Goal: Task Accomplishment & Management: Manage account settings

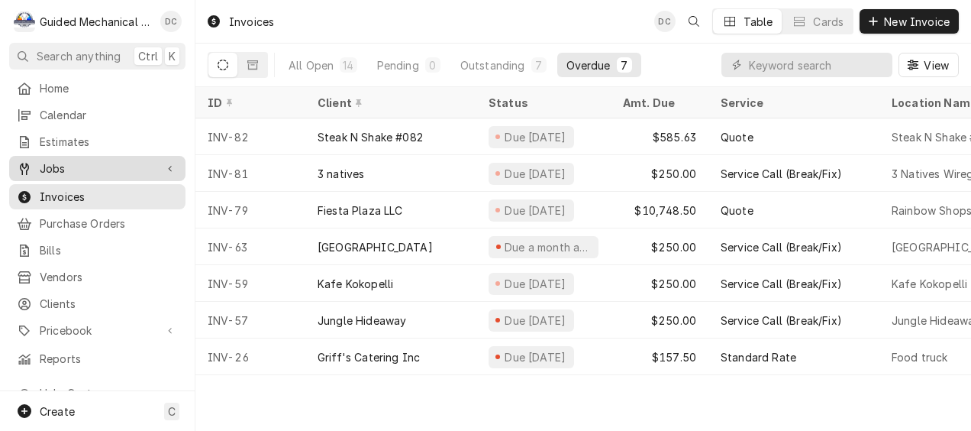
click at [73, 160] on span "Jobs" at bounding box center [97, 168] width 115 height 16
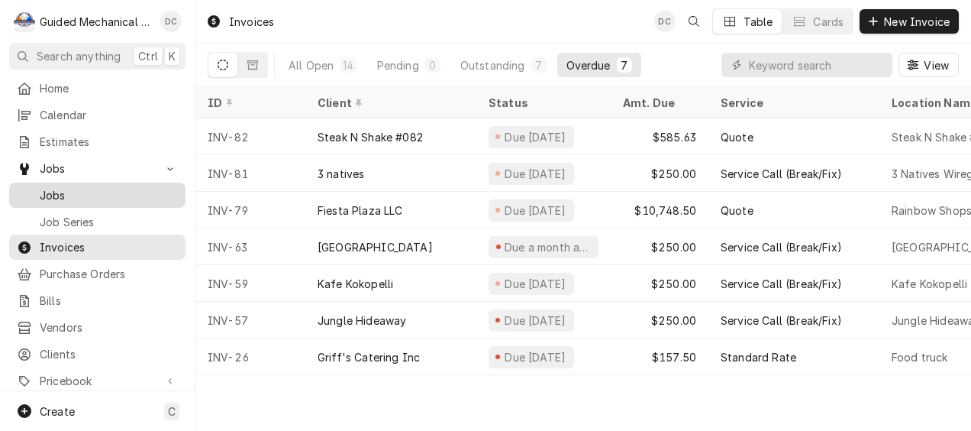
click at [121, 191] on span "Jobs" at bounding box center [109, 195] width 138 height 16
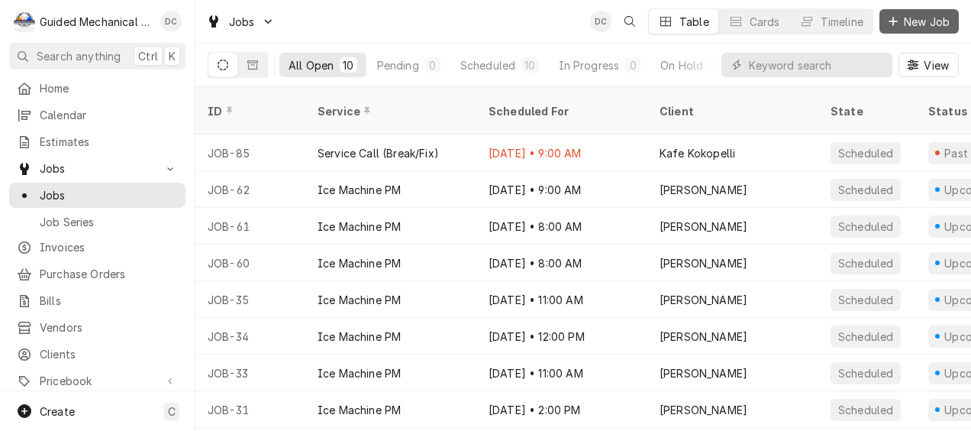
click at [925, 21] on span "New Job" at bounding box center [927, 22] width 52 height 16
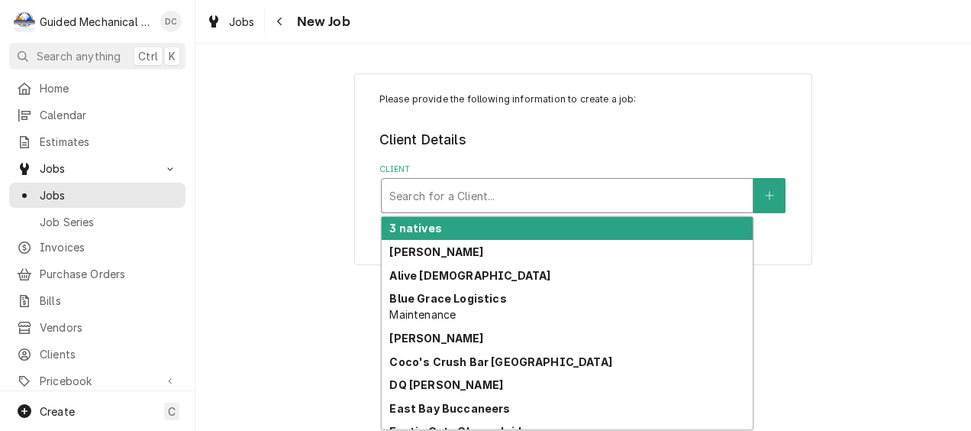
click at [466, 189] on div "Client" at bounding box center [567, 195] width 356 height 27
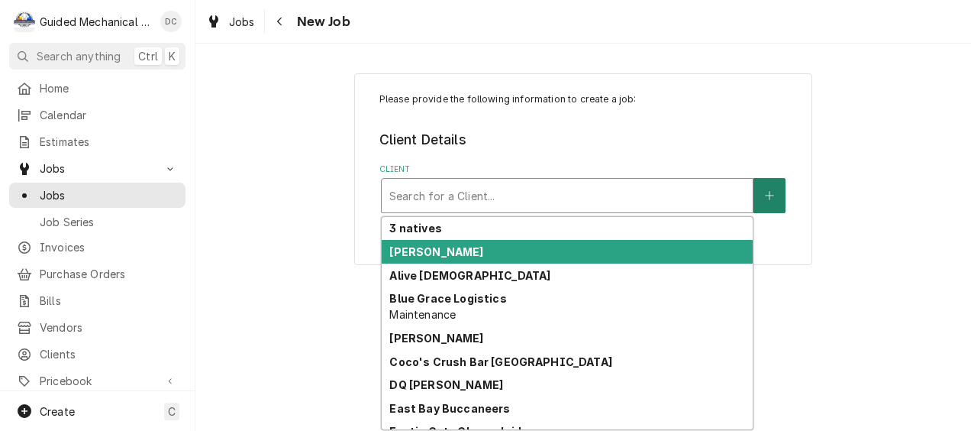
click at [779, 204] on button "Client" at bounding box center [770, 195] width 32 height 35
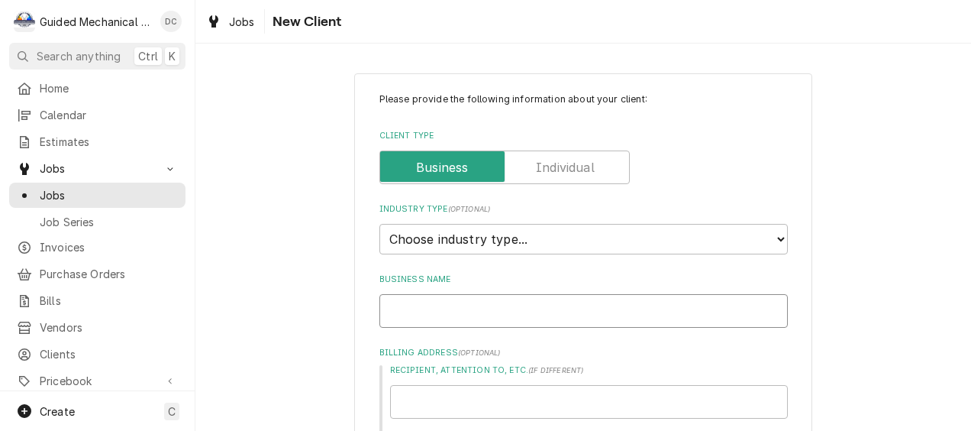
click at [473, 309] on input "Business Name" at bounding box center [583, 311] width 408 height 34
paste input "Farmhouse Market & Cafe, LLC"
type textarea "x"
type input "Farmhouse Market & Cafe, LLC"
type textarea "x"
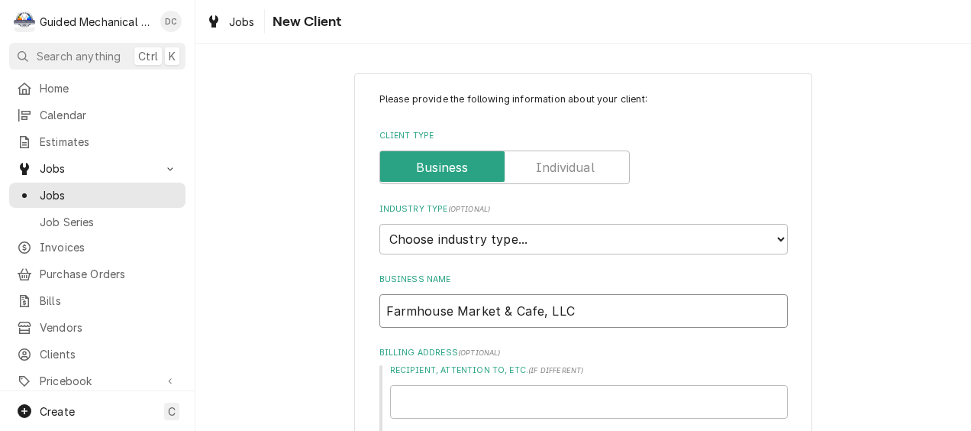
type input "Farmhouse Market & Cafe, LLC"
drag, startPoint x: 526, startPoint y: 241, endPoint x: 515, endPoint y: 247, distance: 13.0
click at [526, 241] on select "Choose industry type... Residential Commercial Industrial Government" at bounding box center [583, 239] width 408 height 31
select select "2"
click at [379, 224] on select "Choose industry type... Residential Commercial Industrial Government" at bounding box center [583, 239] width 408 height 31
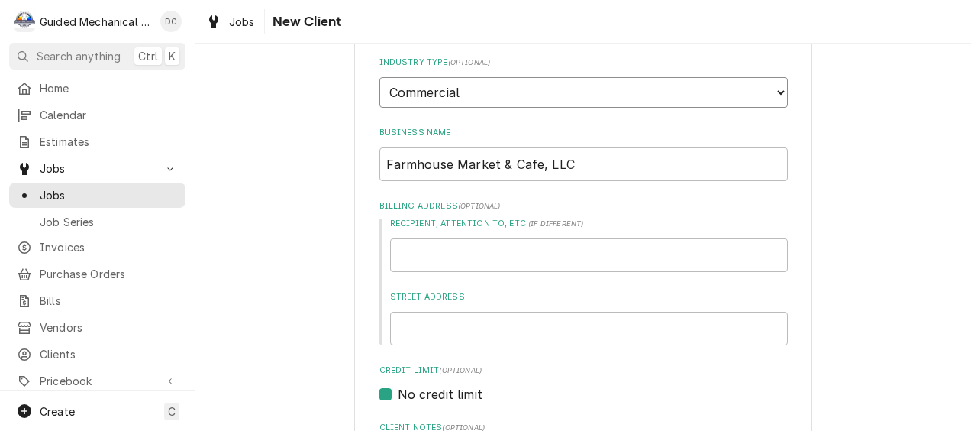
scroll to position [153, 0]
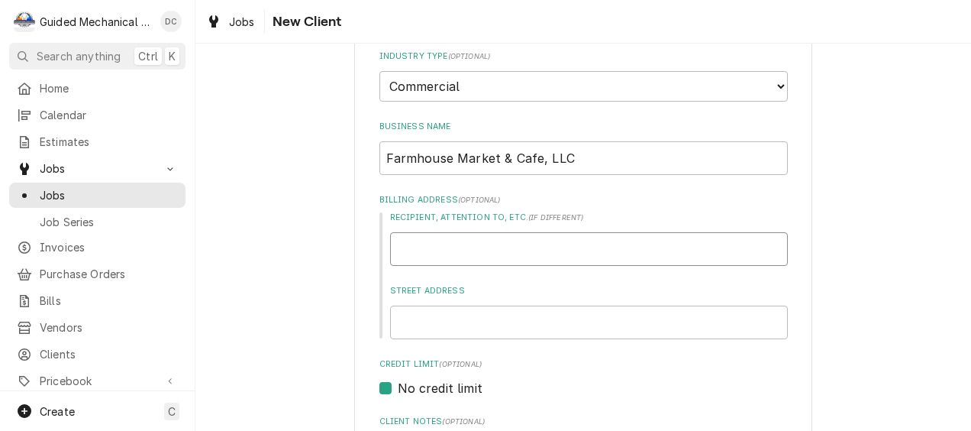
click at [508, 243] on input "Recipient, Attention To, etc. ( if different )" at bounding box center [589, 249] width 398 height 34
paste input "14124 5th Street"
type textarea "x"
type input "14124 5th Street"
type textarea "x"
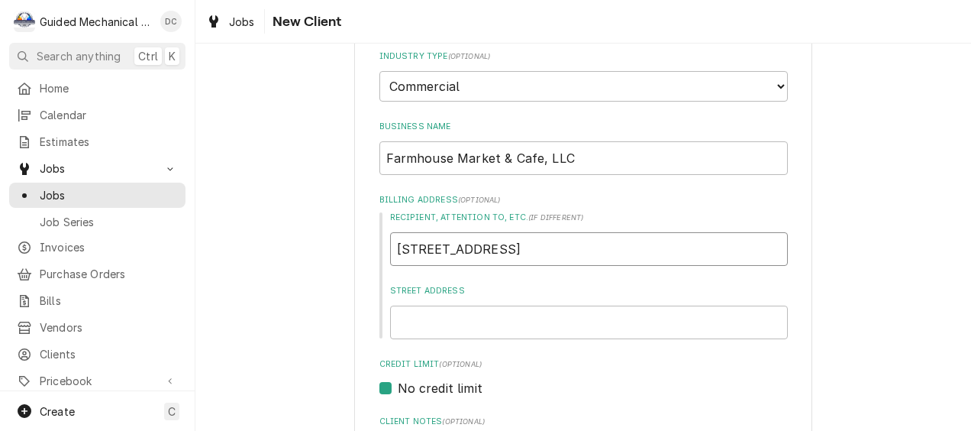
type input "14124 5th Stree"
type textarea "x"
type input "14124 5th Stre"
type textarea "x"
type input "14124 5th Str"
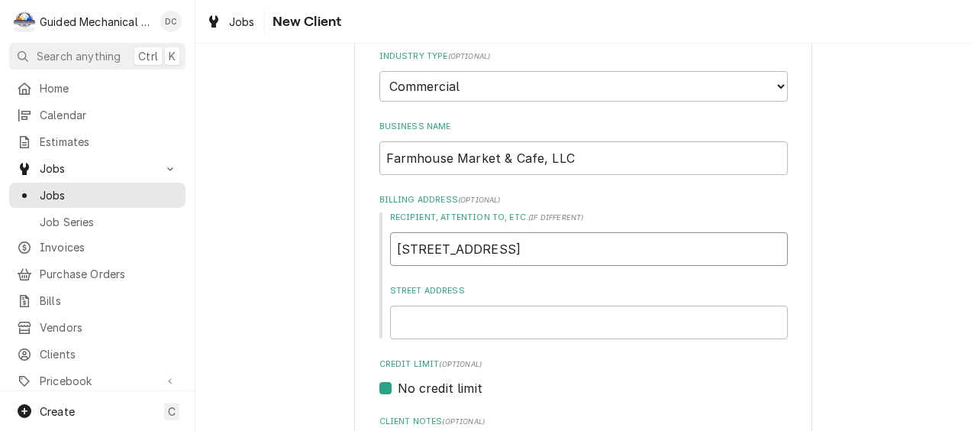
type textarea "x"
type input "14124 5th St"
type textarea "x"
type input "14124 5th S"
type textarea "x"
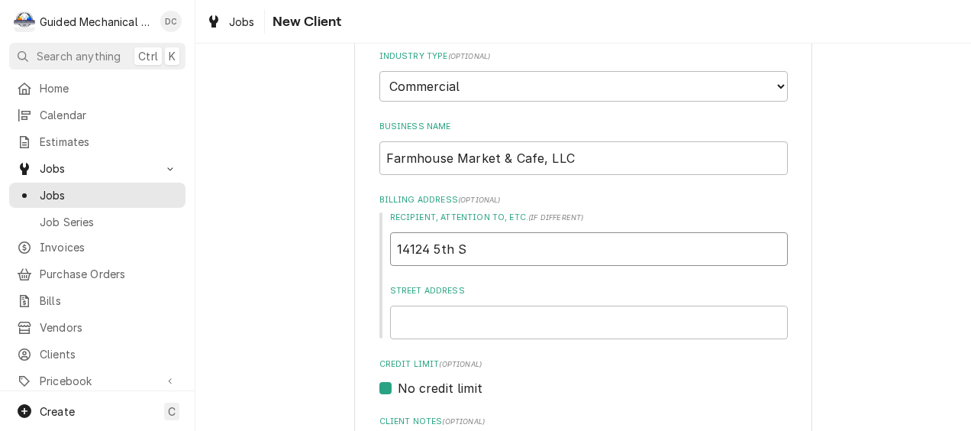
type input "14124 5th"
type textarea "x"
type input "14124 5th"
type textarea "x"
type input "14124 5t"
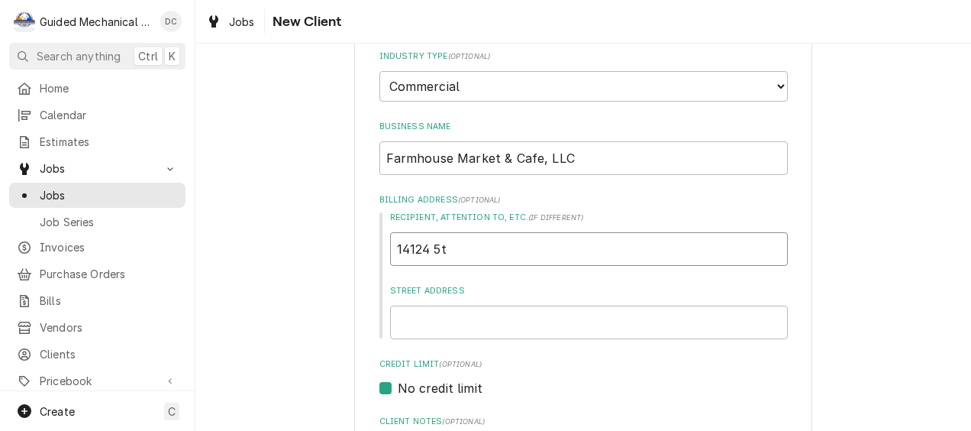
type textarea "x"
type input "14124 5"
type textarea "x"
type input "14124"
type textarea "x"
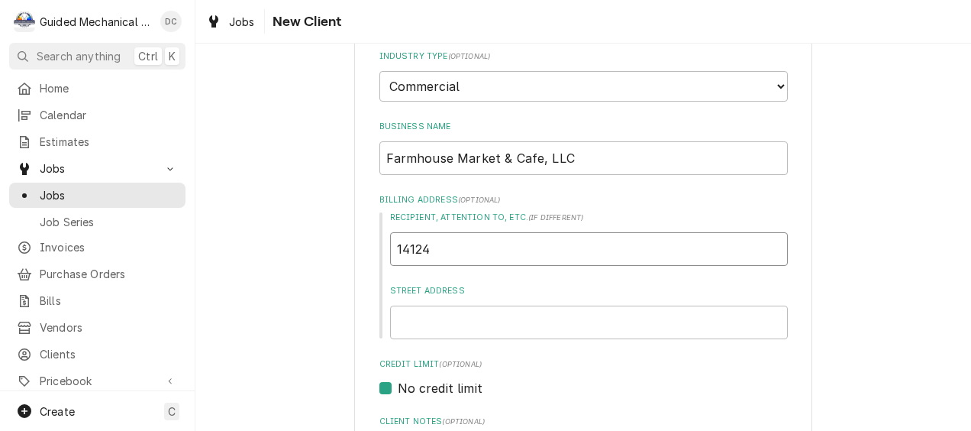
type input "14124"
type textarea "x"
type input "1412"
type textarea "x"
type input "141"
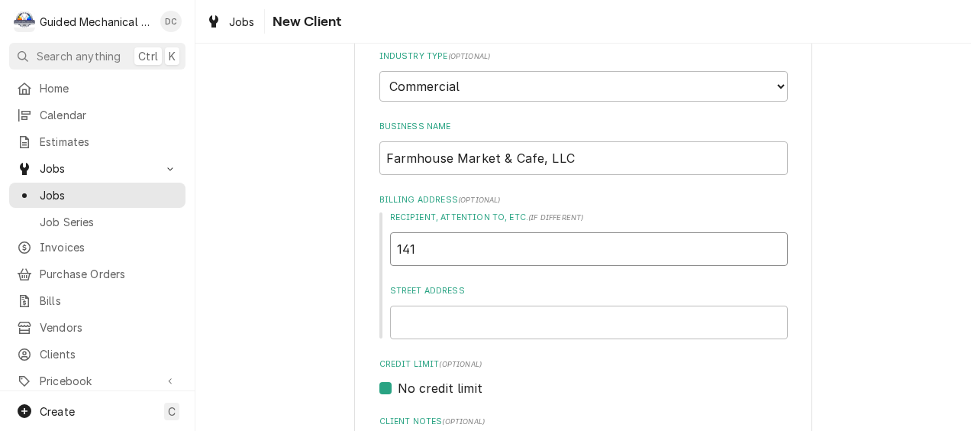
type textarea "x"
type input "14"
type textarea "x"
type input "1"
type textarea "x"
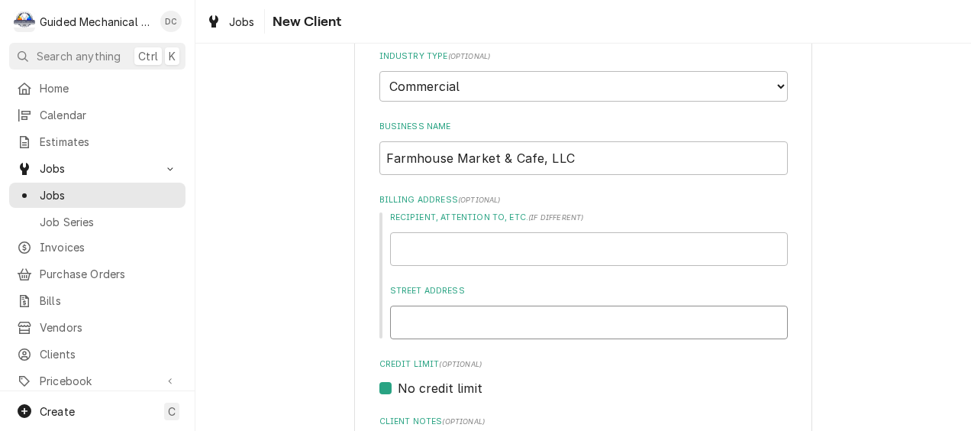
click at [476, 327] on input "Street Address" at bounding box center [589, 322] width 398 height 34
paste input "14124 5th Street"
type textarea "x"
type input "14124 5th Street"
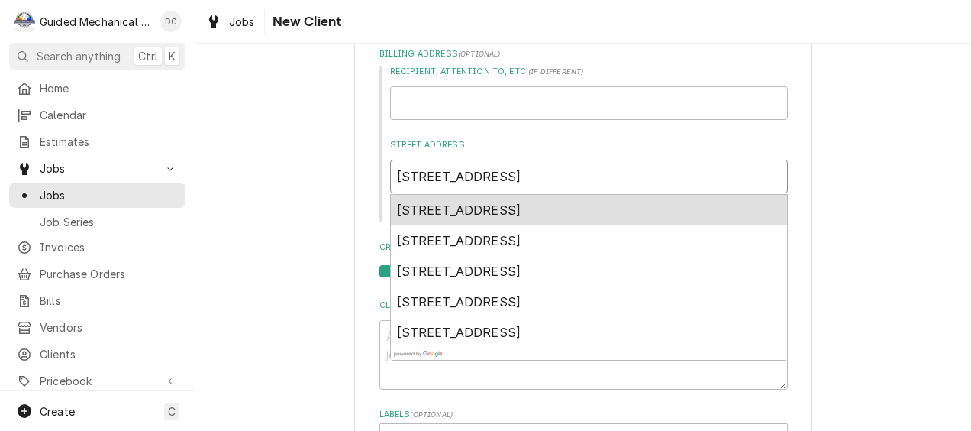
scroll to position [305, 0]
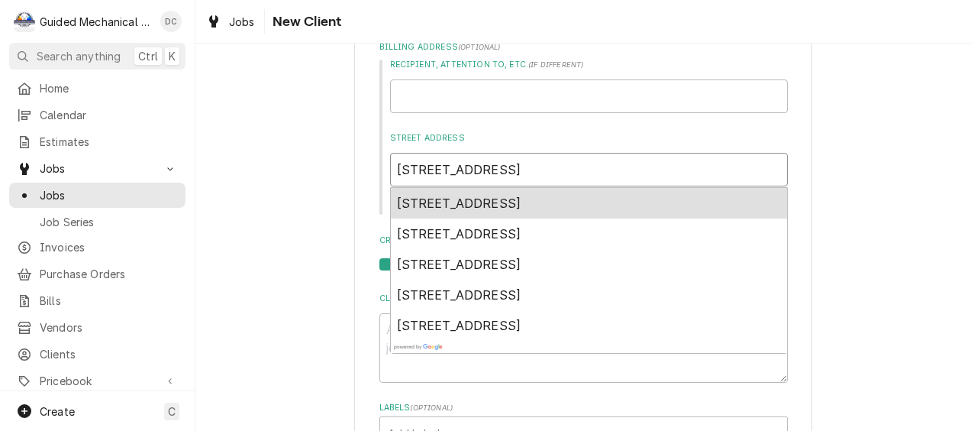
click at [521, 199] on span "14124 5th Street, Dade City, FL, USA" at bounding box center [459, 202] width 124 height 15
type textarea "x"
type input "14124 5th St"
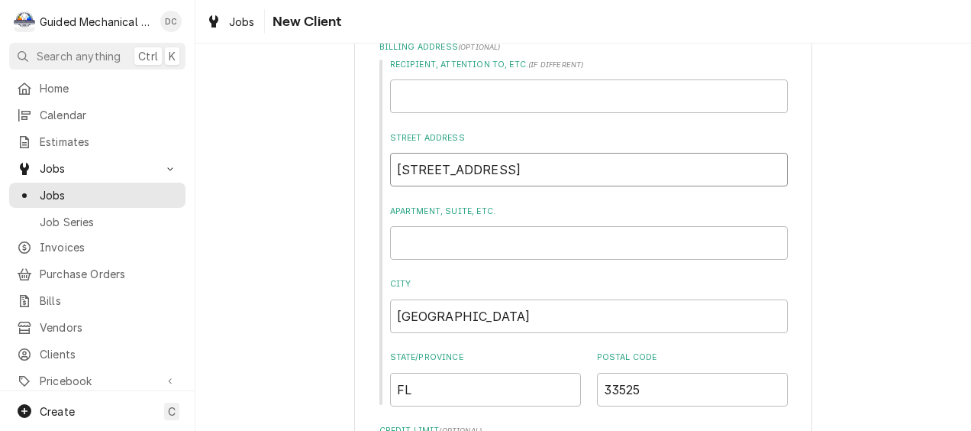
type textarea "x"
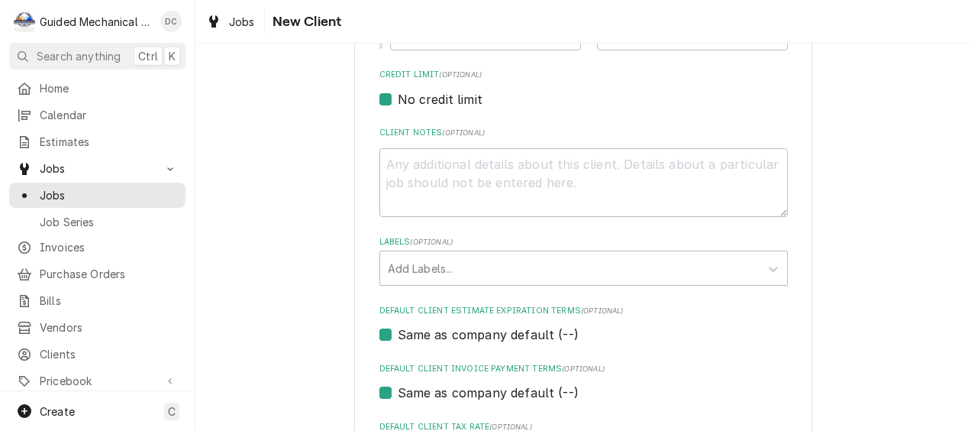
scroll to position [840, 0]
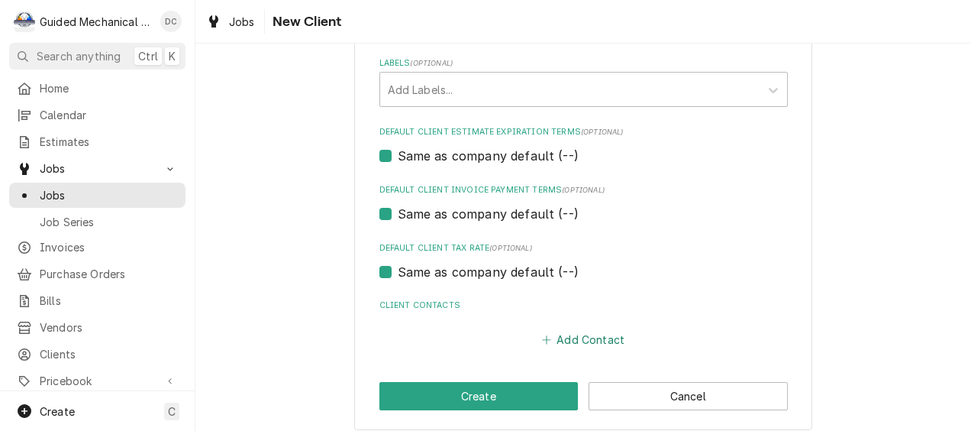
type input "14124 5th St"
click at [574, 342] on button "Add Contact" at bounding box center [583, 338] width 88 height 21
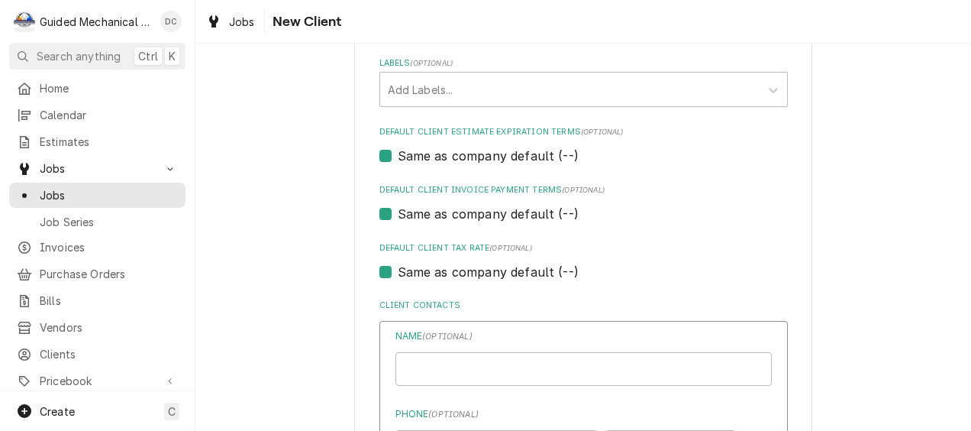
type textarea "x"
paste input "Ronnie Williams"
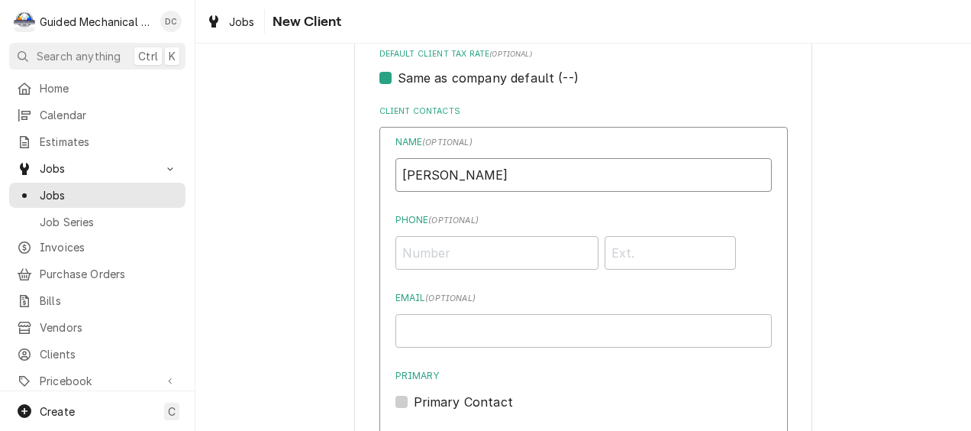
scroll to position [1069, 0]
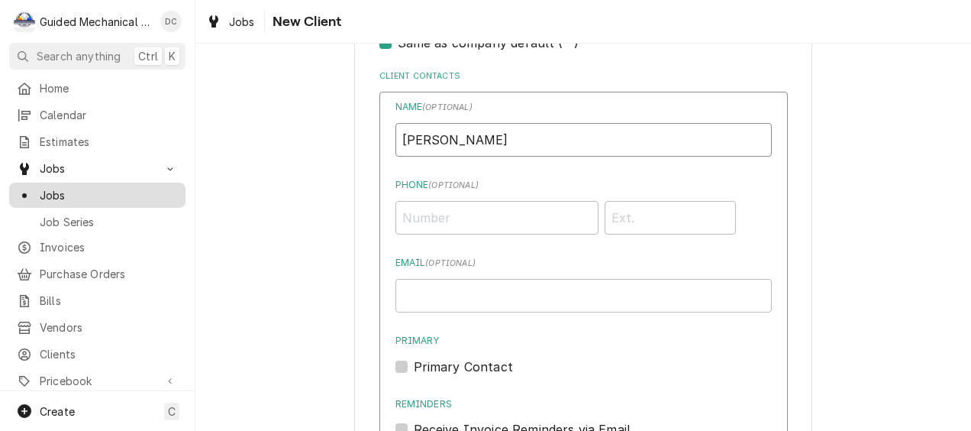
type input "Ronnie Williams"
click at [478, 217] on input "Phone ( optional )" at bounding box center [496, 218] width 203 height 34
paste input "(813) 618-0450"
type input "(813) 618-0450"
click at [415, 299] on input "Email ( optional )" at bounding box center [583, 296] width 376 height 34
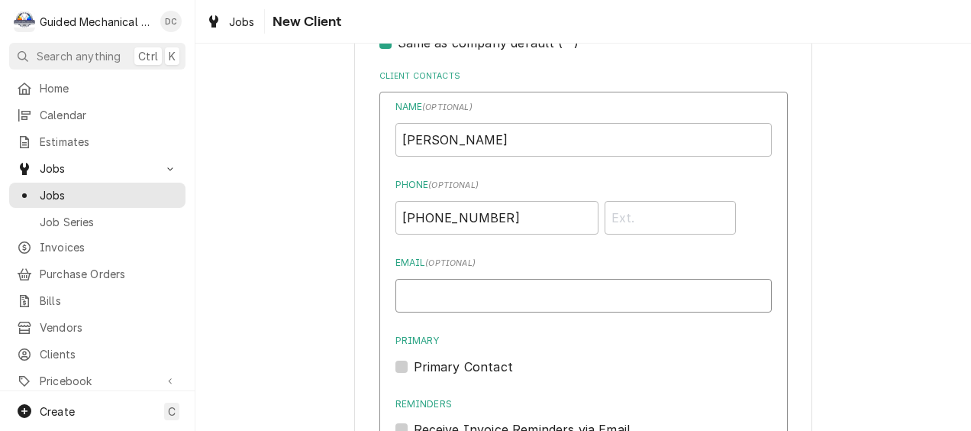
paste input "info@myfarmhousemarket.com"
type input "info@myfarmhousemarket.com"
click at [414, 369] on label "Primary Contact" at bounding box center [463, 366] width 99 height 18
click at [414, 369] on input "Primary" at bounding box center [602, 374] width 376 height 34
checkbox input "true"
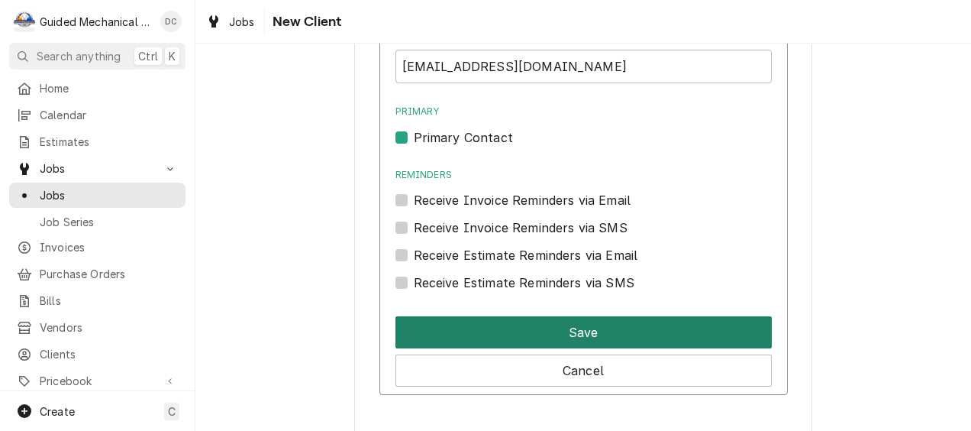
click at [649, 333] on button "Save" at bounding box center [583, 332] width 376 height 32
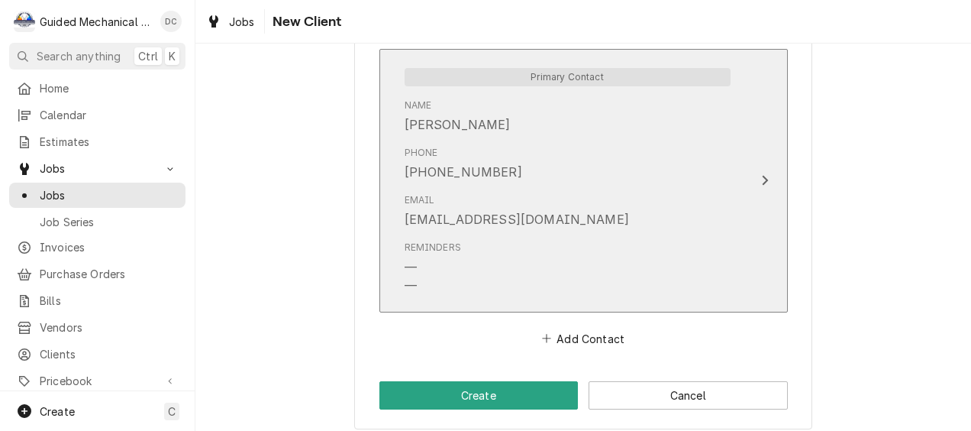
scroll to position [1122, 0]
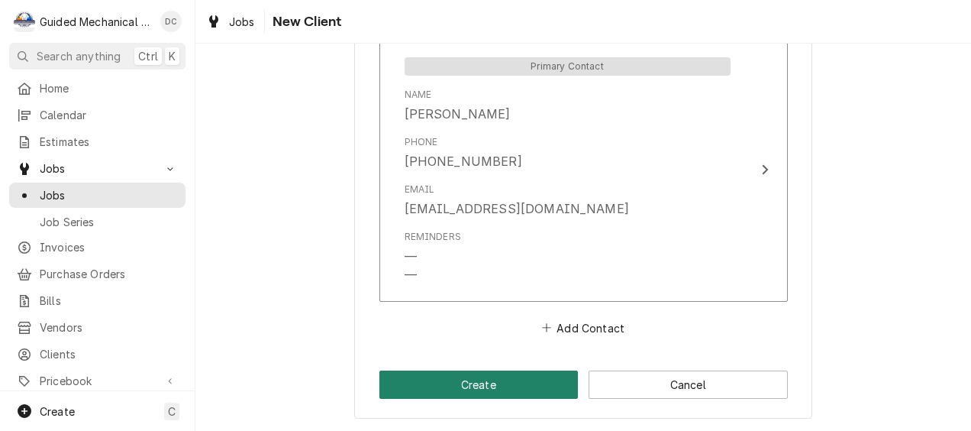
click at [443, 388] on button "Create" at bounding box center [478, 384] width 199 height 28
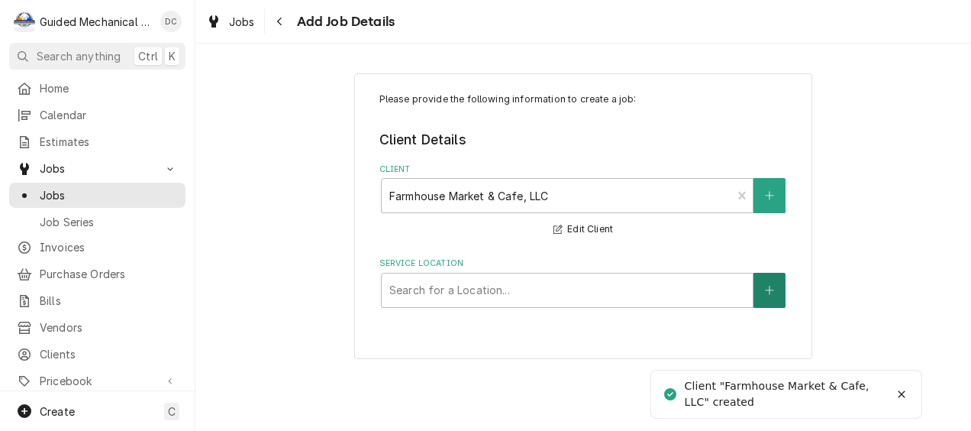
click at [770, 293] on icon "Create New Location" at bounding box center [769, 290] width 9 height 11
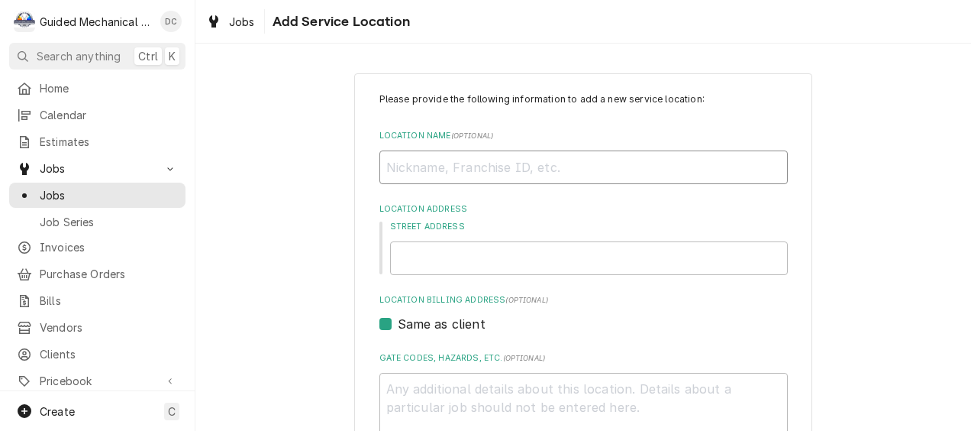
click at [505, 162] on input "Location Name ( optional )" at bounding box center [583, 167] width 408 height 34
paste input "Farmhouse Market & Cafe, LLC"
type textarea "x"
type input "Farmhouse Market & Cafe, LLC"
type textarea "x"
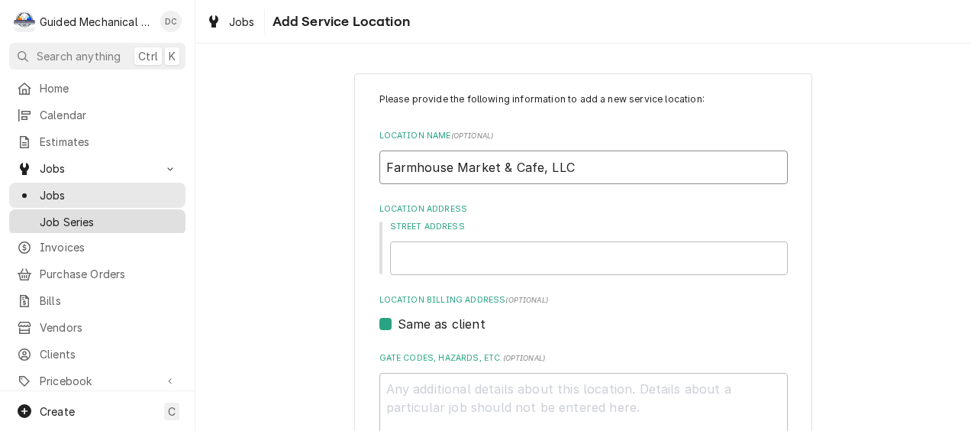
type input "Farmhouse Market & Cafe, LLC"
paste input "14124 5th Street"
type textarea "x"
type input "14124 5th Street"
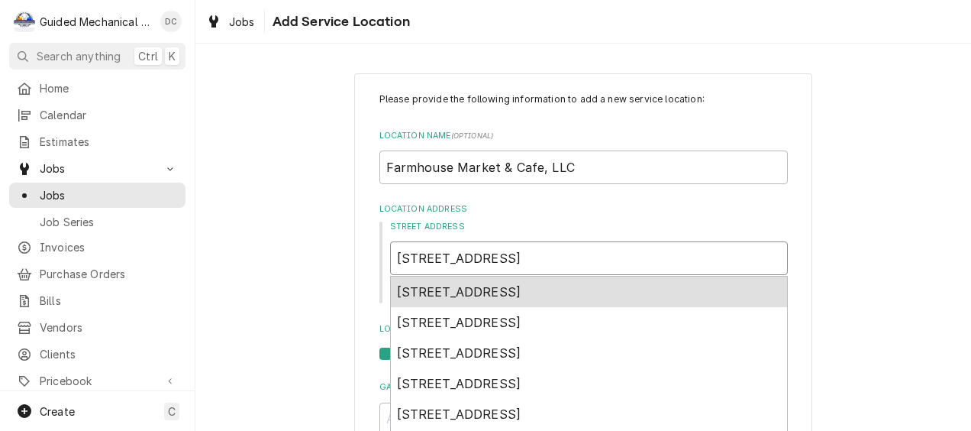
click at [521, 287] on span "14124 5th Street, Dade City, FL, USA" at bounding box center [459, 291] width 124 height 15
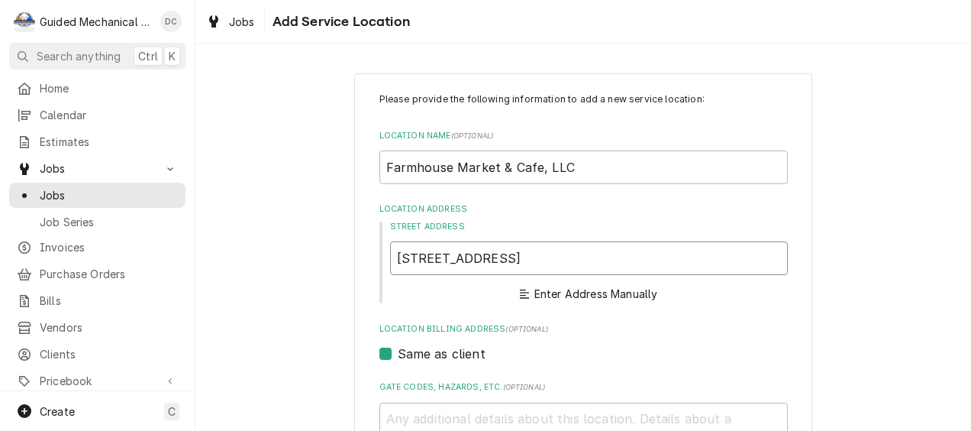
type textarea "x"
type input "14124 5th St"
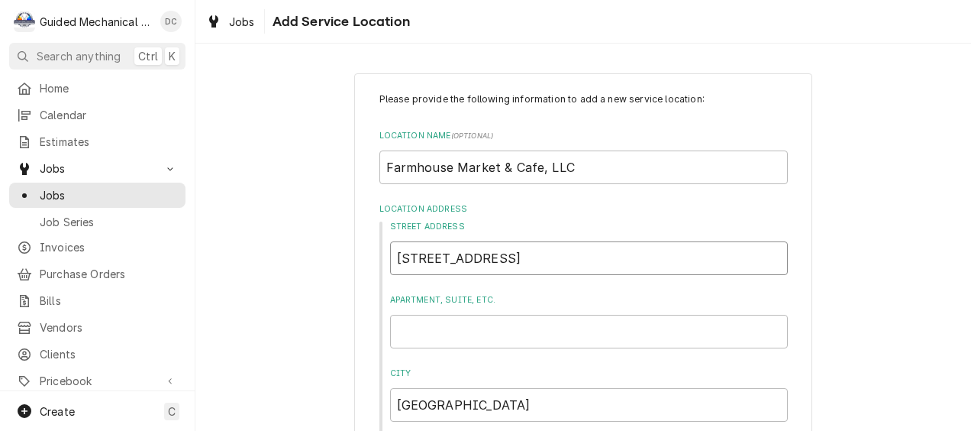
type textarea "x"
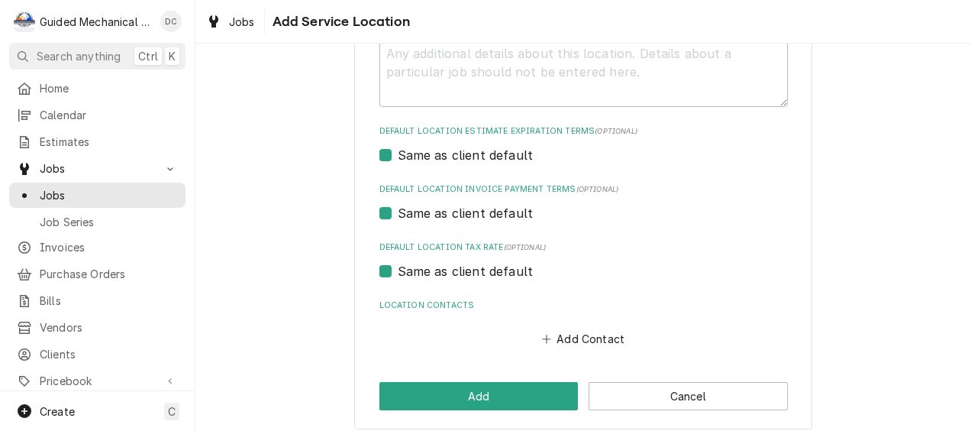
scroll to position [566, 0]
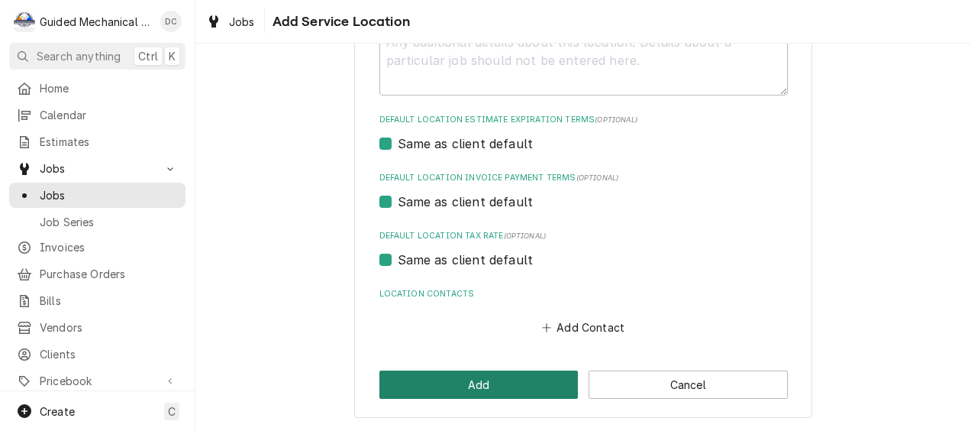
type input "14124 5th St"
click at [512, 385] on button "Add" at bounding box center [478, 384] width 199 height 28
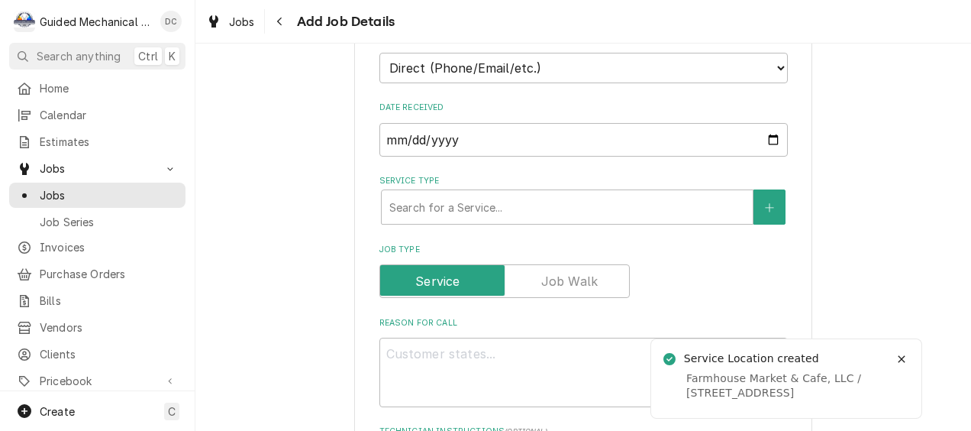
scroll to position [382, 0]
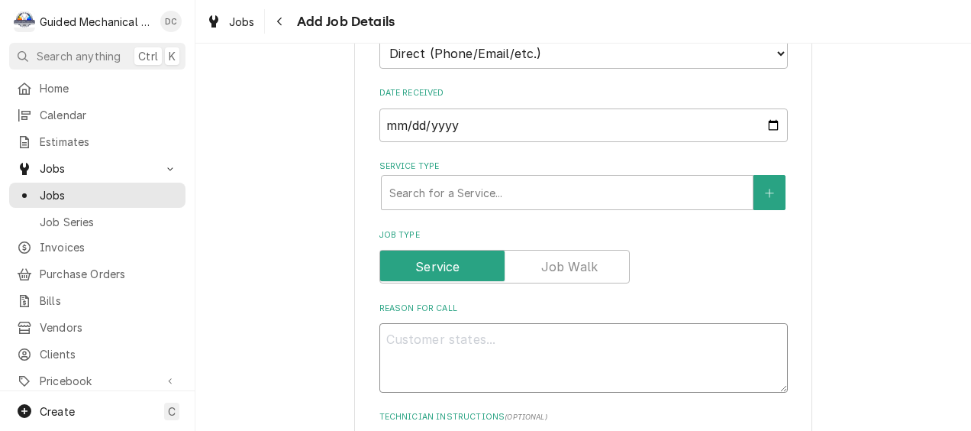
click at [415, 332] on textarea "Reason For Call" at bounding box center [583, 357] width 408 height 69
paste textarea "Cooking Performance Group COF-D4-M Electric Digital Countertop 4 Tray Full Size…"
type textarea "x"
type textarea "Cooking Performance Group COF-D4-M Electric Digital Countertop 4 Tray Full Size…"
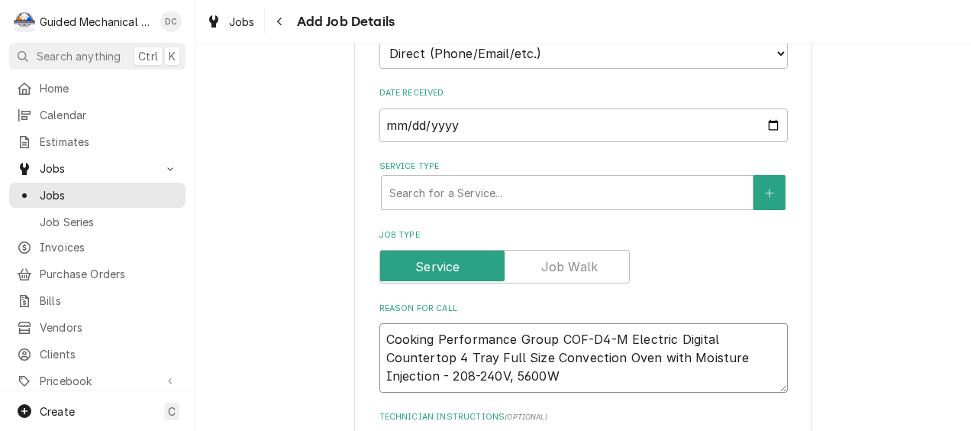
type textarea "x"
type textarea "Cooking Performance Group COF-D4-M Electric Digital Countertop 4 Tray Full Size…"
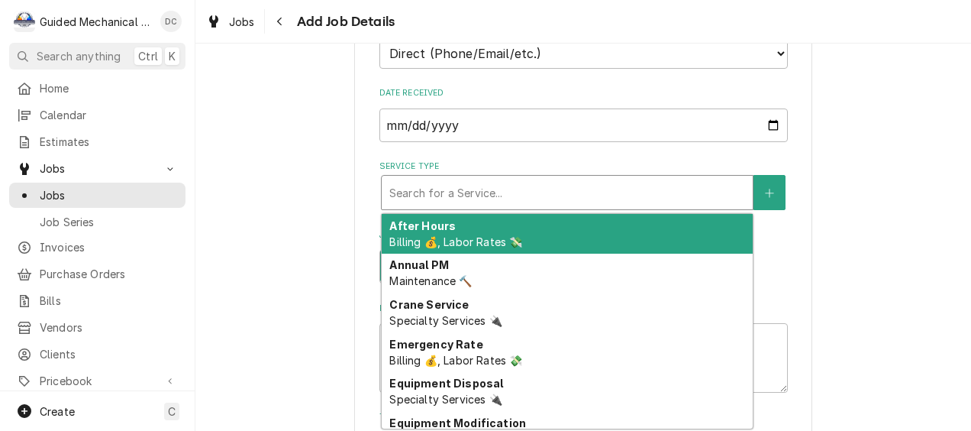
click at [589, 180] on div "Service Type" at bounding box center [567, 192] width 356 height 27
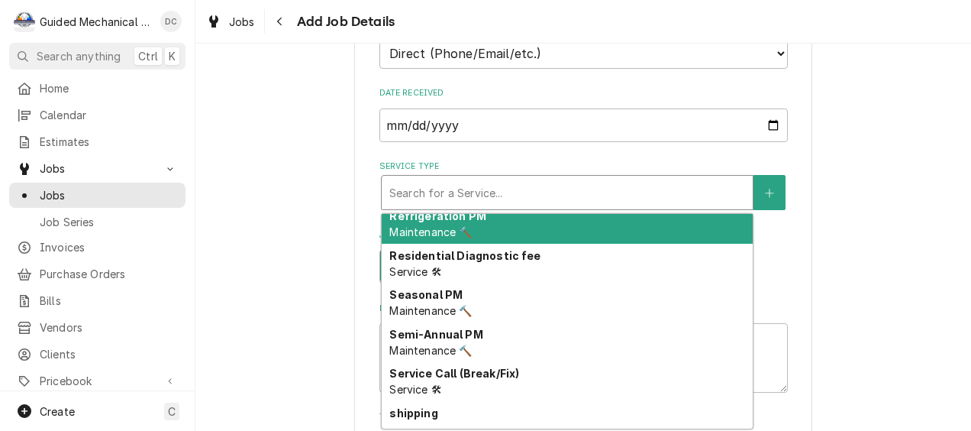
scroll to position [775, 0]
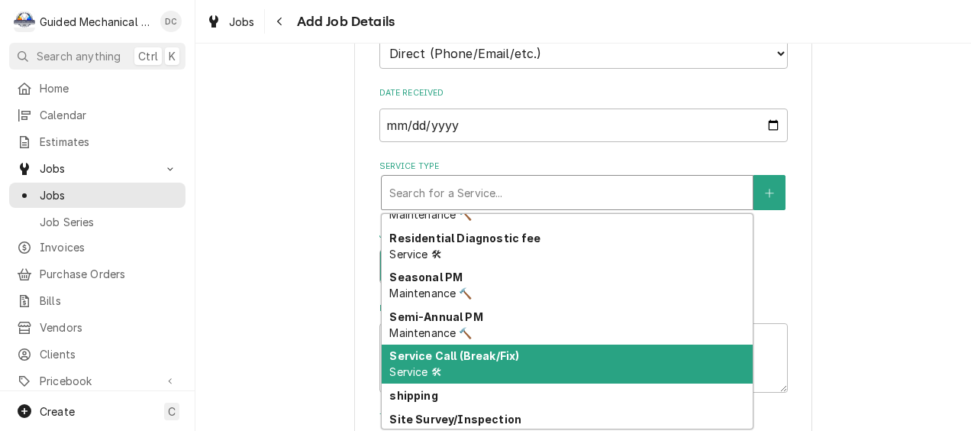
click at [528, 353] on div "Service Call (Break/Fix) Service 🛠" at bounding box center [567, 364] width 371 height 40
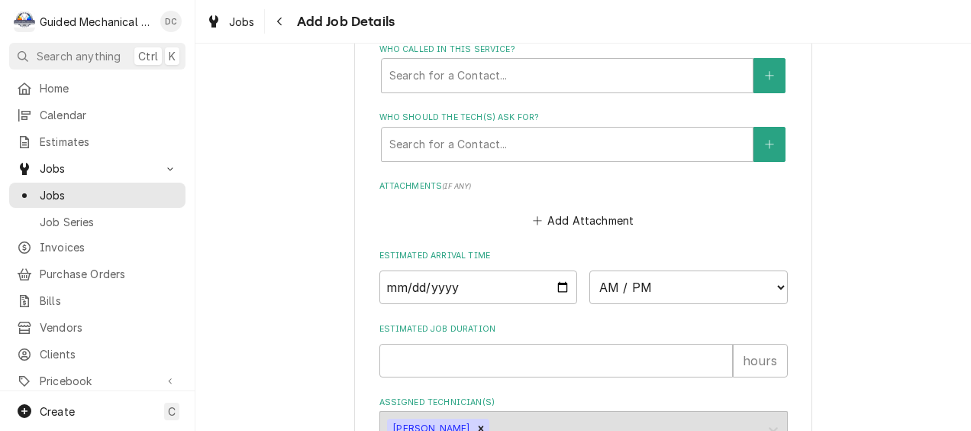
scroll to position [1145, 0]
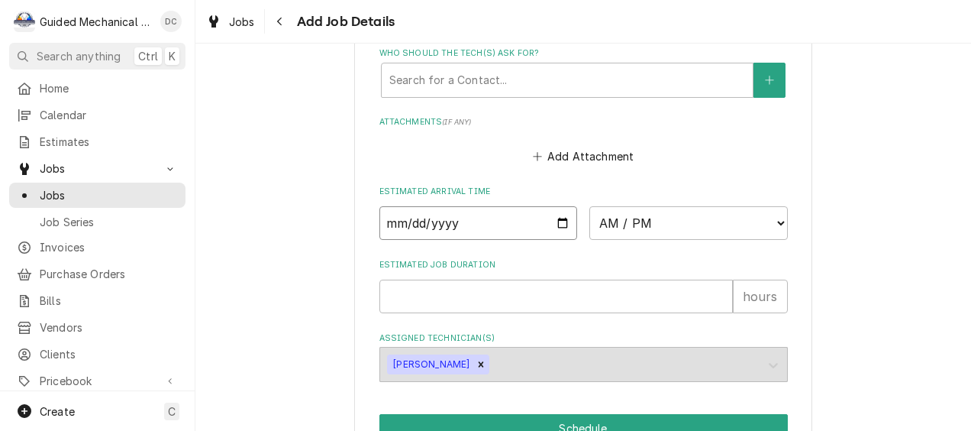
click at [554, 228] on input "Date" at bounding box center [478, 223] width 199 height 34
type textarea "x"
type input "2025-10-09"
type textarea "x"
click at [769, 220] on select "AM / PM 6:00 AM 6:15 AM 6:30 AM 6:45 AM 7:00 AM 7:15 AM 7:30 AM 7:45 AM 8:00 AM…" at bounding box center [688, 223] width 199 height 34
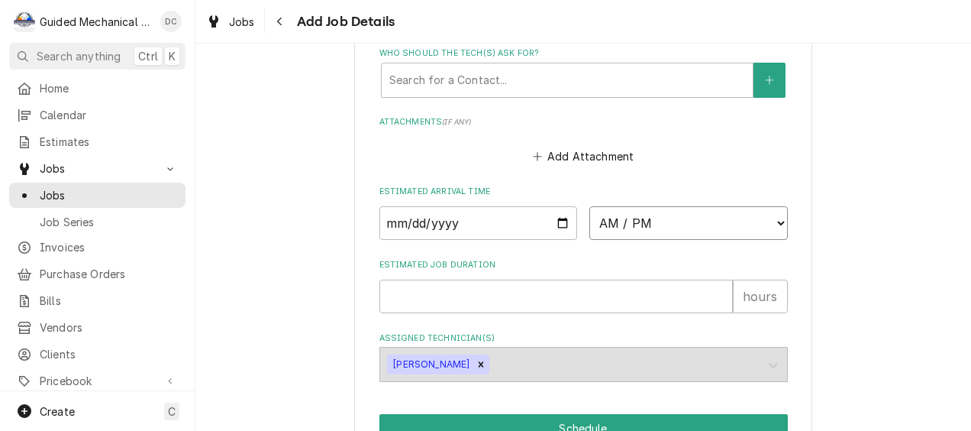
select select "07:00:00"
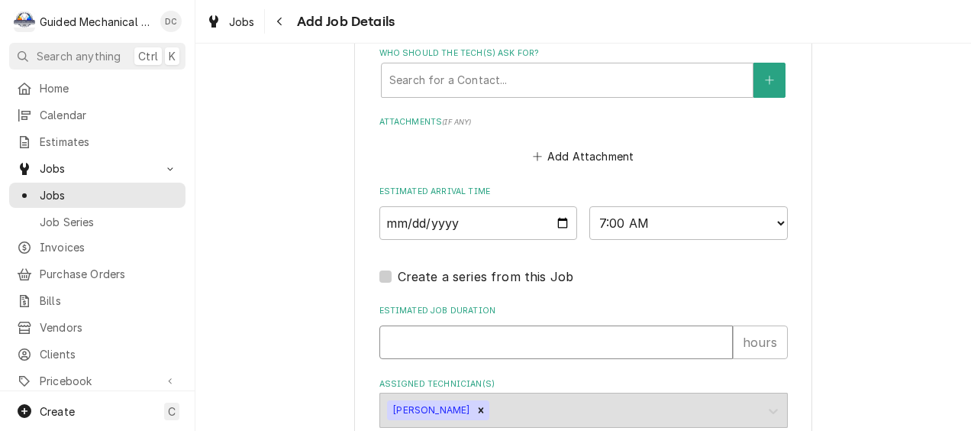
click at [557, 341] on input "Estimated Job Duration" at bounding box center [555, 342] width 353 height 34
type textarea "x"
type input "1"
type textarea "x"
type input "1"
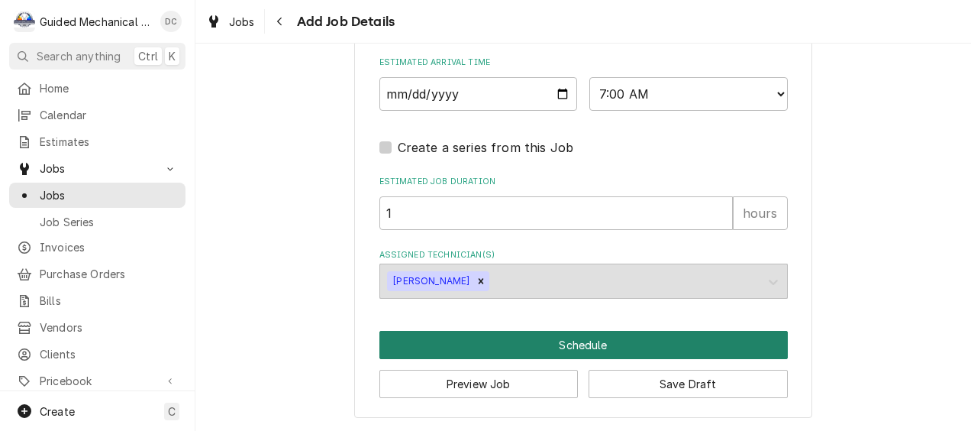
scroll to position [1277, 0]
click at [585, 339] on button "Schedule" at bounding box center [583, 345] width 408 height 28
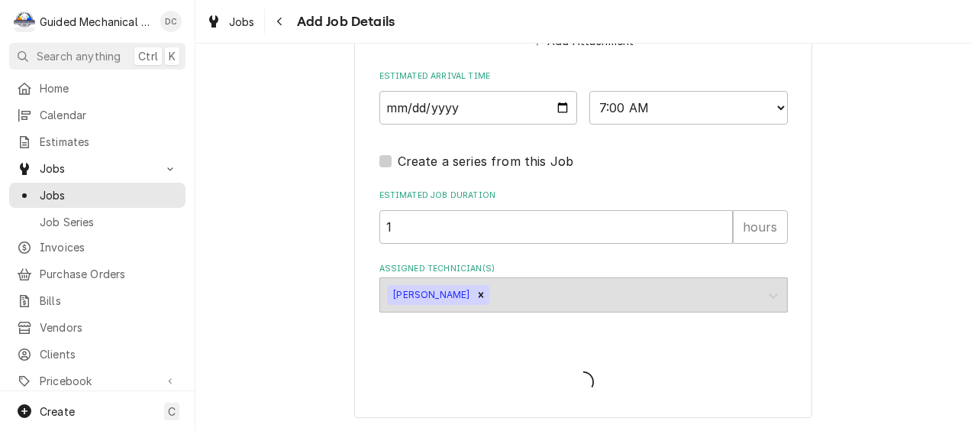
scroll to position [1262, 0]
type textarea "x"
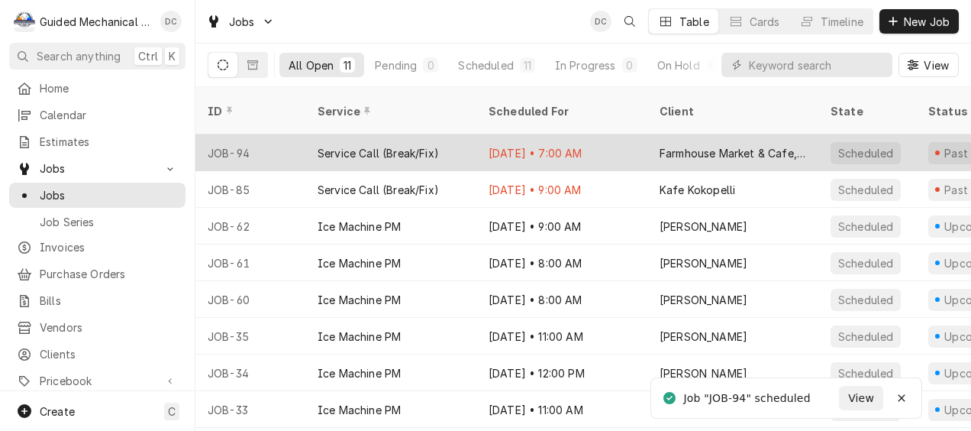
click at [460, 134] on div "Service Call (Break/Fix)" at bounding box center [390, 152] width 171 height 37
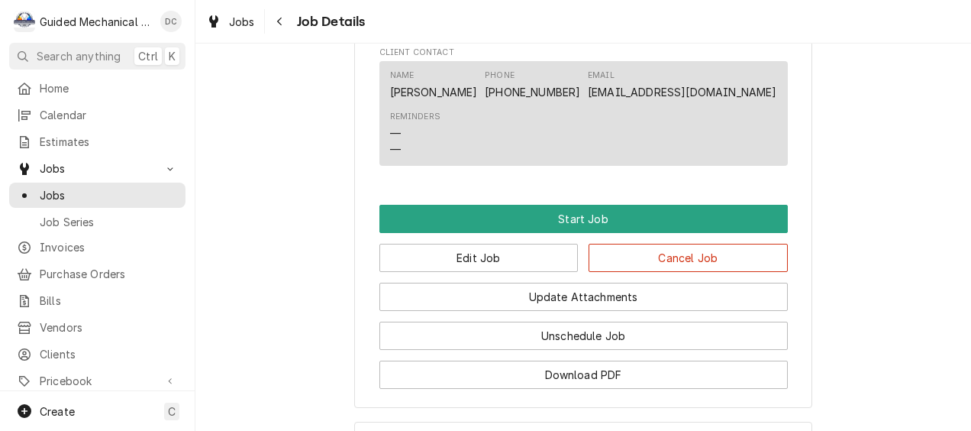
scroll to position [986, 0]
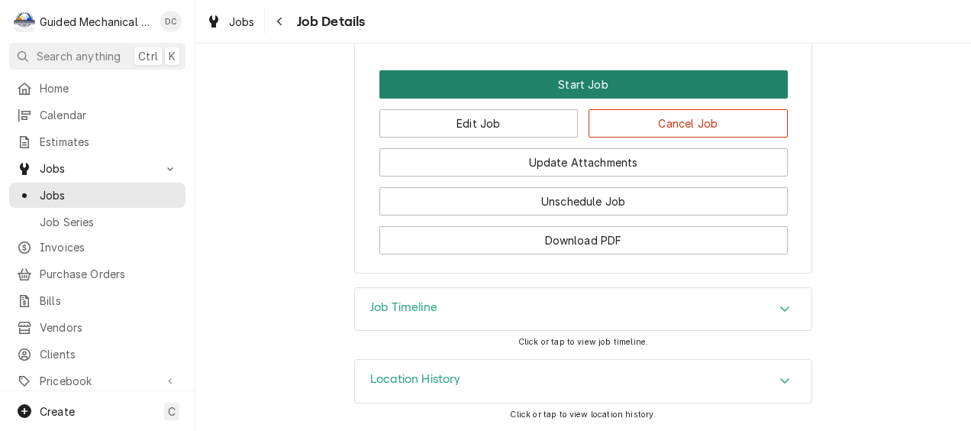
click at [566, 77] on button "Start Job" at bounding box center [583, 84] width 408 height 28
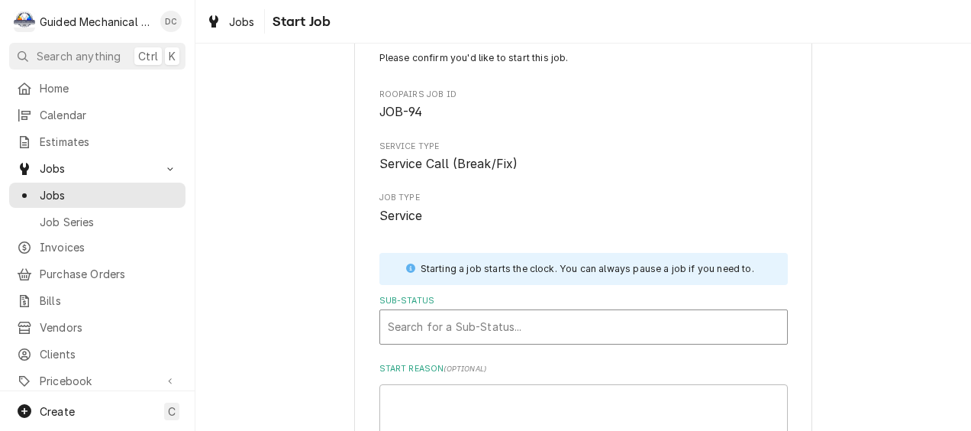
scroll to position [196, 0]
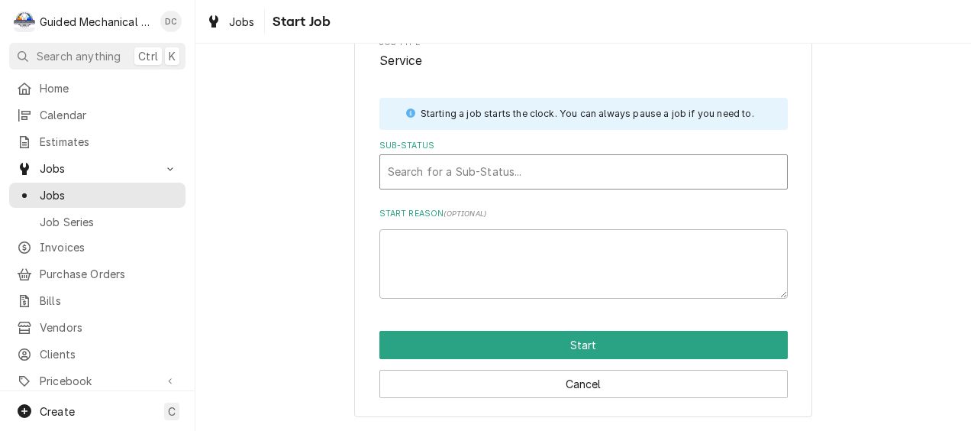
click at [534, 158] on div "Sub-Status" at bounding box center [584, 171] width 392 height 27
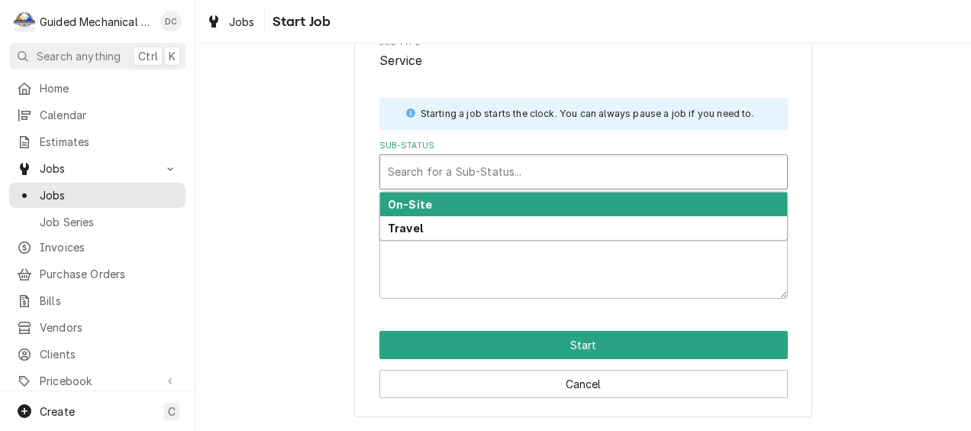
click at [521, 211] on div "On-Site" at bounding box center [583, 204] width 407 height 24
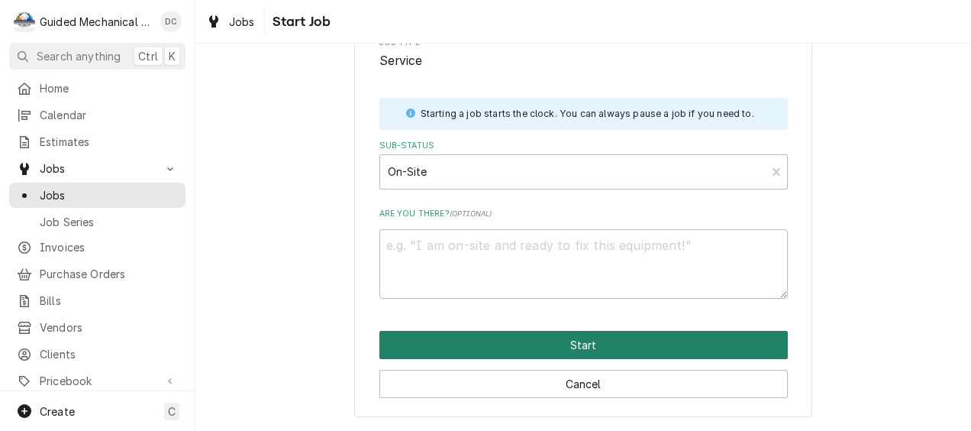
click at [545, 344] on button "Start" at bounding box center [583, 345] width 408 height 28
type textarea "x"
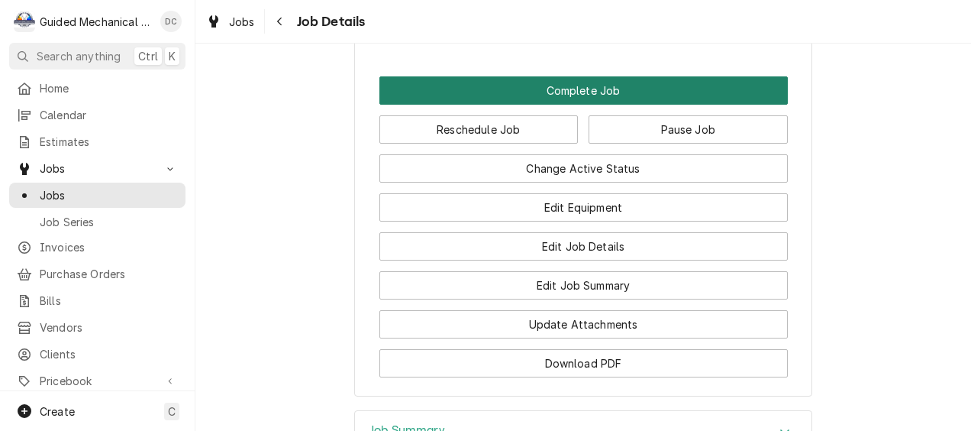
scroll to position [1069, 0]
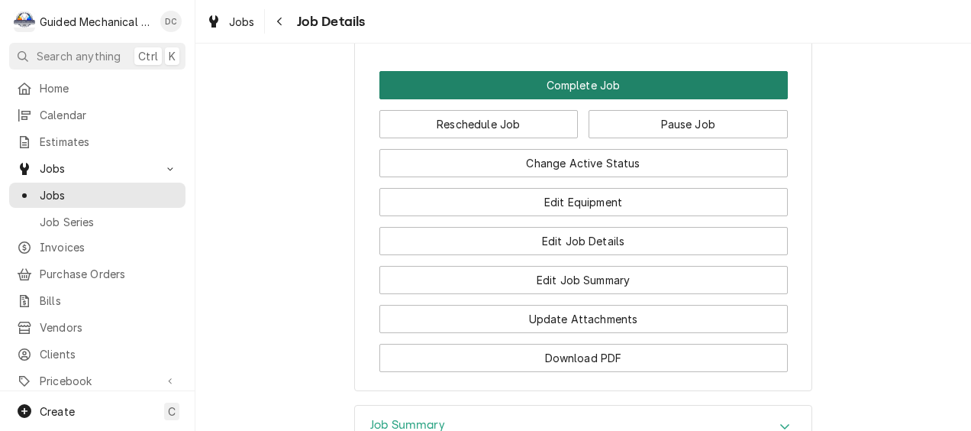
click at [656, 99] on button "Complete Job" at bounding box center [583, 85] width 408 height 28
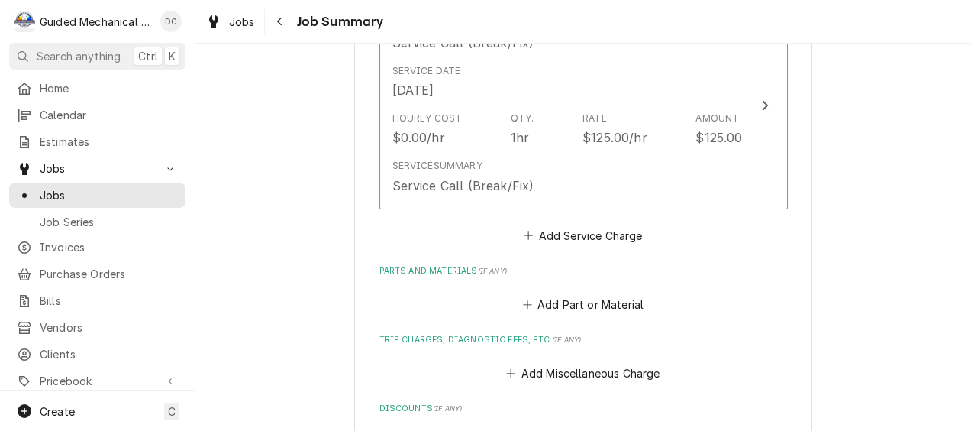
scroll to position [305, 0]
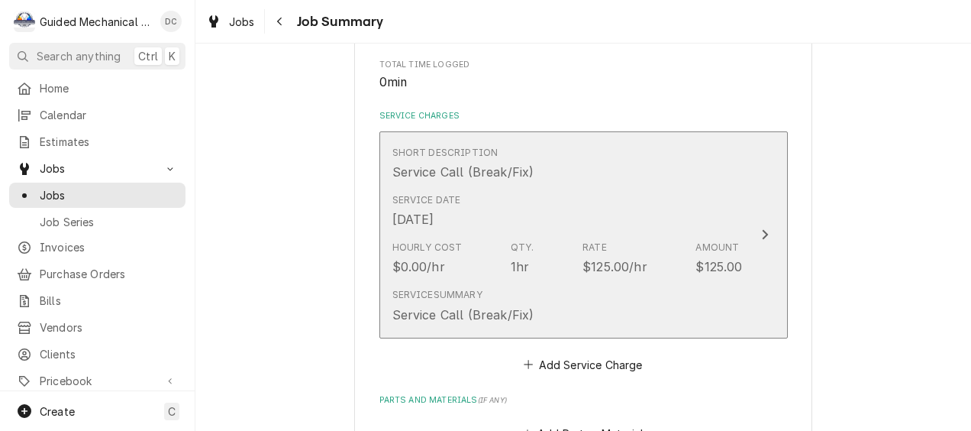
click at [761, 232] on icon "Update Line Item" at bounding box center [765, 234] width 8 height 12
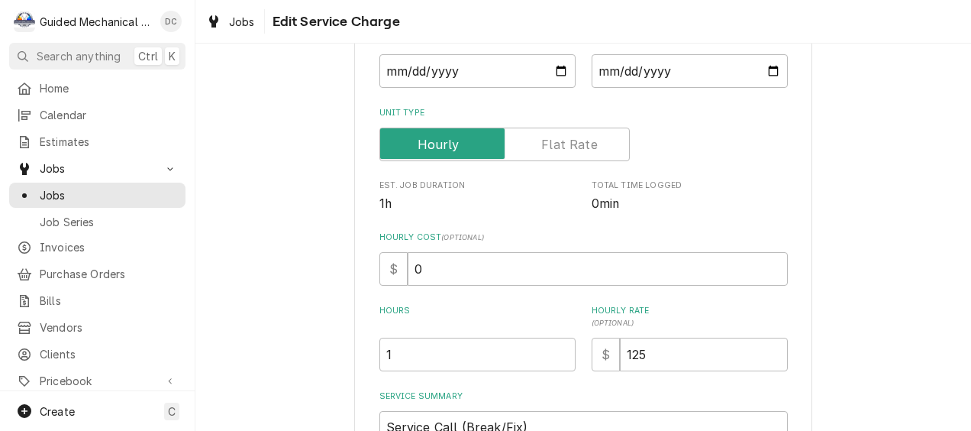
scroll to position [373, 0]
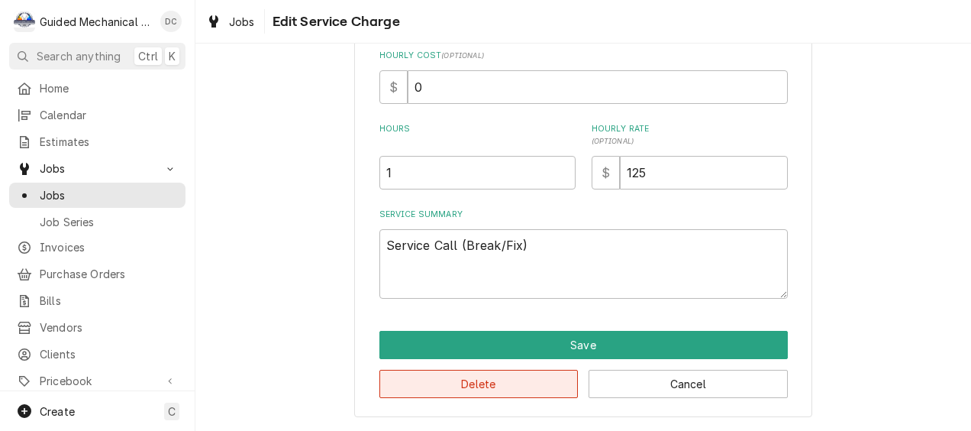
click at [542, 386] on button "Delete" at bounding box center [478, 384] width 199 height 28
type textarea "x"
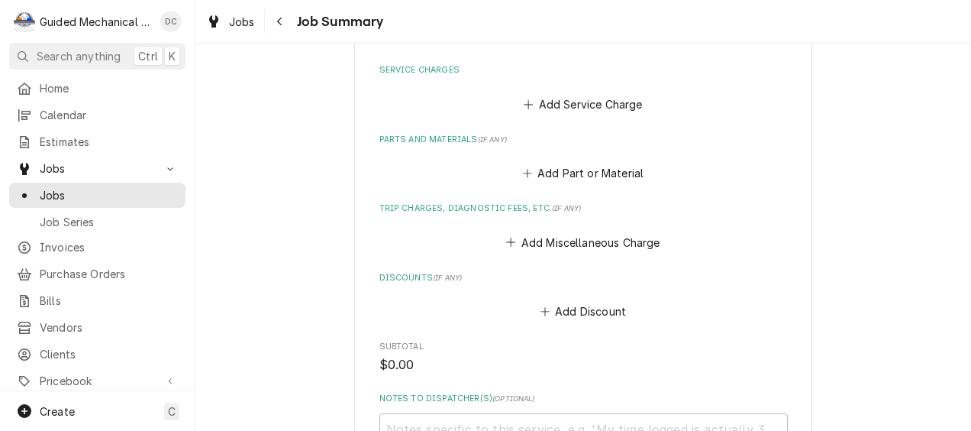
scroll to position [382, 0]
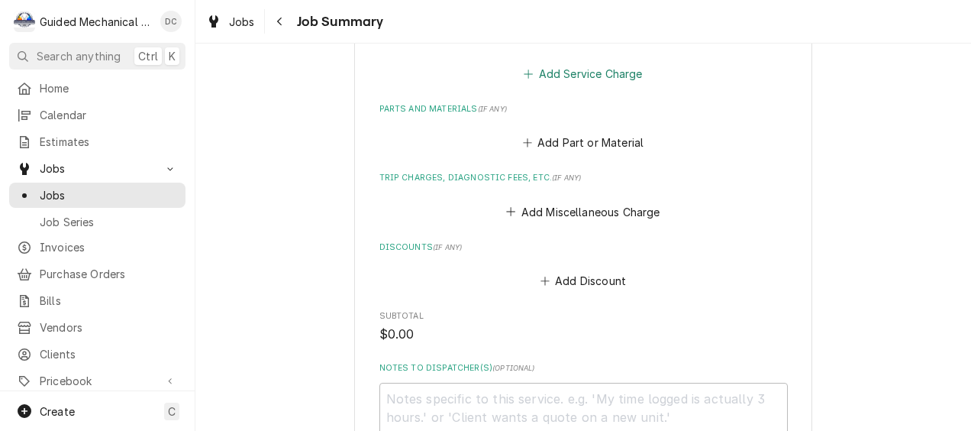
click at [617, 79] on button "Add Service Charge" at bounding box center [583, 73] width 124 height 21
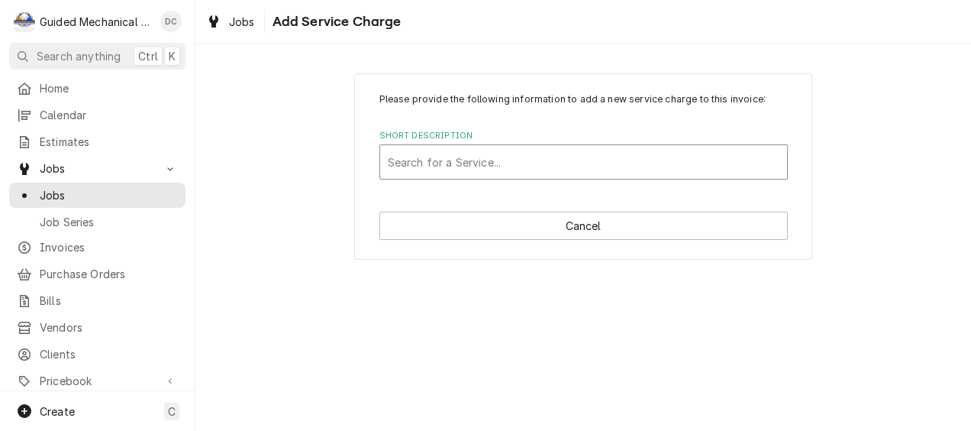
click at [512, 160] on div "Short Description" at bounding box center [584, 161] width 392 height 27
type input "tr"
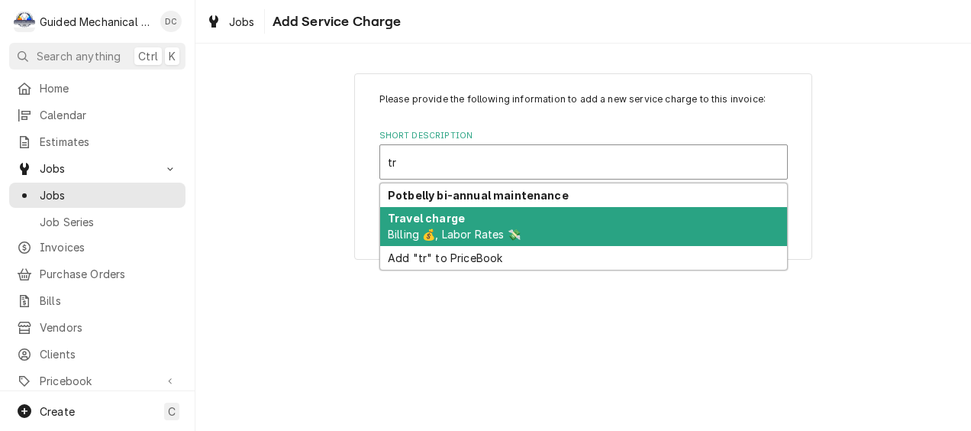
click at [479, 229] on span "Billing 💰, Labor Rates 💸" at bounding box center [454, 234] width 133 height 13
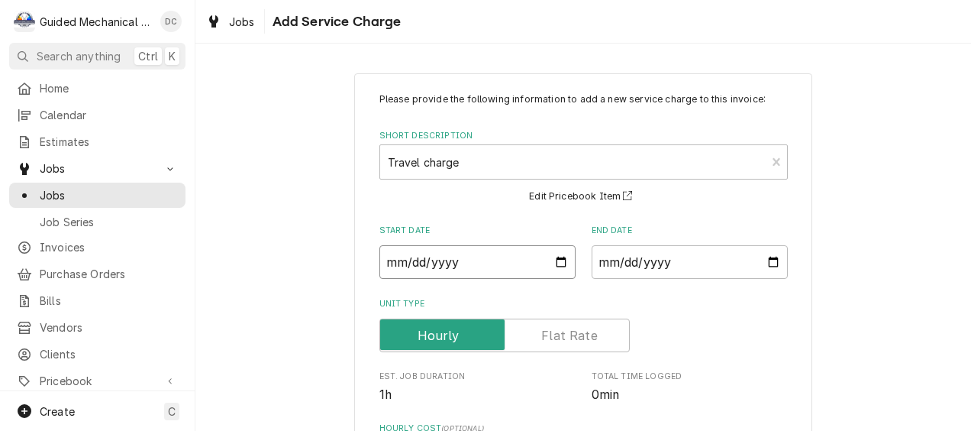
click at [559, 264] on input "Start Date" at bounding box center [477, 262] width 196 height 34
type textarea "x"
type input "2025-10-09"
click at [768, 269] on input "End Date" at bounding box center [690, 262] width 196 height 34
type textarea "x"
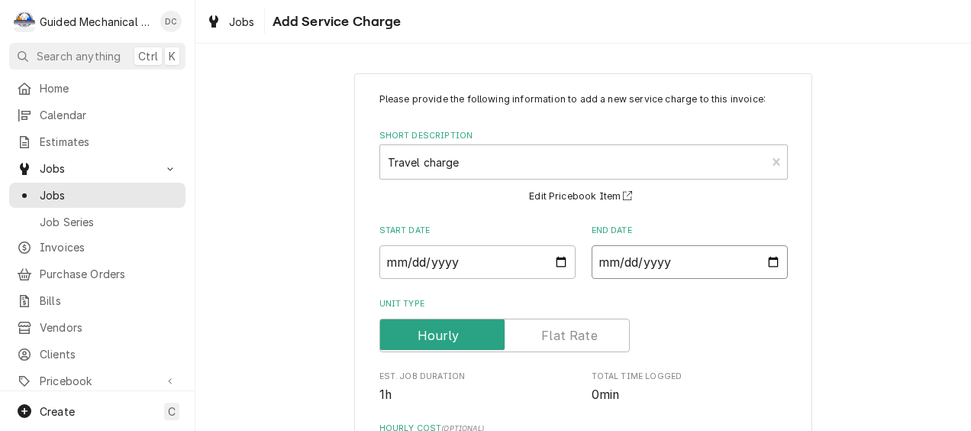
type input "2025-10-09"
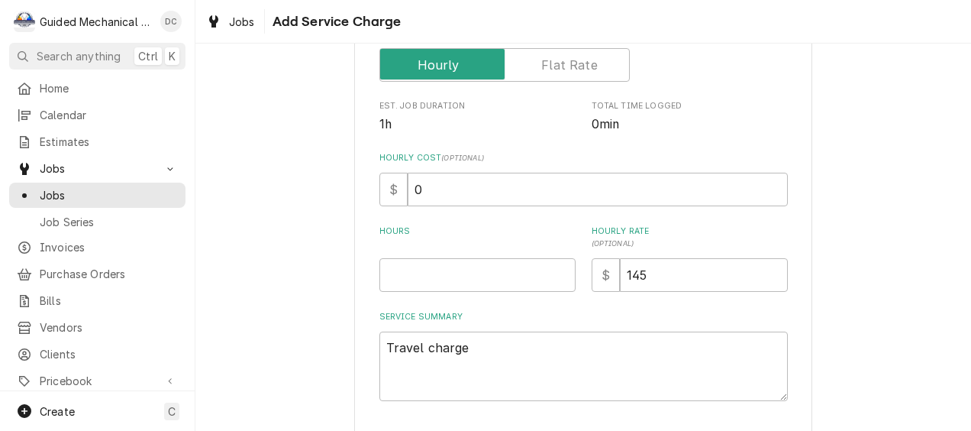
scroll to position [305, 0]
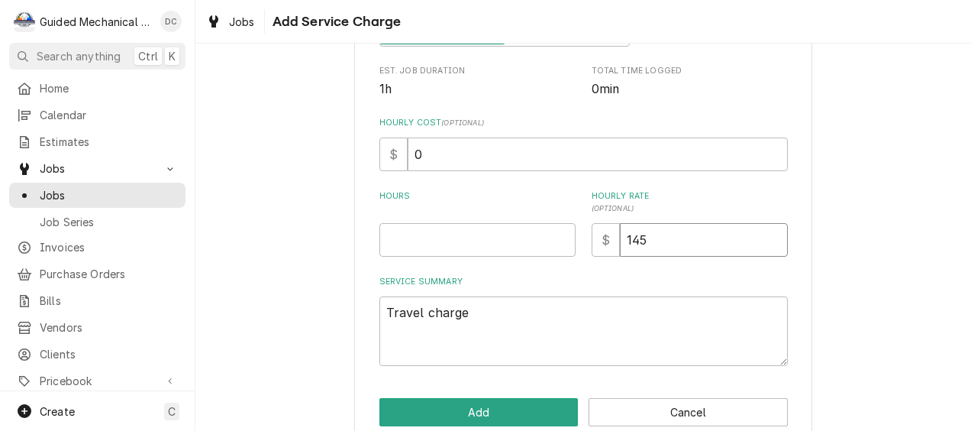
drag, startPoint x: 681, startPoint y: 245, endPoint x: 512, endPoint y: 253, distance: 169.7
click at [512, 253] on div "Hours Hourly Rate ( optional ) $ 145" at bounding box center [583, 223] width 408 height 66
type textarea "x"
type input "1"
type textarea "x"
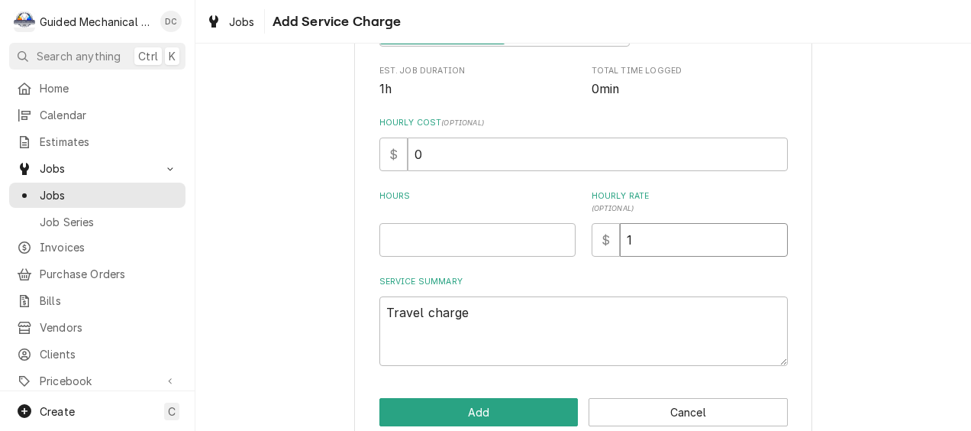
type input "12"
type textarea "x"
type input "125"
click at [523, 238] on input "Hours" at bounding box center [477, 240] width 196 height 34
type textarea "x"
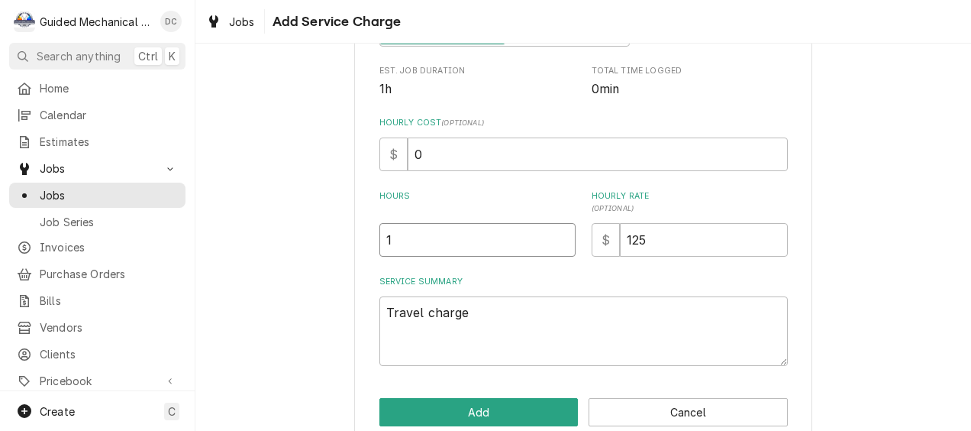
type input "1"
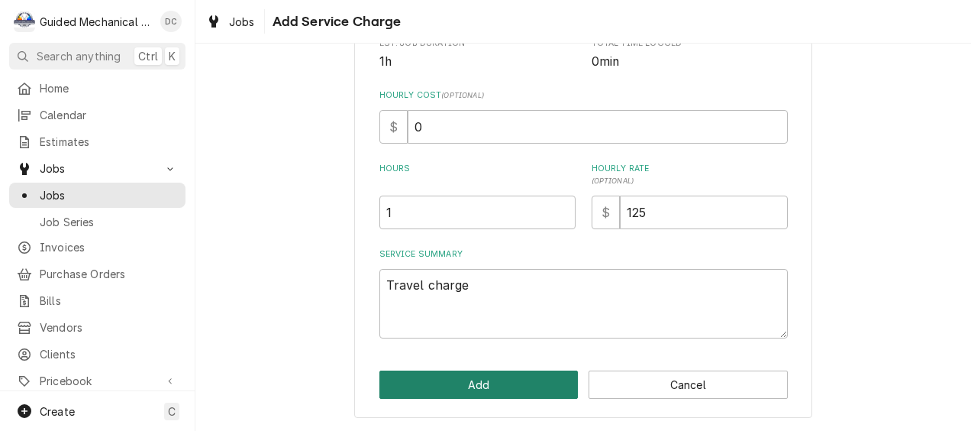
click at [533, 377] on button "Add" at bounding box center [478, 384] width 199 height 28
type textarea "x"
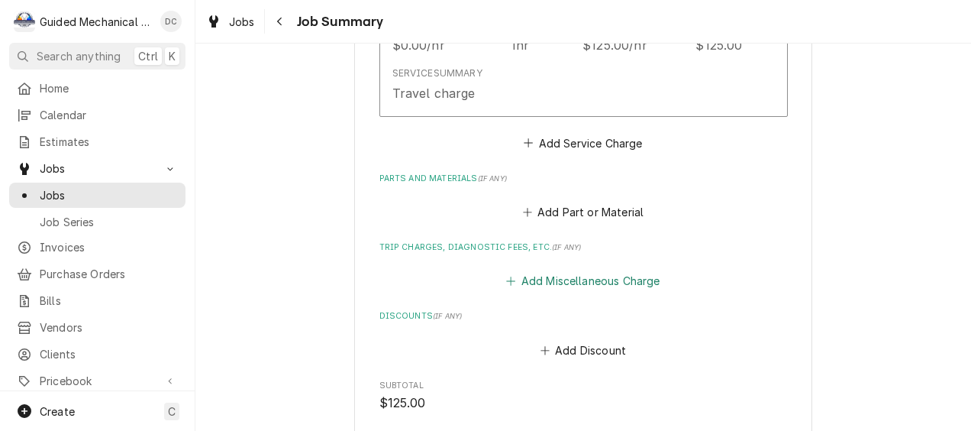
scroll to position [611, 0]
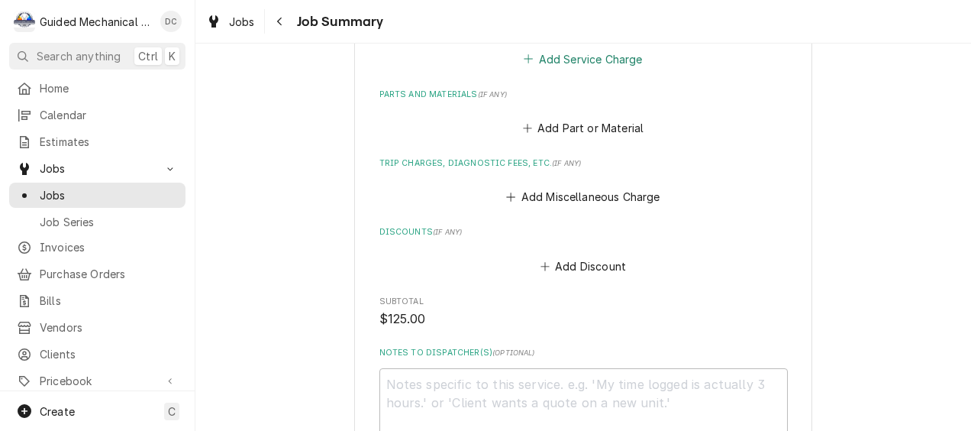
click at [621, 62] on button "Add Service Charge" at bounding box center [583, 58] width 124 height 21
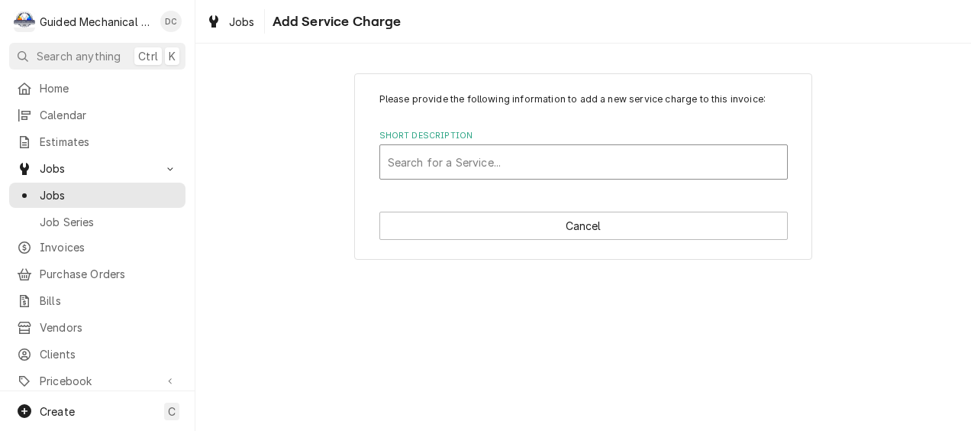
click at [542, 165] on div "Short Description" at bounding box center [584, 161] width 392 height 27
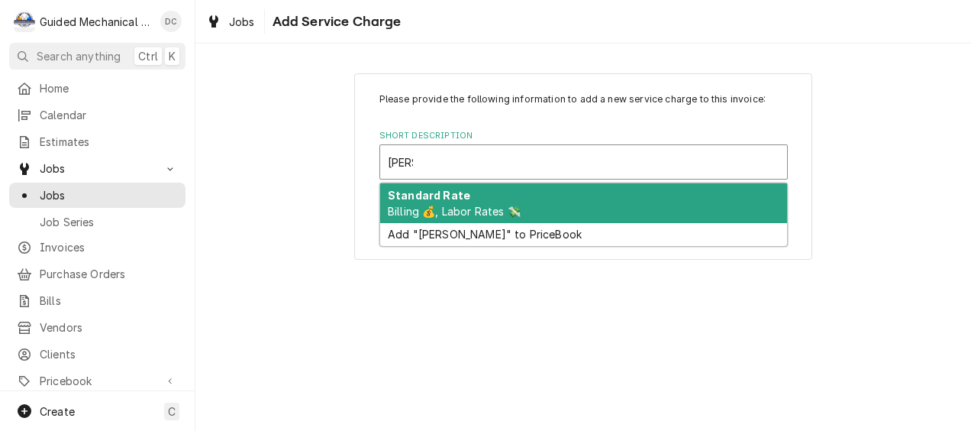
type input "stand"
click at [478, 208] on span "Billing 💰, Labor Rates 💸" at bounding box center [454, 211] width 133 height 13
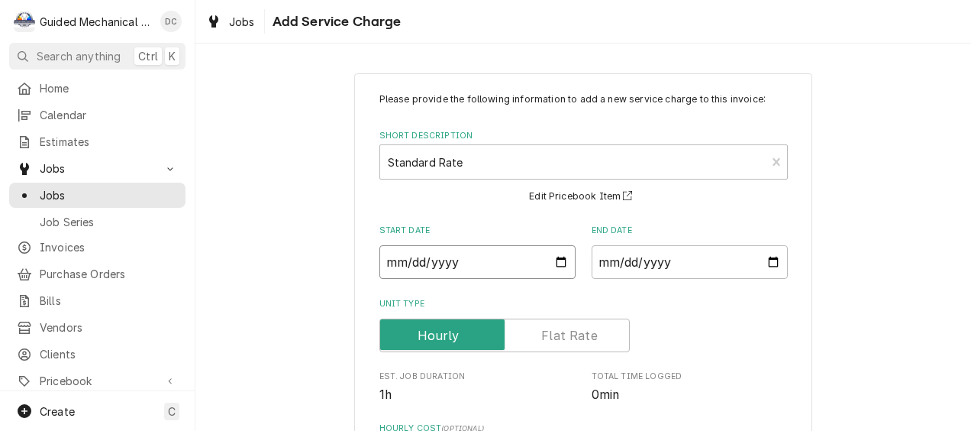
click at [554, 265] on input "Start Date" at bounding box center [477, 262] width 196 height 34
type textarea "x"
type input "2025-10-09"
click at [767, 273] on input "End Date" at bounding box center [690, 262] width 196 height 34
click at [758, 260] on input "End Date" at bounding box center [690, 262] width 196 height 34
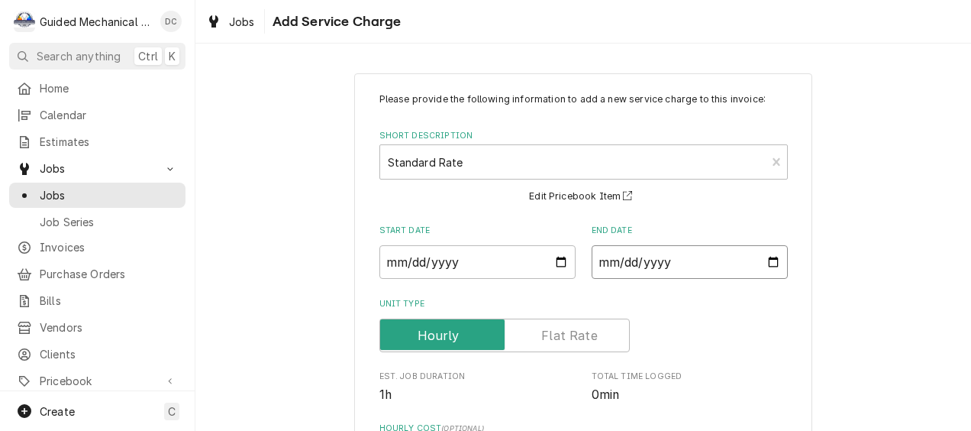
click at [773, 263] on input "End Date" at bounding box center [690, 262] width 196 height 34
type textarea "x"
type input "2025-10-09"
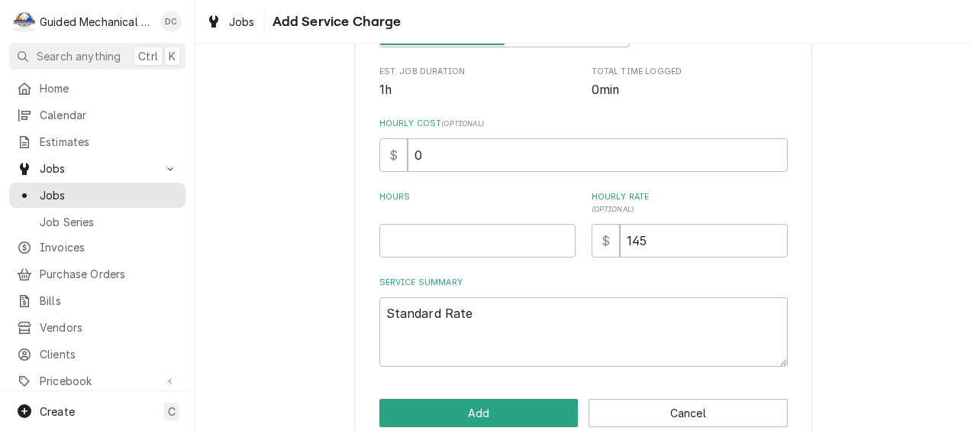
scroll to position [305, 0]
drag, startPoint x: 663, startPoint y: 242, endPoint x: 541, endPoint y: 237, distance: 122.3
click at [541, 237] on div "Hours Hourly Rate ( optional ) $ 145" at bounding box center [583, 223] width 408 height 66
type textarea "x"
type input "1"
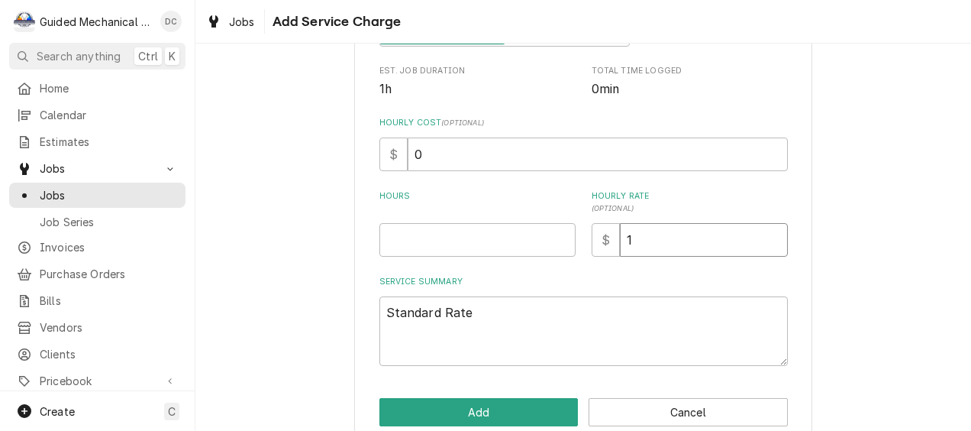
type textarea "x"
type input "12"
type textarea "x"
type input "125"
click at [448, 235] on input "Hours" at bounding box center [477, 240] width 196 height 34
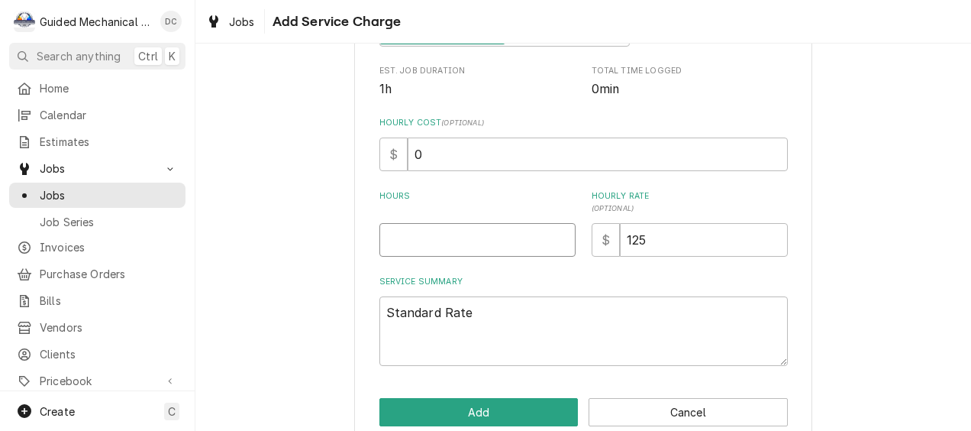
type textarea "x"
type input "1"
drag, startPoint x: 535, startPoint y: 318, endPoint x: 319, endPoint y: 302, distance: 216.7
click at [319, 302] on div "Please provide the following information to add a new service charge to this in…" at bounding box center [583, 106] width 776 height 705
type textarea "x"
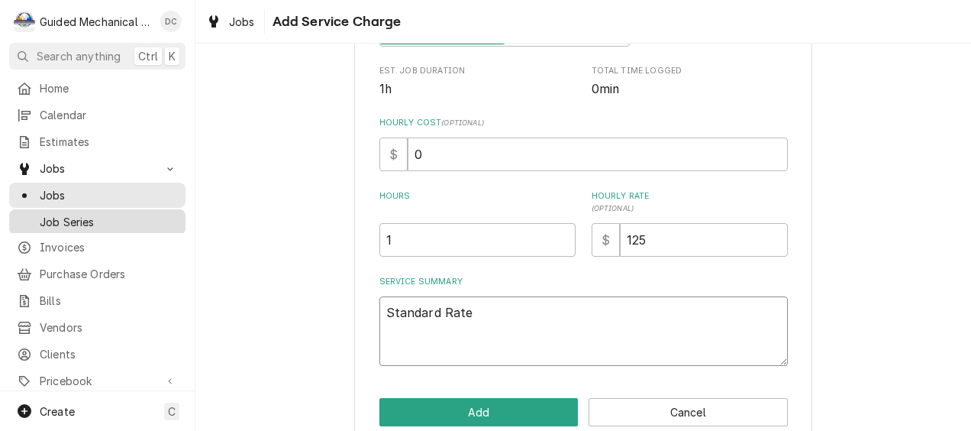
type textarea "C"
type textarea "x"
type textarea "CP"
type textarea "x"
type textarea "CPG"
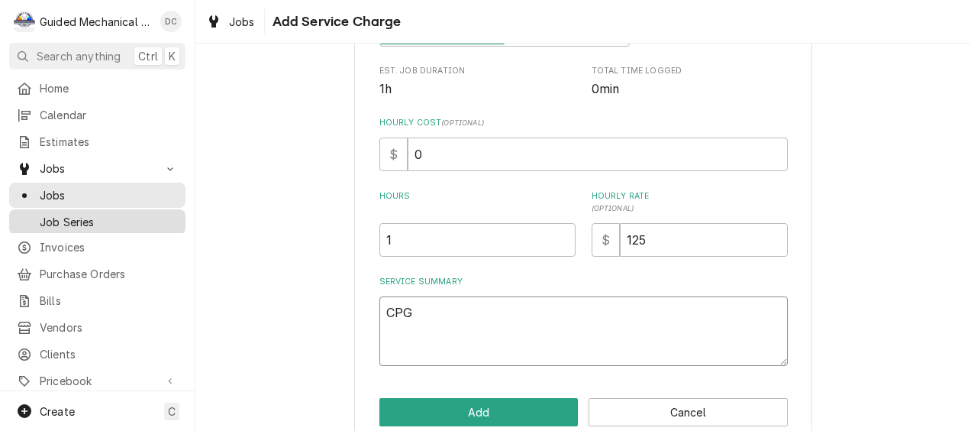
type textarea "x"
type textarea "CPG"
click at [394, 323] on textarea "CPG" at bounding box center [583, 330] width 408 height 69
paste textarea "351COFD4M"
type textarea "x"
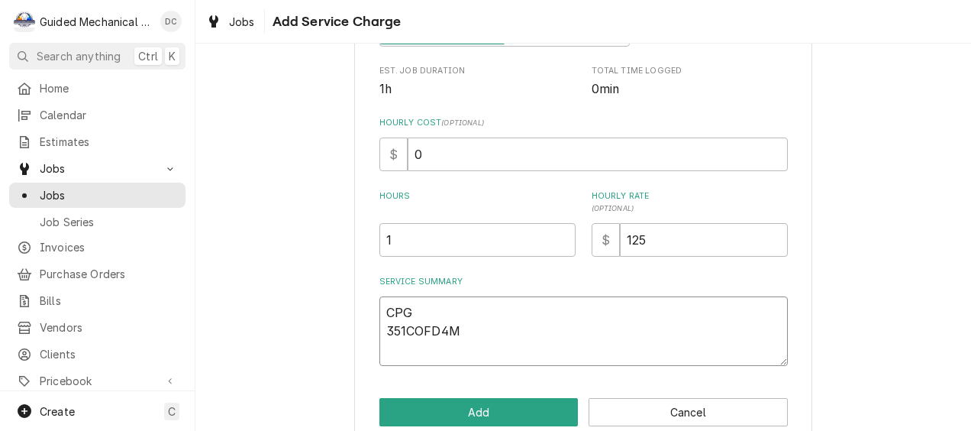
type textarea "CPG 351COFD4M"
click at [406, 345] on textarea "CPG 351COFD4M" at bounding box center [583, 330] width 408 height 69
drag, startPoint x: 406, startPoint y: 345, endPoint x: 515, endPoint y: 360, distance: 110.1
click at [515, 360] on textarea "CPG 351COFD4M" at bounding box center [583, 330] width 408 height 69
type textarea "x"
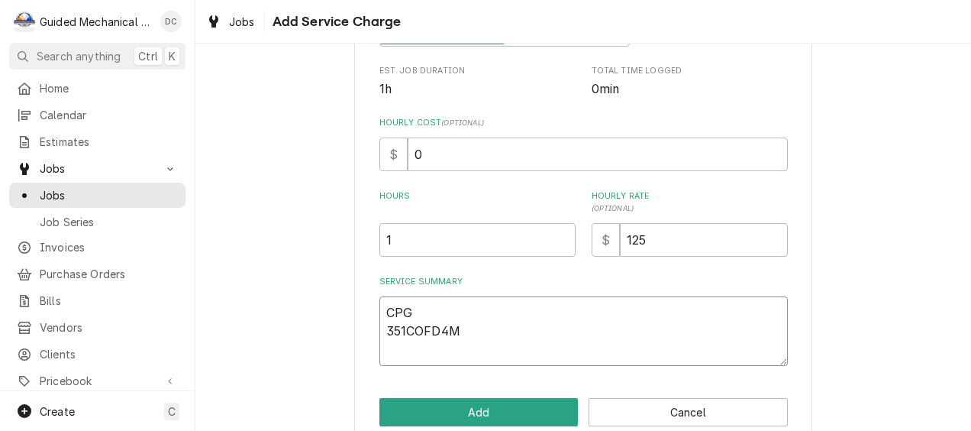
type textarea "CPG 351COFD4M"
paste textarea "00M2213106"
type textarea "x"
type textarea "CPG 351COFD4M 00M2213106"
type textarea "x"
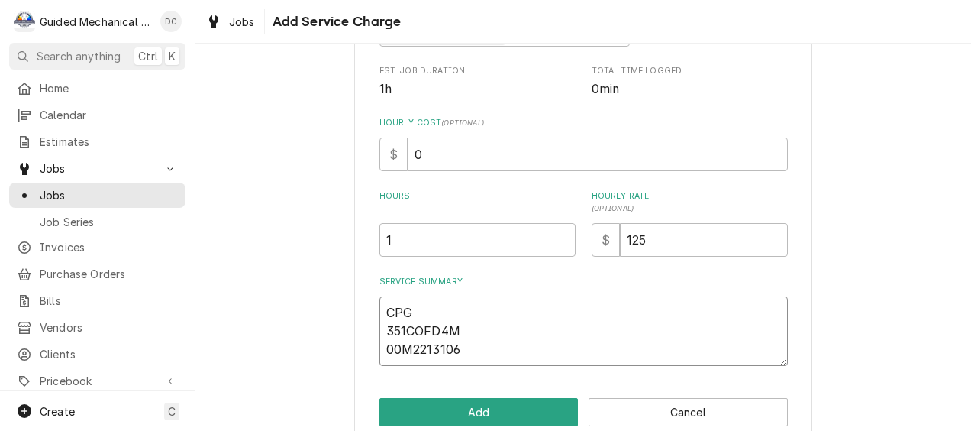
type textarea "CPG 351COFD4M 00M2213106"
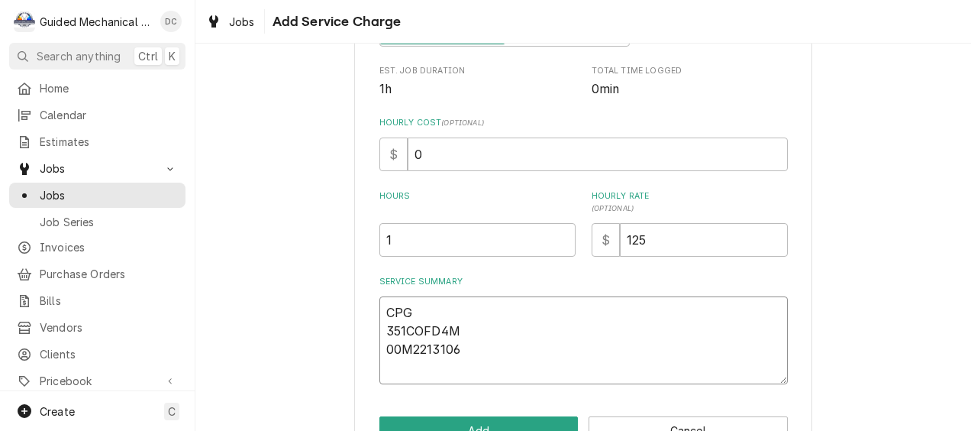
type textarea "x"
type textarea "CPG 351COFD4M 00M2213106"
type textarea "x"
type textarea "CPG 351COFD4M 00M2213106 C"
type textarea "x"
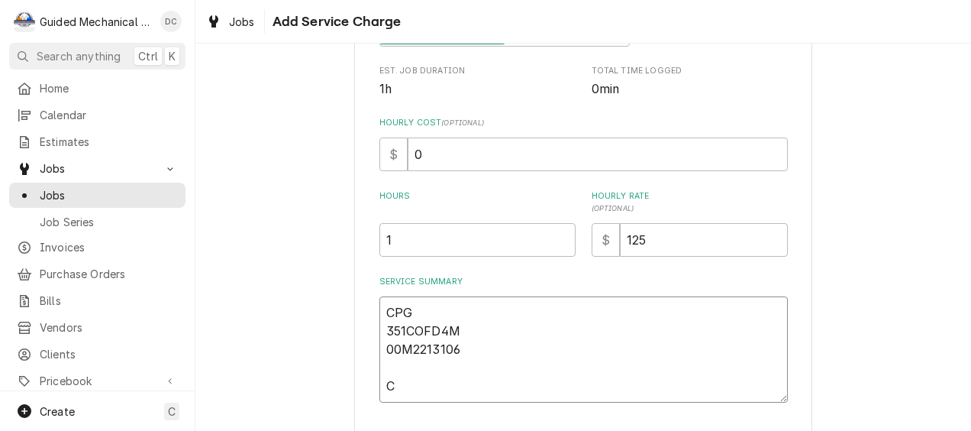
type textarea "CPG 351COFD4M 00M2213106 Ch"
type textarea "x"
type textarea "CPG 351COFD4M 00M2213106 Che"
type textarea "x"
type textarea "CPG 351COFD4M 00M2213106 Chec"
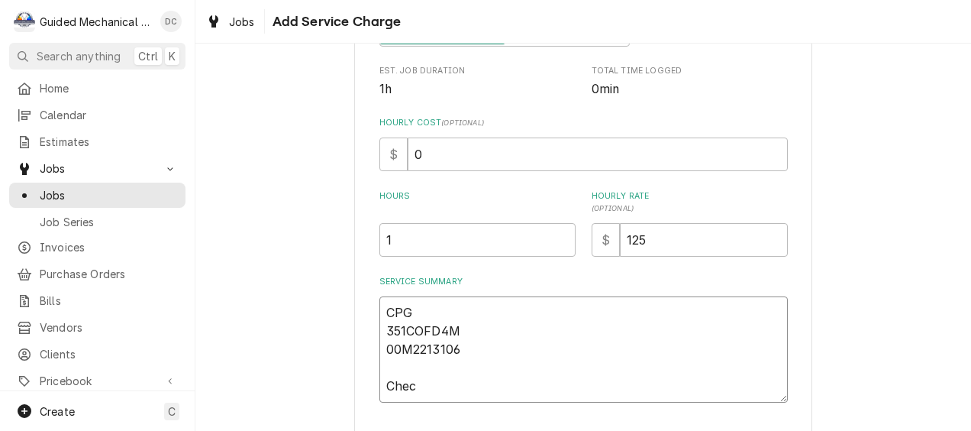
type textarea "x"
type textarea "CPG 351COFD4M 00M2213106 Check"
type textarea "x"
type textarea "CPG 351COFD4M 00M2213106 Checke"
type textarea "x"
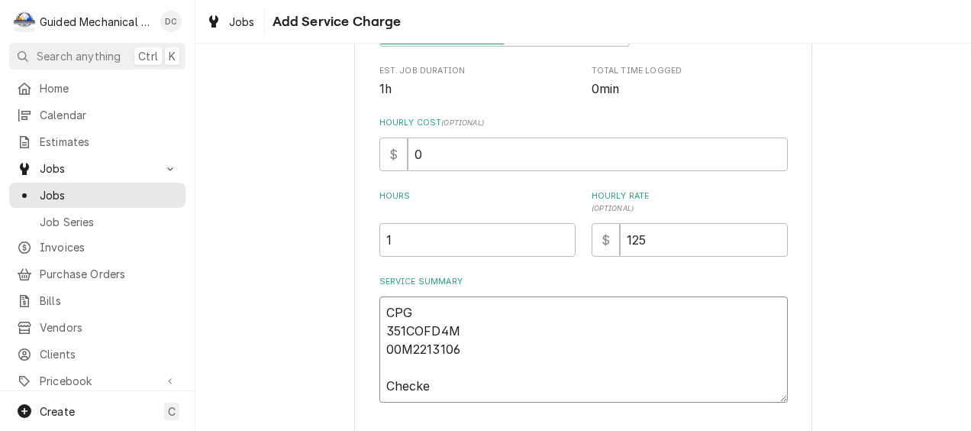
type textarea "CPG 351COFD4M 00M2213106 Checked"
type textarea "x"
type textarea "CPG 351COFD4M 00M2213106 Checke"
type textarea "x"
type textarea "CPG 351COFD4M 00M2213106 Check"
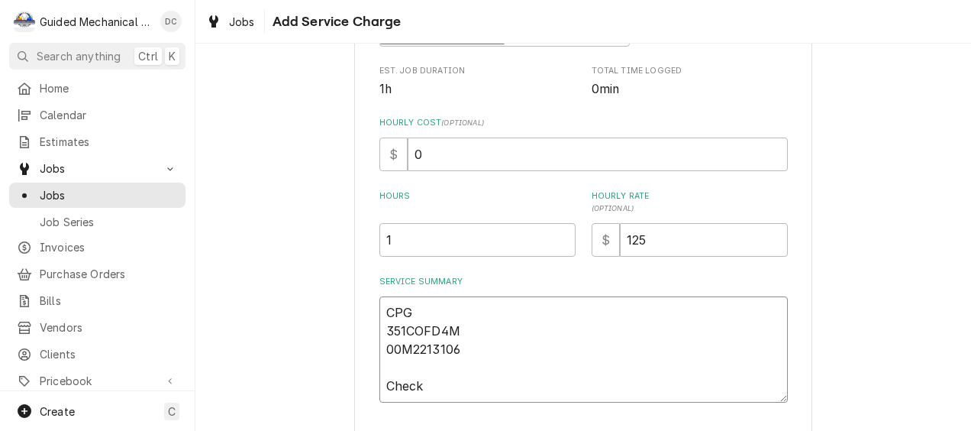
type textarea "x"
type textarea "CPG 351COFD4M 00M2213106 Chec"
type textarea "x"
type textarea "CPG 351COFD4M 00M2213106 Che"
type textarea "x"
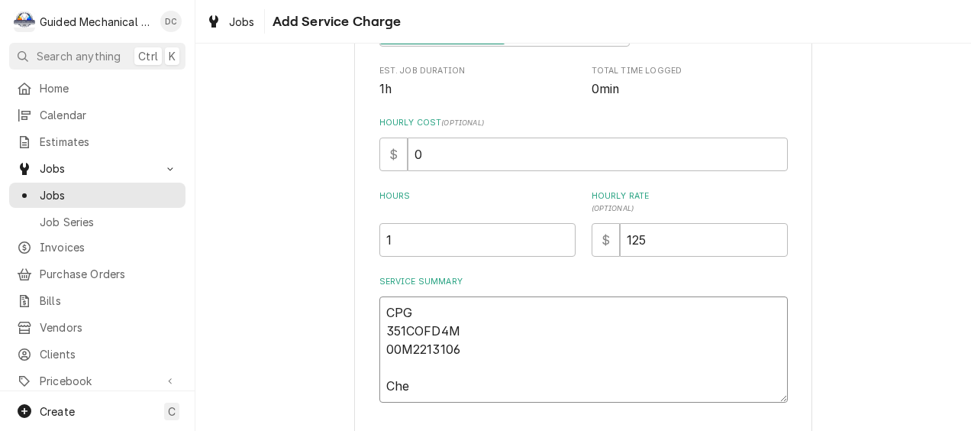
type textarea "CPG 351COFD4M 00M2213106 Ch"
type textarea "x"
type textarea "CPG 351COFD4M 00M2213106 C"
type textarea "x"
type textarea "CPG 351COFD4M 00M2213106 Cu"
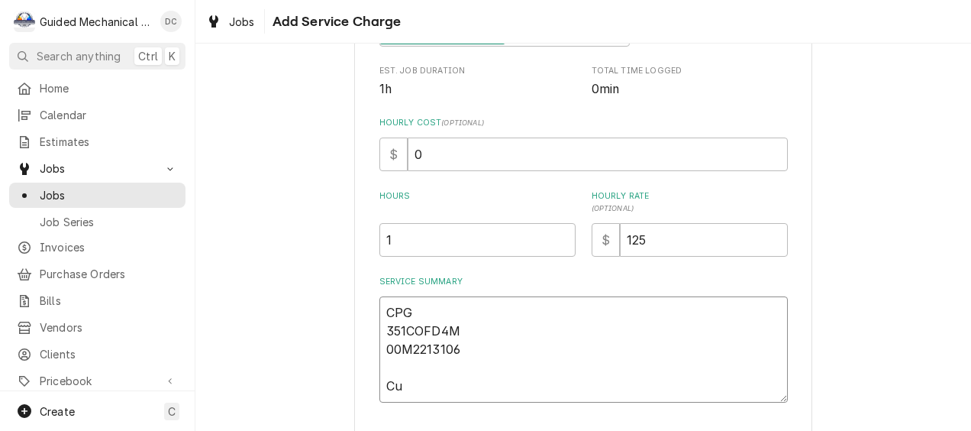
type textarea "x"
type textarea "CPG 351COFD4M 00M2213106 Cus"
type textarea "x"
type textarea "CPG 351COFD4M 00M2213106 Cust"
type textarea "x"
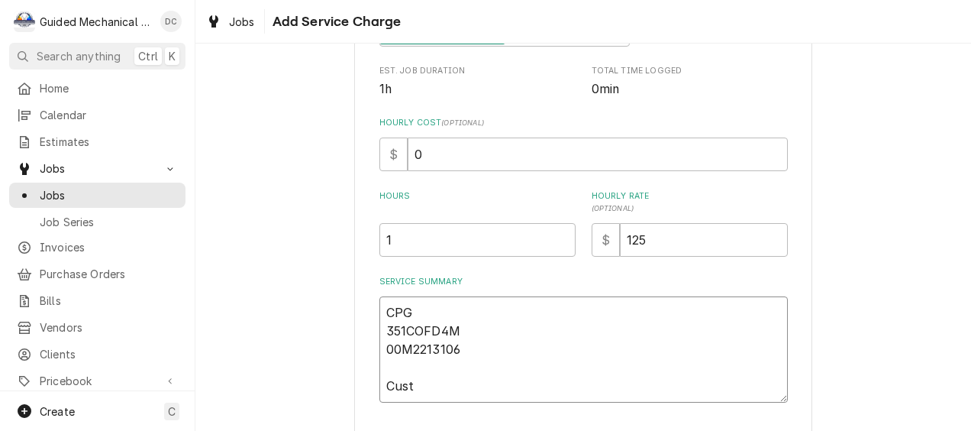
type textarea "CPG 351COFD4M 00M2213106 Custo"
type textarea "x"
type textarea "CPG 351COFD4M 00M2213106 Custom"
type textarea "x"
type textarea "CPG 351COFD4M 00M2213106 Custome"
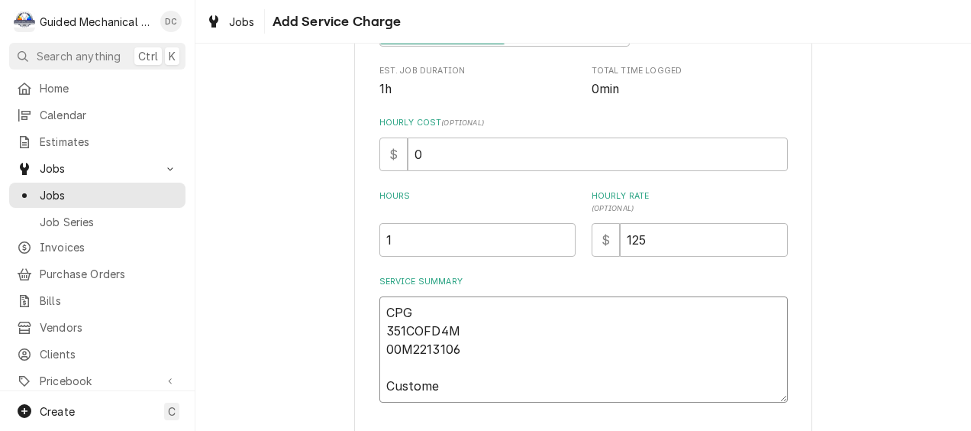
type textarea "x"
type textarea "CPG 351COFD4M 00M2213106 Customer"
type textarea "x"
type textarea "CPG 351COFD4M 00M2213106 Customer"
type textarea "x"
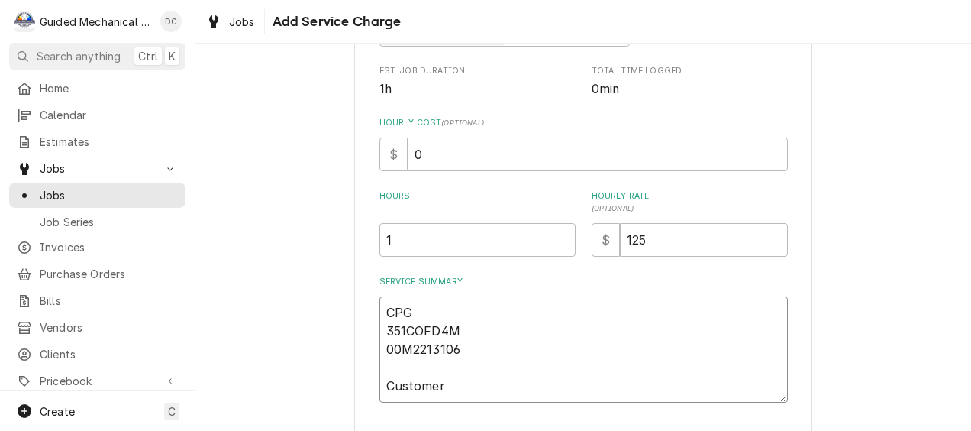
type textarea "CPG 351COFD4M 00M2213106 Customer s"
type textarea "x"
type textarea "CPG 351COFD4M 00M2213106 Customer st"
type textarea "x"
type textarea "CPG 351COFD4M 00M2213106 Customer sta"
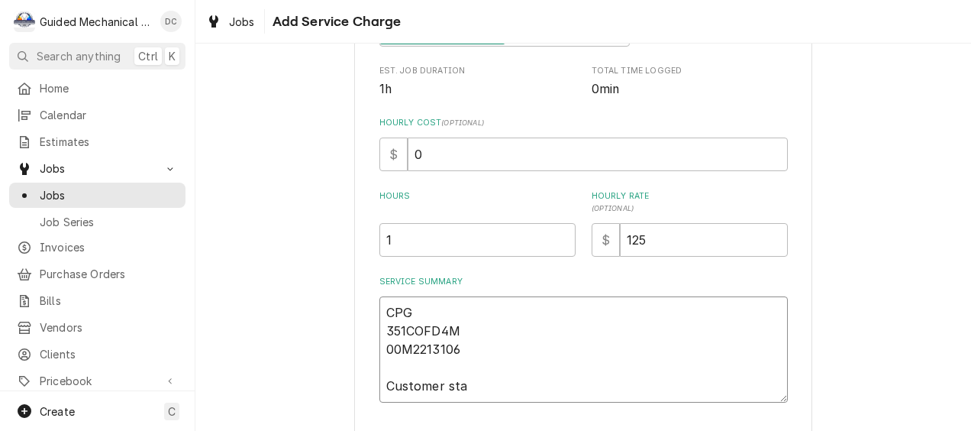
type textarea "x"
type textarea "CPG 351COFD4M 00M2213106 Customer stat"
type textarea "x"
type textarea "CPG 351COFD4M 00M2213106 Customer state"
type textarea "x"
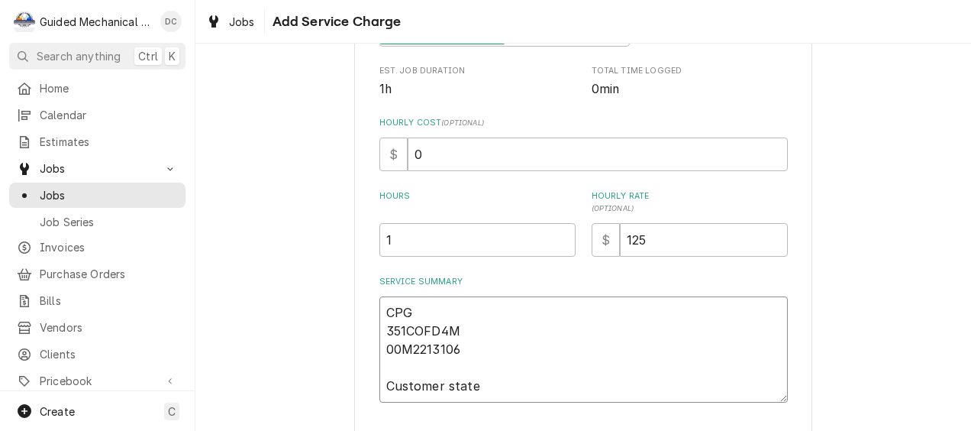
type textarea "CPG 351COFD4M 00M2213106 Customer stated"
type textarea "x"
type textarea "CPG 351COFD4M 00M2213106 Customer stated"
type textarea "x"
type textarea "CPG 351COFD4M 00M2213106 Customer stated t"
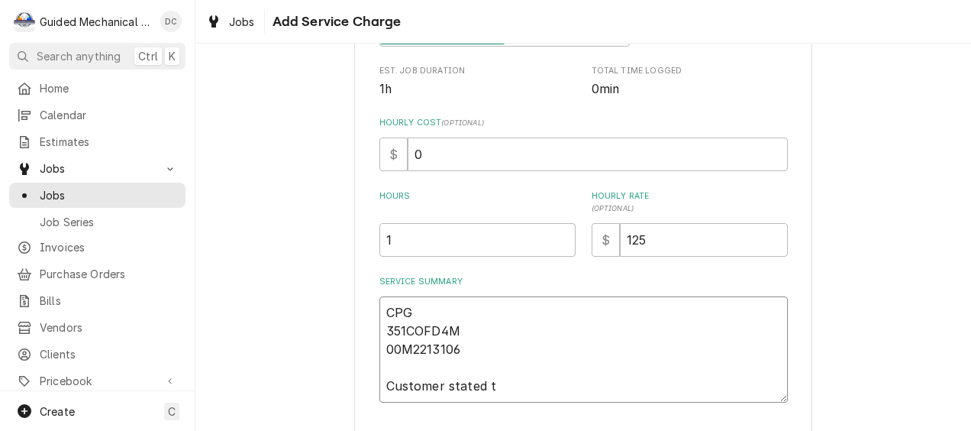
type textarea "x"
type textarea "CPG 351COFD4M 00M2213106 Customer stated th"
type textarea "x"
type textarea "CPG 351COFD4M 00M2213106 Customer stated the"
type textarea "x"
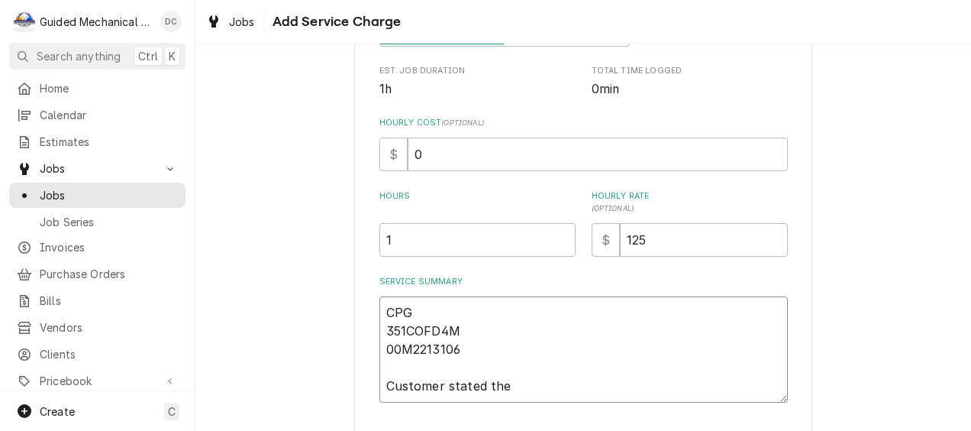
type textarea "CPG 351COFD4M 00M2213106 Customer stated the"
type textarea "x"
type textarea "CPG 351COFD4M 00M2213106 Customer stated the 2"
type textarea "x"
type textarea "CPG 351COFD4M 00M2213106 Customer stated the 2"
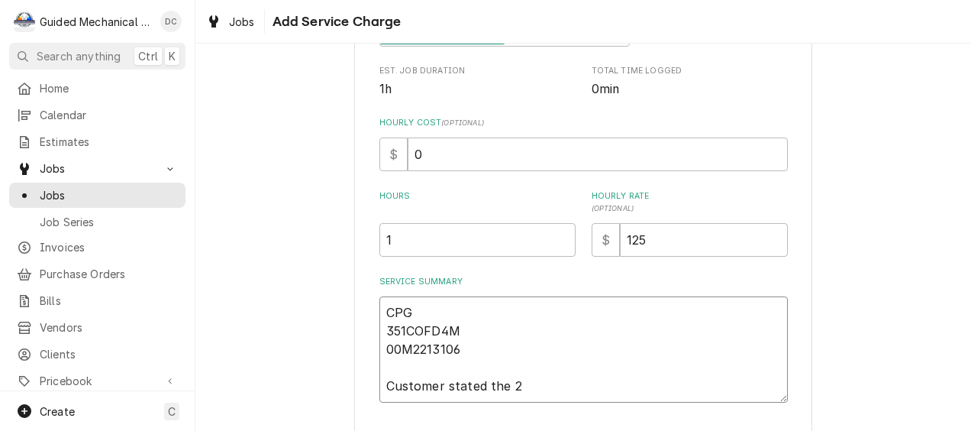
type textarea "x"
type textarea "CPG 351COFD4M 00M2213106 Customer stated the 2 o"
type textarea "x"
type textarea "CPG 351COFD4M 00M2213106 Customer stated the 2 ov"
type textarea "x"
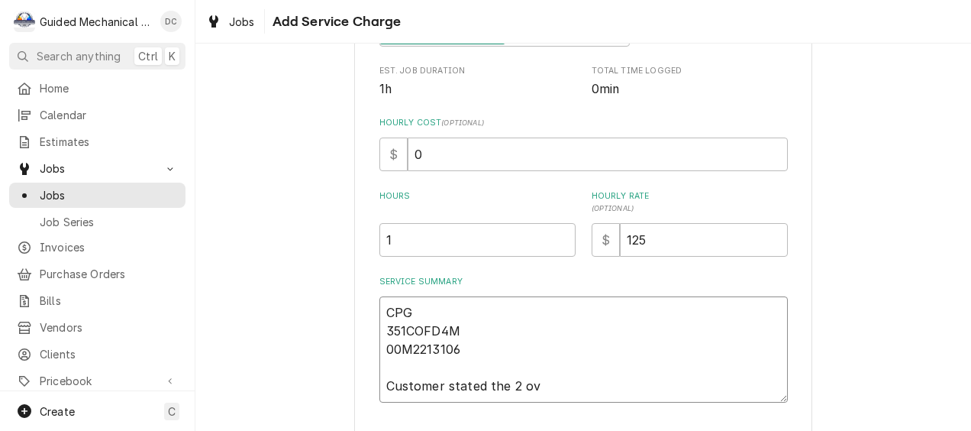
type textarea "CPG 351COFD4M 00M2213106 Customer stated the 2 ove"
type textarea "x"
type textarea "CPG 351COFD4M 00M2213106 Customer stated the 2 oven"
type textarea "x"
type textarea "CPG 351COFD4M 00M2213106 Customer stated the 2 ovens"
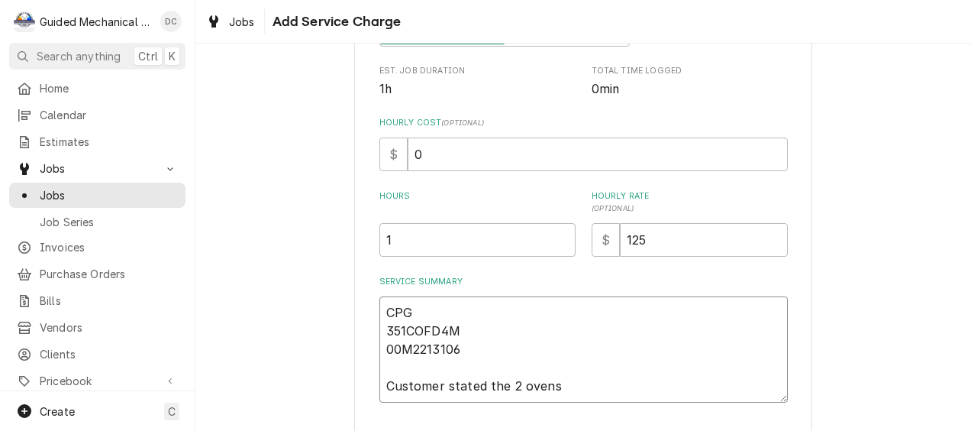
type textarea "x"
type textarea "CPG 351COFD4M 00M2213106 Customer stated the 2 ovens"
type textarea "x"
type textarea "CPG 351COFD4M 00M2213106 Customer stated the 2 ovens t"
type textarea "x"
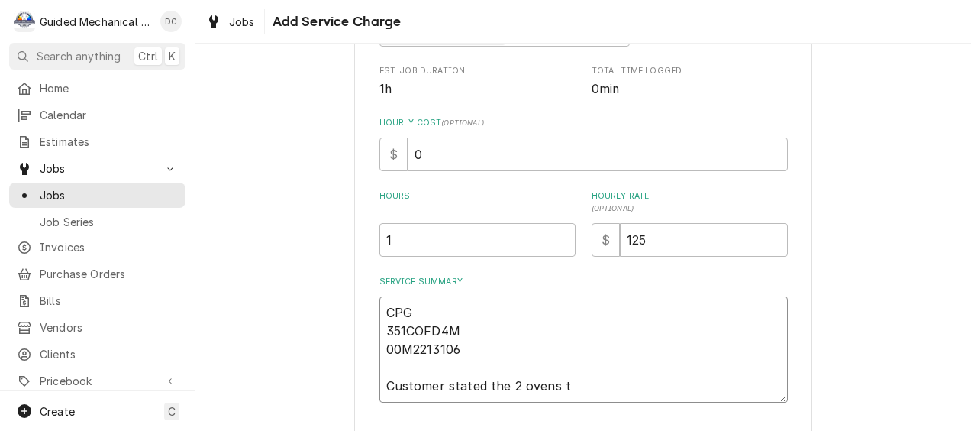
type textarea "CPG 351COFD4M 00M2213106 Customer stated the 2 ovens th"
type textarea "x"
type textarea "CPG 351COFD4M 00M2213106 Customer stated the 2 ovens the"
type textarea "x"
type textarea "CPG 351COFD4M 00M2213106 Customer stated the 2 ovens they"
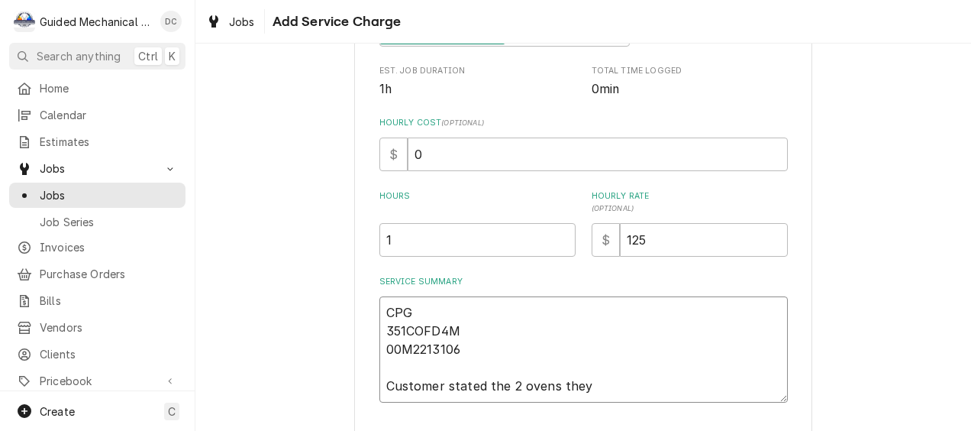
type textarea "x"
type textarea "CPG 351COFD4M 00M2213106 Customer stated the 2 ovens they"
type textarea "x"
type textarea "CPG 351COFD4M 00M2213106 Customer stated the 2 ovens they h"
type textarea "x"
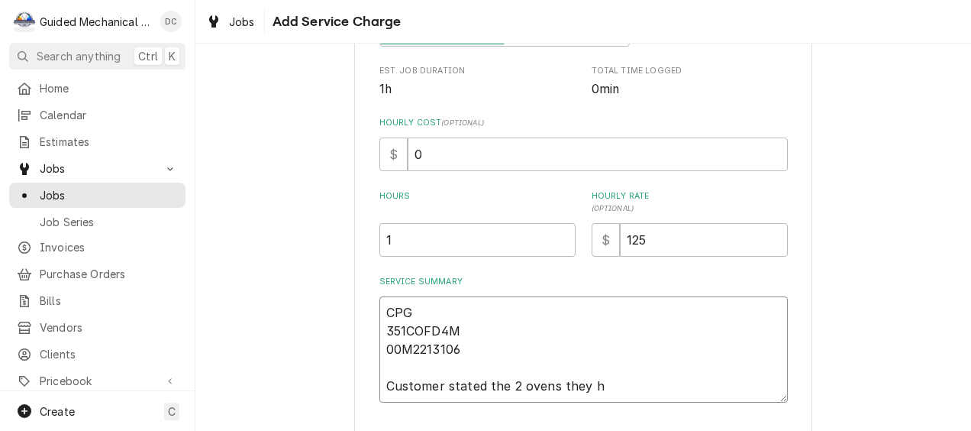
type textarea "CPG 351COFD4M 00M2213106 Customer stated the 2 ovens they ha"
type textarea "x"
type textarea "CPG 351COFD4M 00M2213106 Customer stated the 2 ovens they hav"
type textarea "x"
type textarea "CPG 351COFD4M 00M2213106 Customer stated the 2 ovens they have"
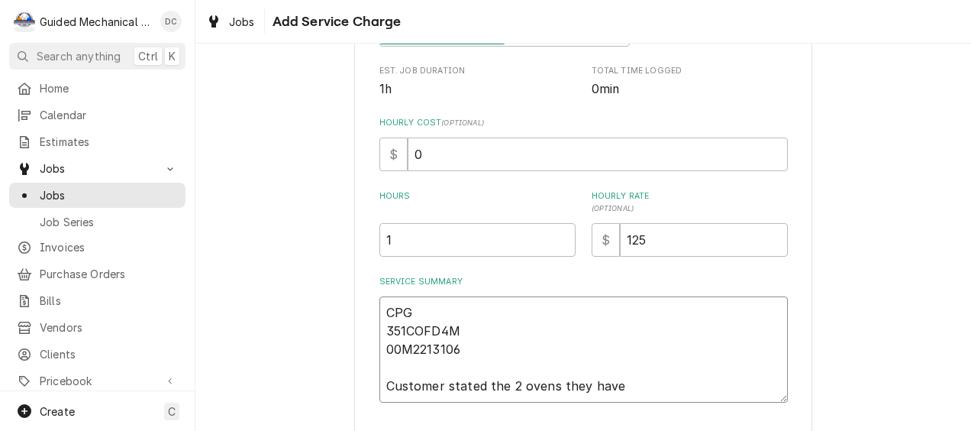
type textarea "x"
type textarea "CPG 351COFD4M 00M2213106 Customer stated the 2 ovens they have"
type textarea "x"
type textarea "CPG 351COFD4M 00M2213106 Customer stated the 2 ovens they have a"
type textarea "x"
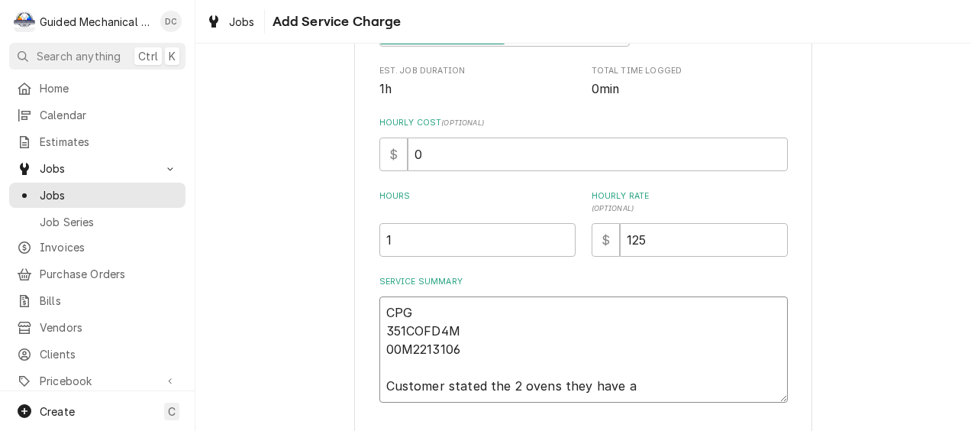
type textarea "CPG 351COFD4M 00M2213106 Customer stated the 2 ovens they have ar"
type textarea "x"
type textarea "CPG 351COFD4M 00M2213106 Customer stated the 2 ovens they have are"
type textarea "x"
type textarea "CPG 351COFD4M 00M2213106 Customer stated the 2 ovens they have are"
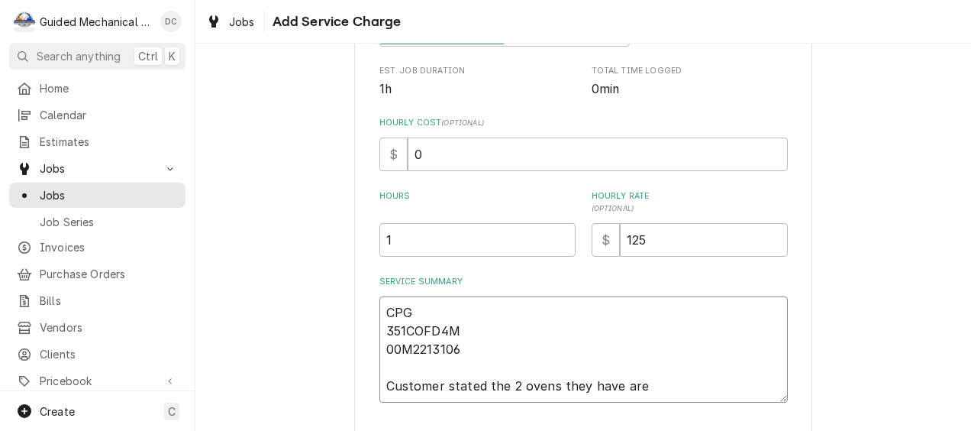
type textarea "x"
type textarea "CPG 351COFD4M 00M2213106 Customer stated the 2 ovens they have are n"
type textarea "x"
type textarea "CPG 351COFD4M 00M2213106 Customer stated the 2 ovens they have are no"
type textarea "x"
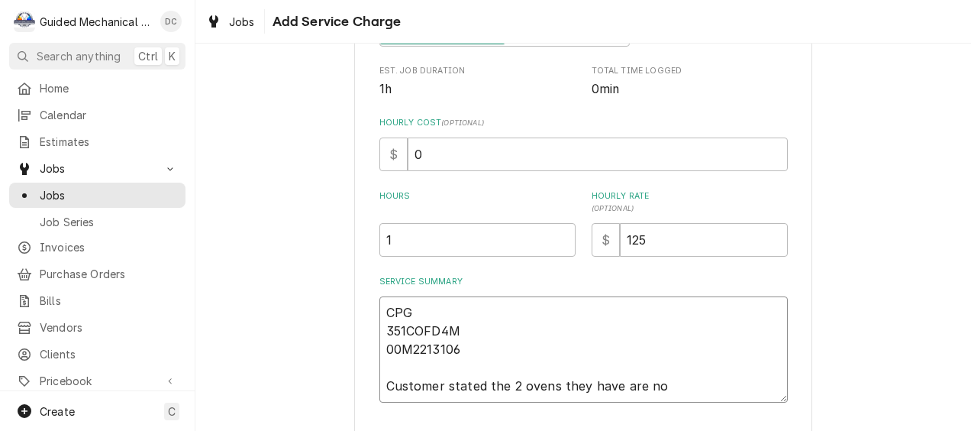
type textarea "CPG 351COFD4M 00M2213106 Customer stated the 2 ovens they have are not"
type textarea "x"
type textarea "CPG 351COFD4M 00M2213106 Customer stated the 2 ovens they have are not"
type textarea "x"
type textarea "CPG 351COFD4M 00M2213106 Customer stated the 2 ovens they have are not w"
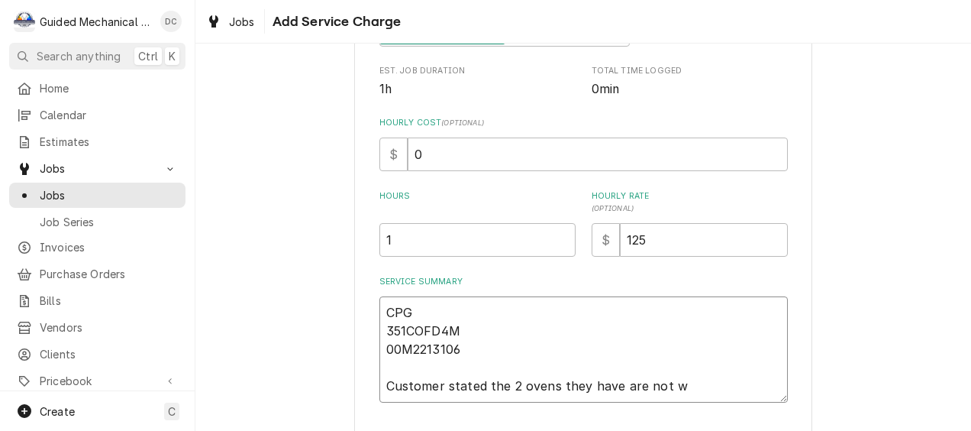
type textarea "x"
type textarea "CPG 351COFD4M 00M2213106 Customer stated the 2 ovens they have are not wo"
type textarea "x"
type textarea "CPG 351COFD4M 00M2213106 Customer stated the 2 ovens they have are not wor"
type textarea "x"
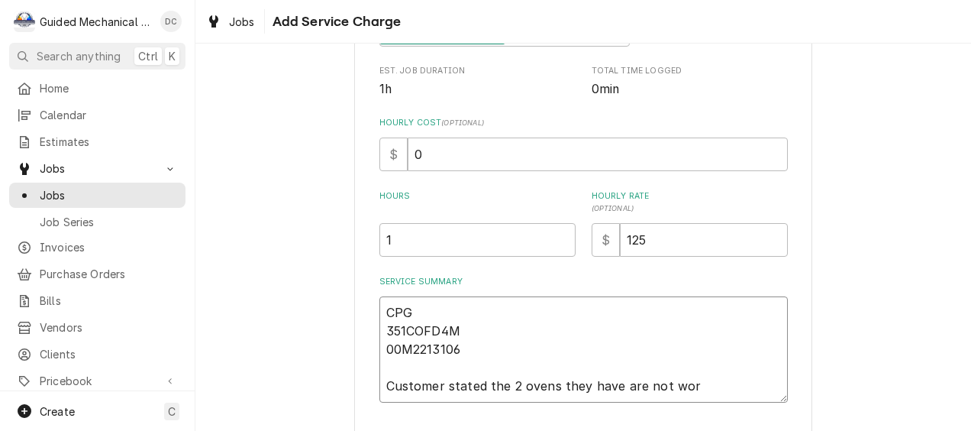
type textarea "CPG 351COFD4M 00M2213106 Customer stated the 2 ovens they have are not work"
type textarea "x"
type textarea "CPG 351COFD4M 00M2213106 Customer stated the 2 ovens they have are not worki"
type textarea "x"
type textarea "CPG 351COFD4M 00M2213106 Customer stated the 2 ovens they have are not workin"
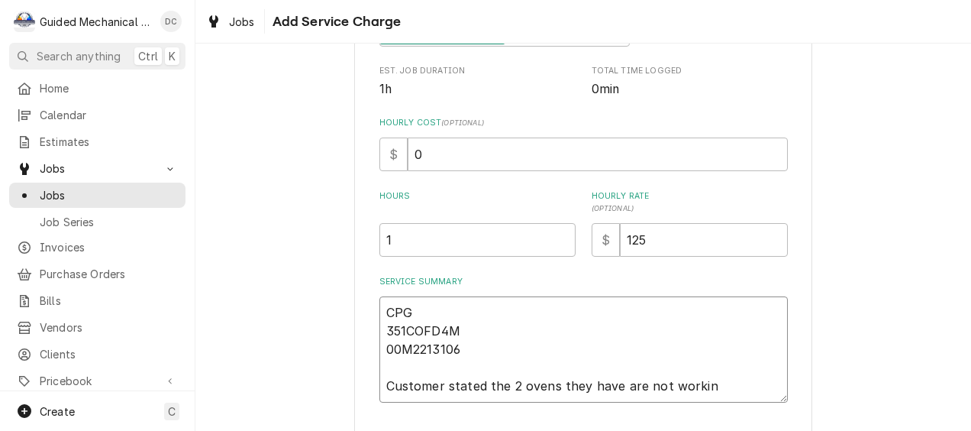
type textarea "x"
type textarea "CPG 351COFD4M 00M2213106 Customer stated the 2 ovens they have are not working"
type textarea "x"
type textarea "CPG 351COFD4M 00M2213106 Customer stated the 2 ovens they have are not working"
type textarea "x"
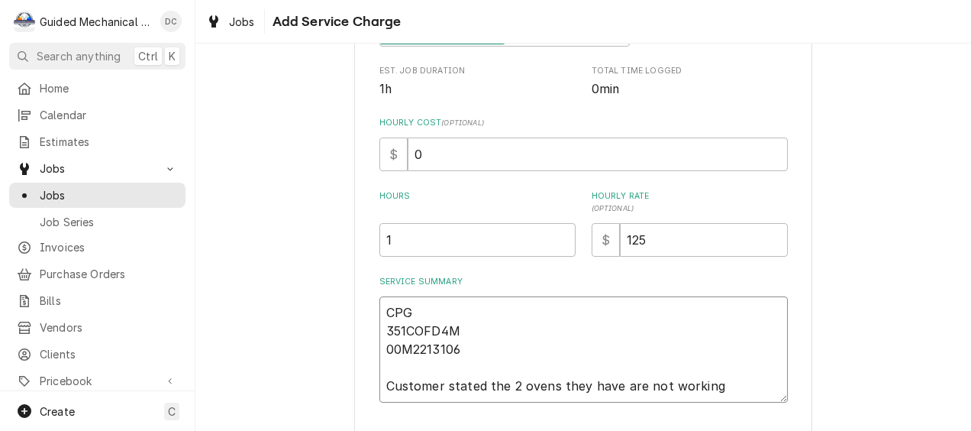
type textarea "CPG 351COFD4M 00M2213106 Customer stated the 2 ovens they have are not working p"
type textarea "x"
type textarea "CPG 351COFD4M 00M2213106 Customer stated the 2 ovens they have are not working …"
type textarea "x"
type textarea "CPG 351COFD4M 00M2213106 Customer stated the 2 ovens they have are not working …"
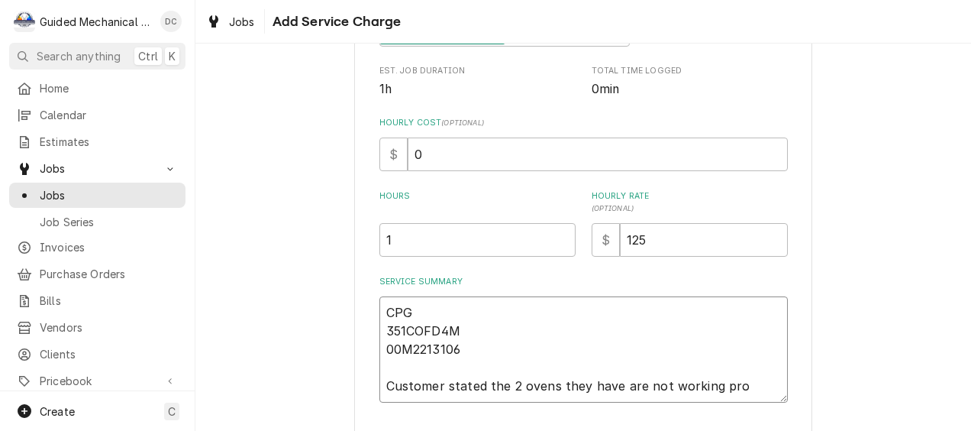
type textarea "x"
type textarea "CPG 351COFD4M 00M2213106 Customer stated the 2 ovens they have are not working …"
type textarea "x"
type textarea "CPG 351COFD4M 00M2213106 Customer stated the 2 ovens they have are not working …"
type textarea "x"
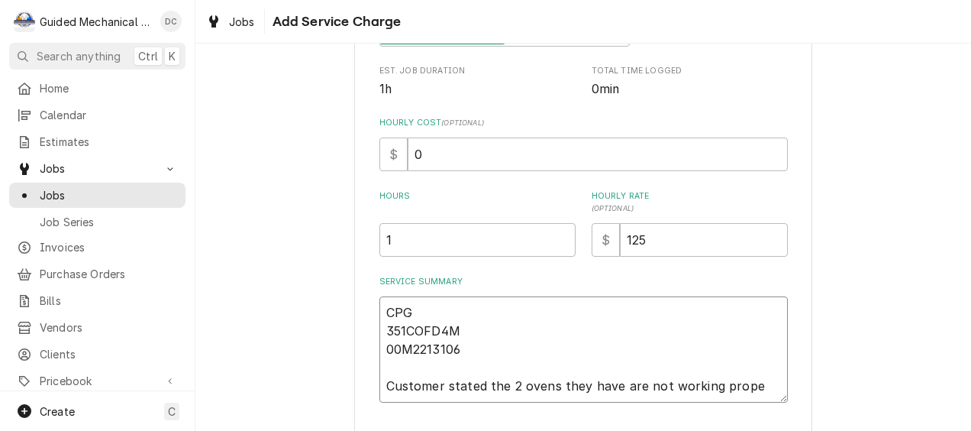
type textarea "CPG 351COFD4M 00M2213106 Customer stated the 2 ovens they have are not working …"
type textarea "x"
type textarea "CPG 351COFD4M 00M2213106 Customer stated the 2 ovens they have are not working …"
type textarea "x"
type textarea "CPG 351COFD4M 00M2213106 Customer stated the 2 ovens they have are not working …"
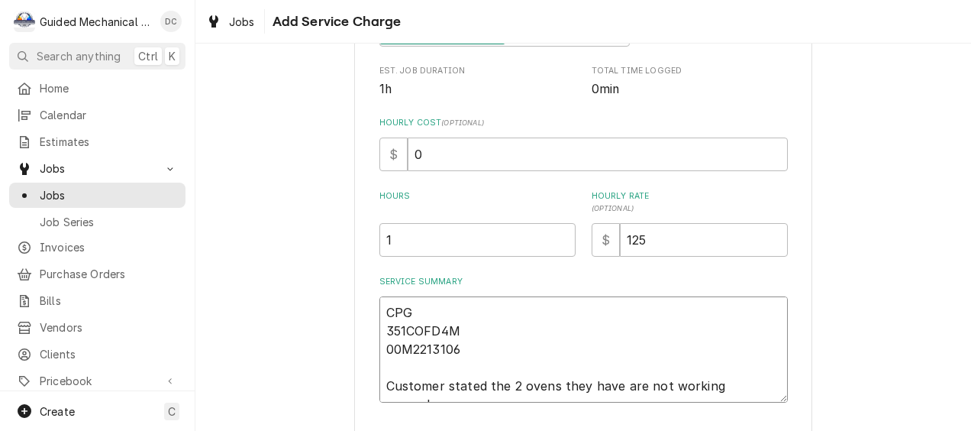
type textarea "x"
type textarea "CPG 351COFD4M 00M2213106 Customer stated the 2 ovens they have are not working …"
type textarea "x"
type textarea "CPG 351COFD4M 00M2213106 Customer stated the 2 ovens they have are not working …"
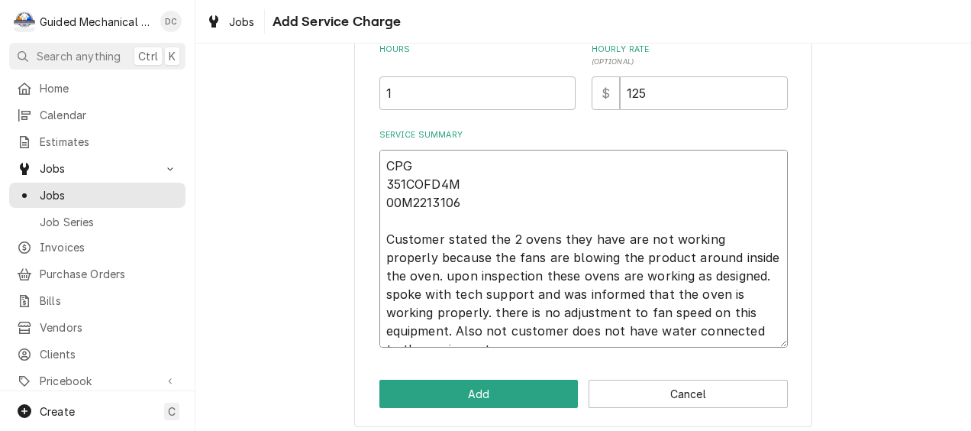
scroll to position [461, 0]
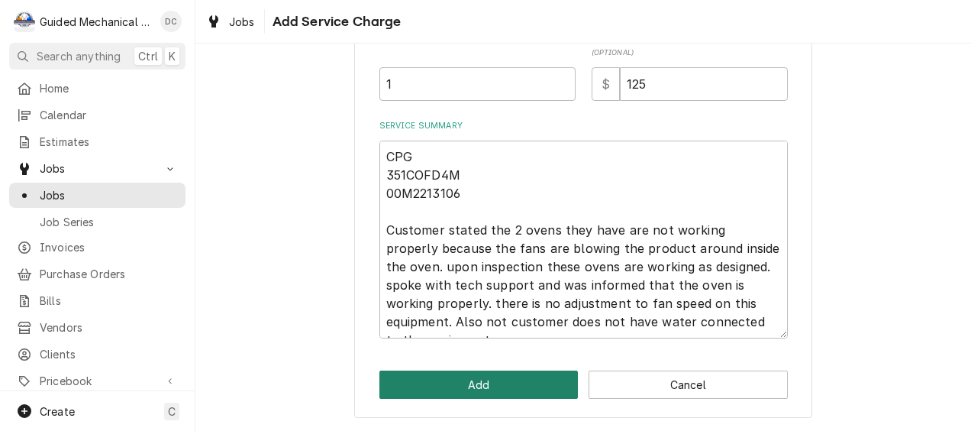
click at [512, 380] on button "Add" at bounding box center [478, 384] width 199 height 28
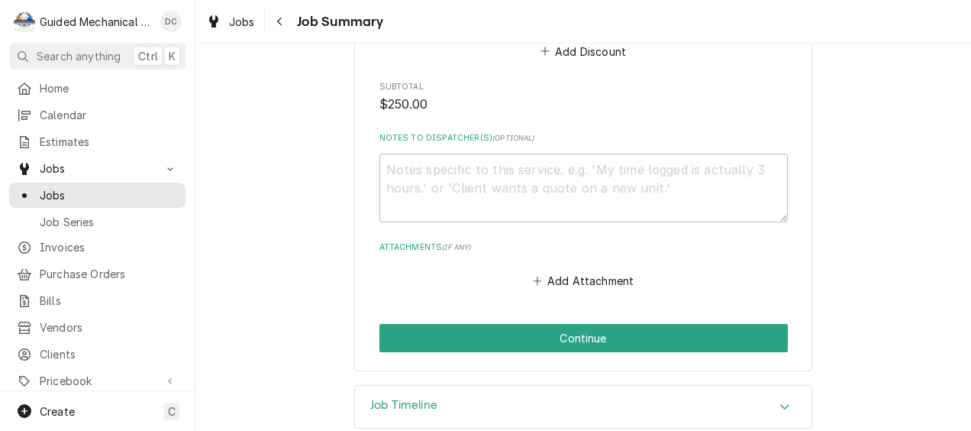
scroll to position [1249, 0]
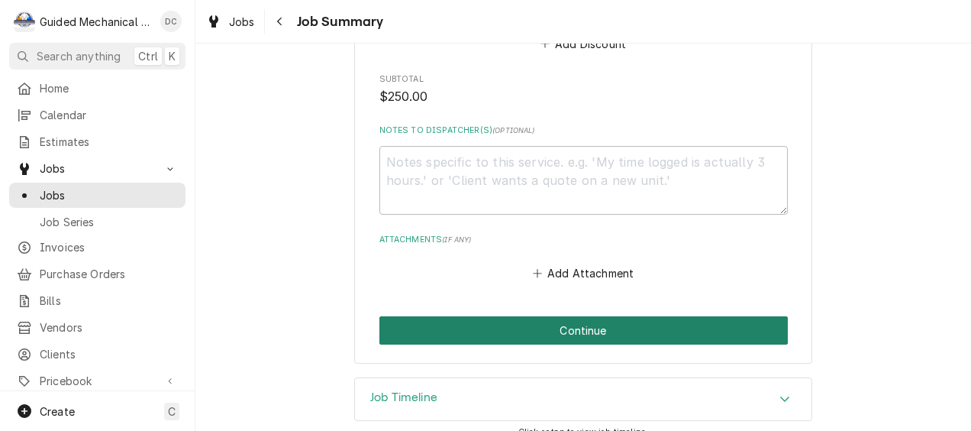
click at [654, 316] on button "Continue" at bounding box center [583, 330] width 408 height 28
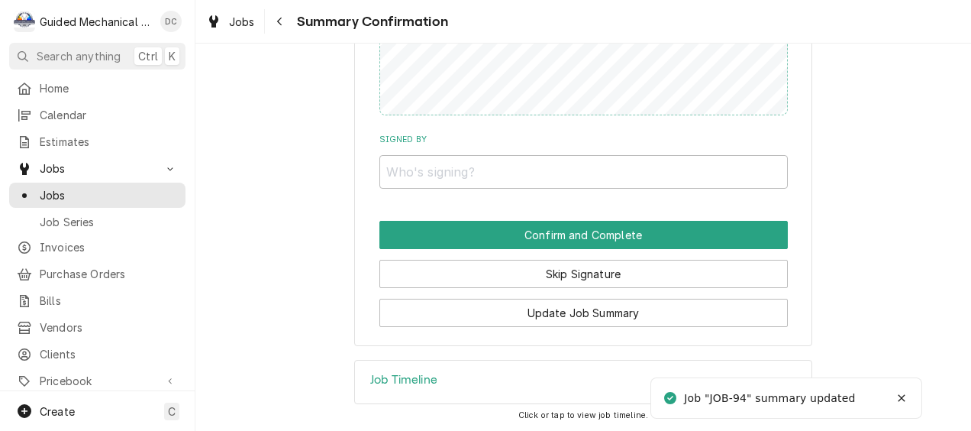
scroll to position [1244, 0]
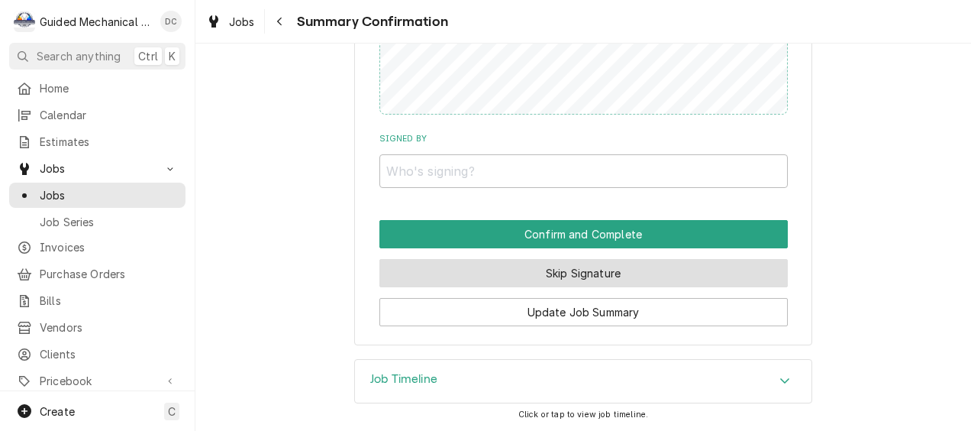
click at [510, 271] on button "Skip Signature" at bounding box center [583, 273] width 408 height 28
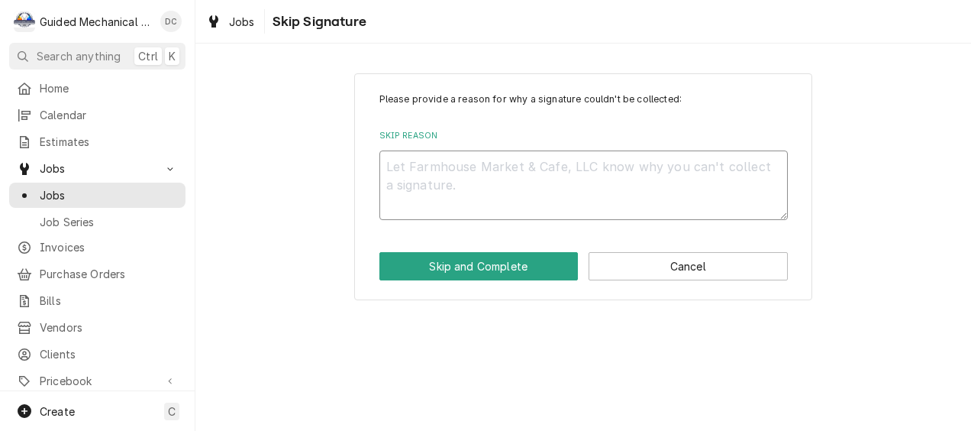
click at [514, 180] on textarea "Skip Reason" at bounding box center [583, 184] width 408 height 69
type textarea "x"
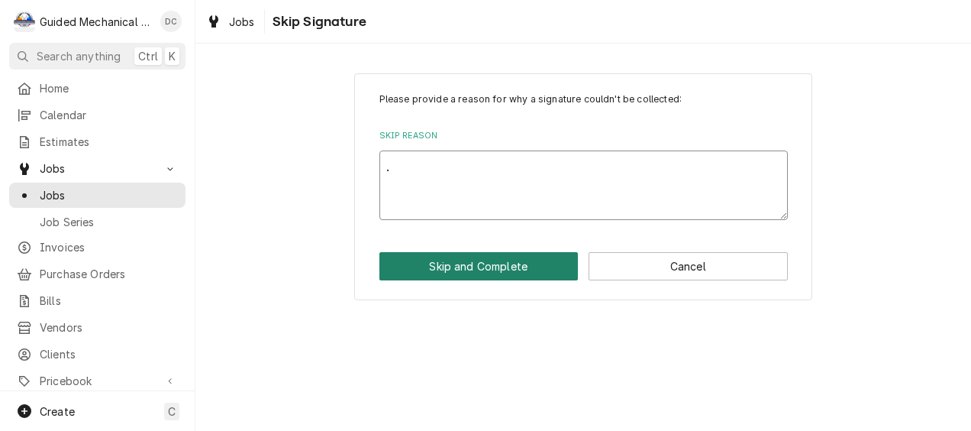
type textarea "."
click at [460, 261] on button "Skip and Complete" at bounding box center [478, 266] width 199 height 28
type textarea "x"
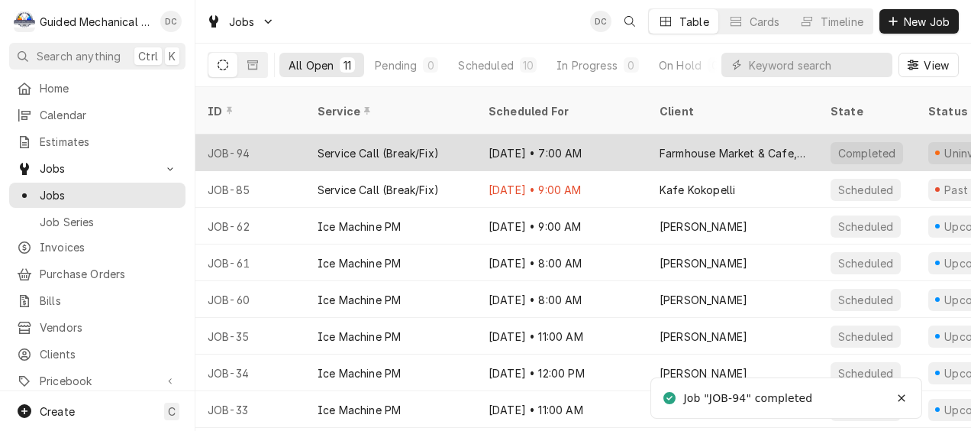
click at [589, 144] on div "[DATE] • 7:00 AM" at bounding box center [561, 152] width 171 height 37
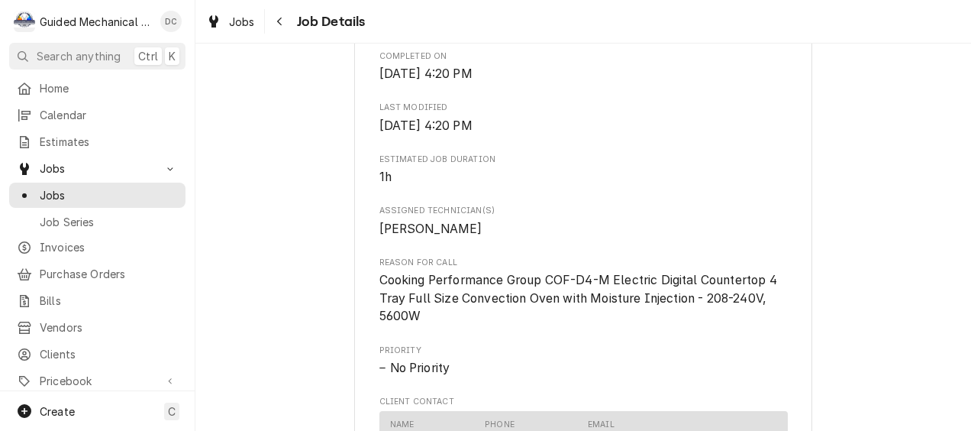
scroll to position [763, 0]
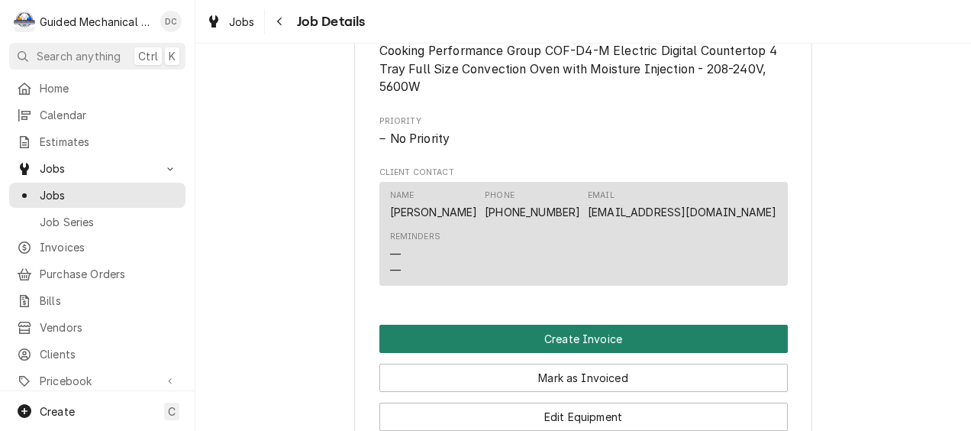
click at [613, 353] on button "Create Invoice" at bounding box center [583, 338] width 408 height 28
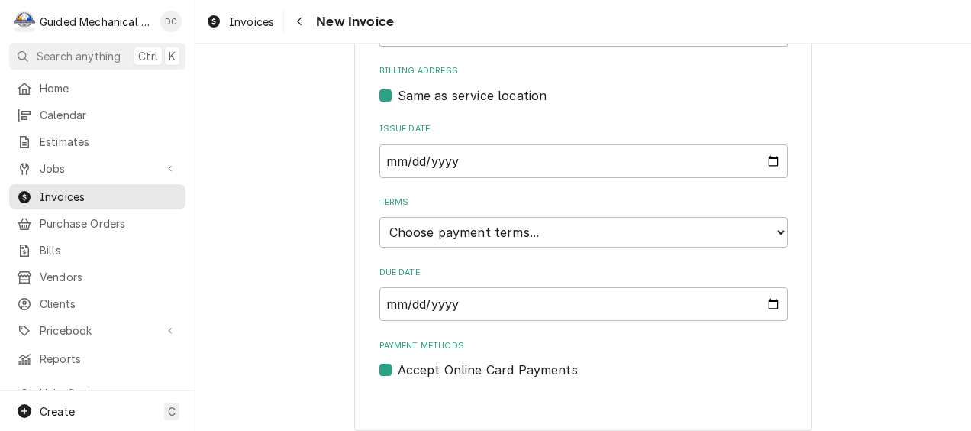
scroll to position [500, 0]
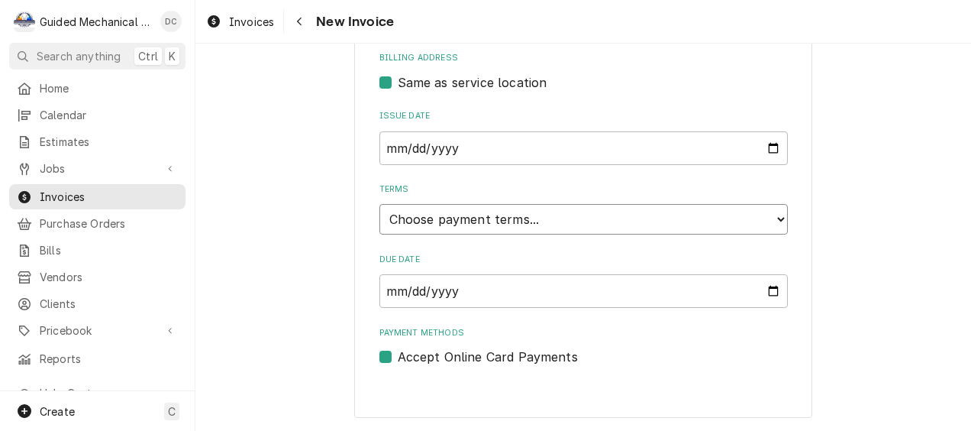
click at [522, 231] on select "Choose payment terms... Same Day Net 7 Net 14 Net 21 Net 30 Net 45 Net 60 Net 90" at bounding box center [583, 219] width 408 height 31
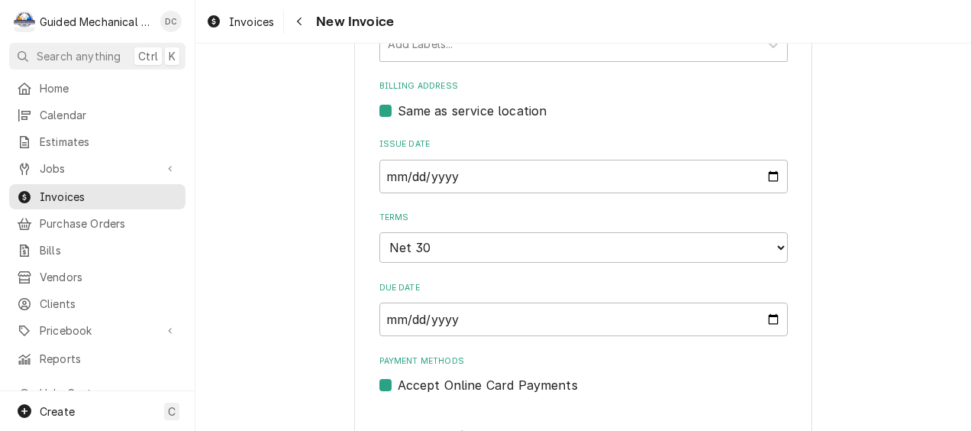
scroll to position [424, 0]
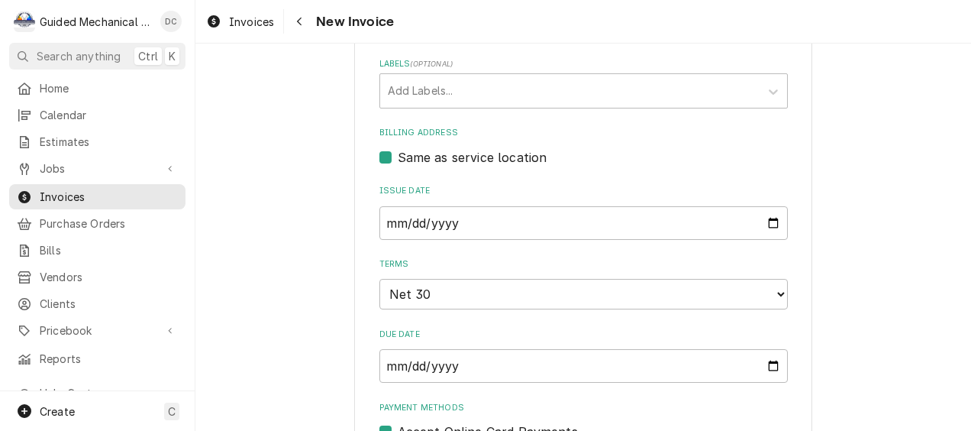
click at [380, 165] on div "Same as service location" at bounding box center [583, 157] width 408 height 18
click at [398, 160] on label "Same as service location" at bounding box center [473, 157] width 150 height 18
click at [398, 160] on input "Same as service location" at bounding box center [602, 165] width 408 height 34
checkbox input "false"
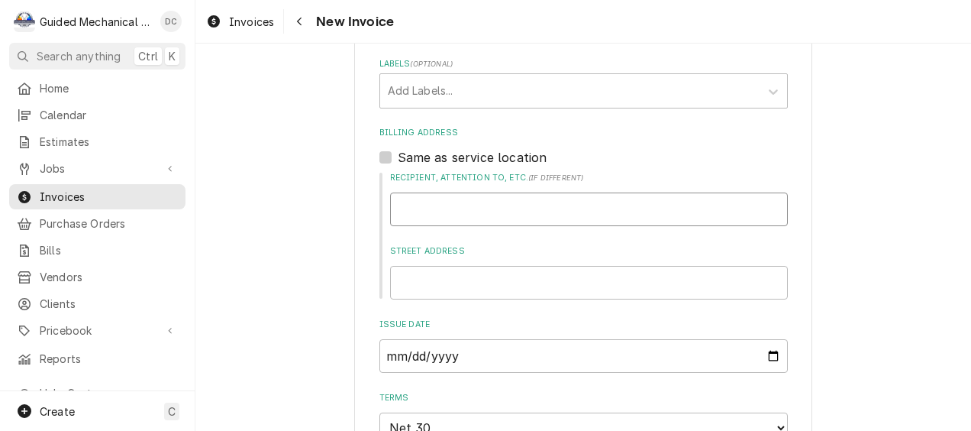
click at [431, 200] on input "Recipient, Attention To, etc. ( if different )" at bounding box center [589, 209] width 398 height 34
type textarea "x"
type input "R"
type textarea "x"
type input "Re"
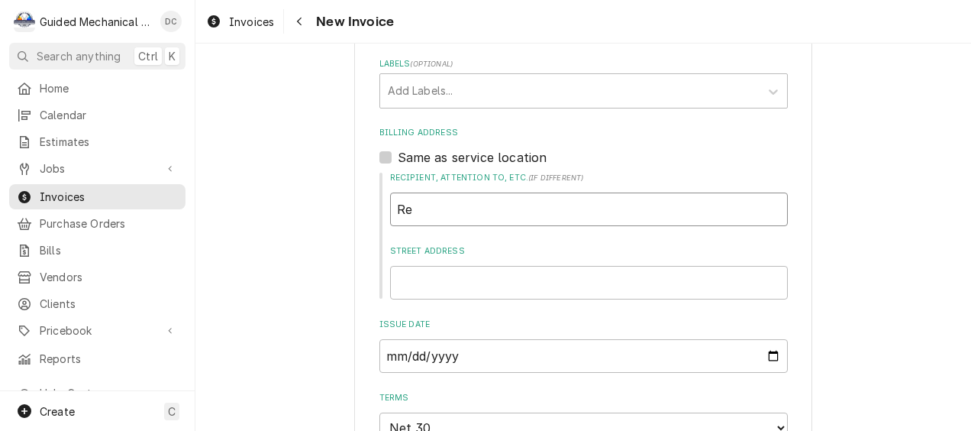
type textarea "x"
type input "Rea"
type textarea "x"
type input "Read"
type textarea "x"
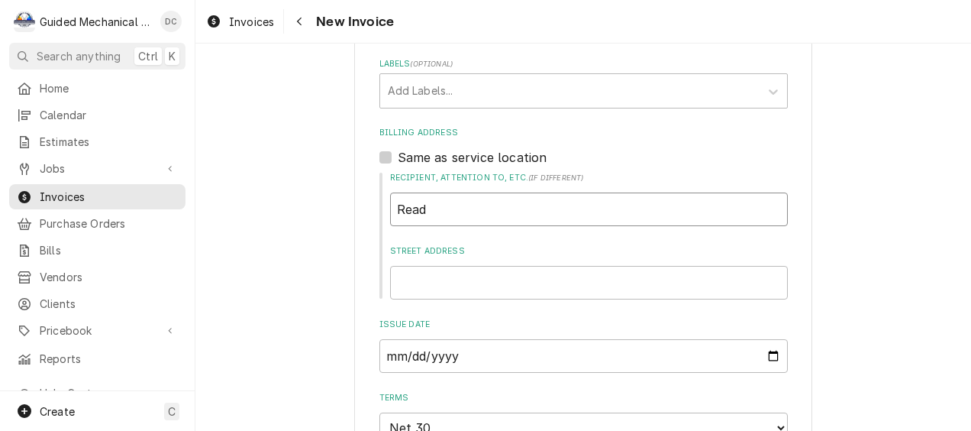
type input "Ready"
type textarea "x"
type input "Ready"
type textarea "x"
type input "Ready K"
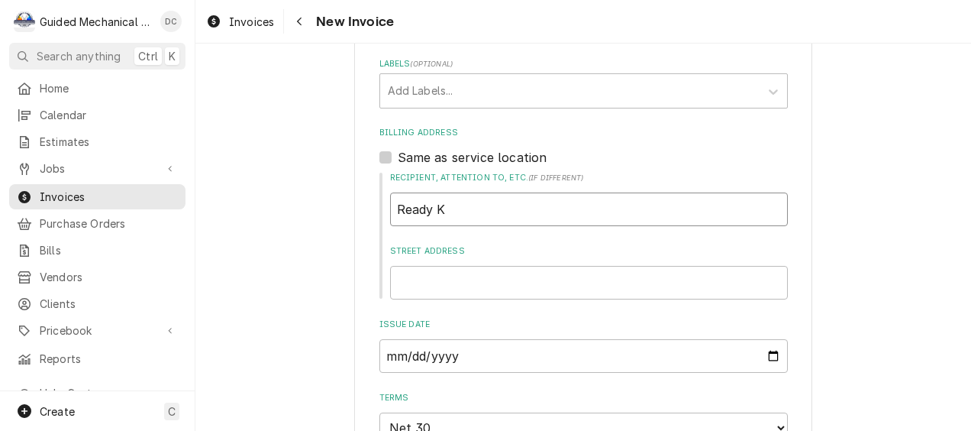
type textarea "x"
type input "Ready Ki"
type textarea "x"
type input "Ready Kit"
type textarea "x"
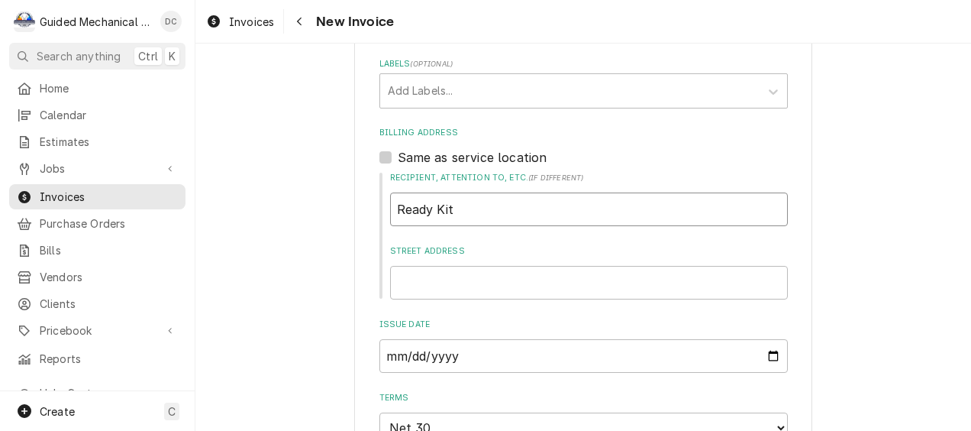
type input "Ready Kitc"
type textarea "x"
type input "Ready Kitch"
type textarea "x"
type input "Ready Kitche"
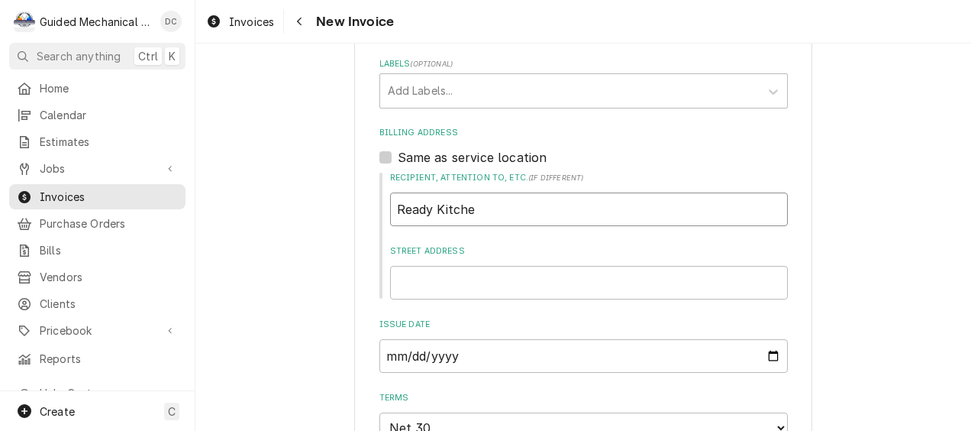
type textarea "x"
type input "Ready Kitchen"
type textarea "x"
type input "Ready Kitchen"
type textarea "x"
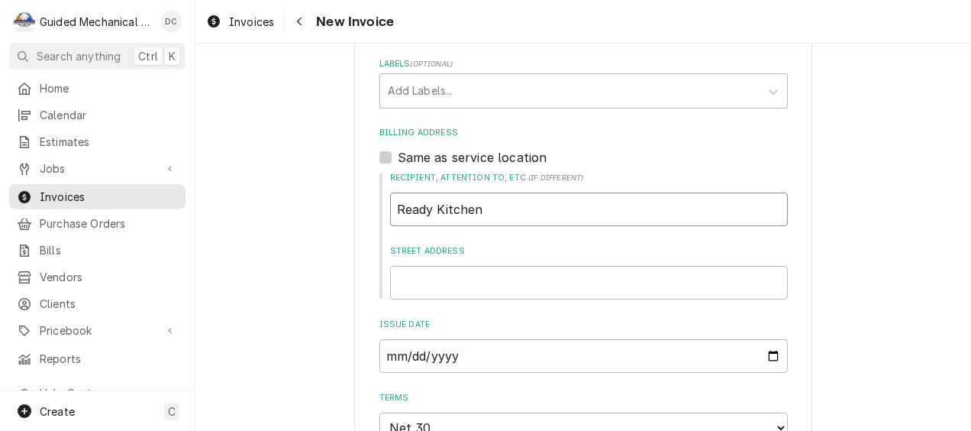
type input "Ready Kitchen W"
type textarea "x"
type input "Ready Kitchen Wa"
type textarea "x"
type input "Ready Kitchen War"
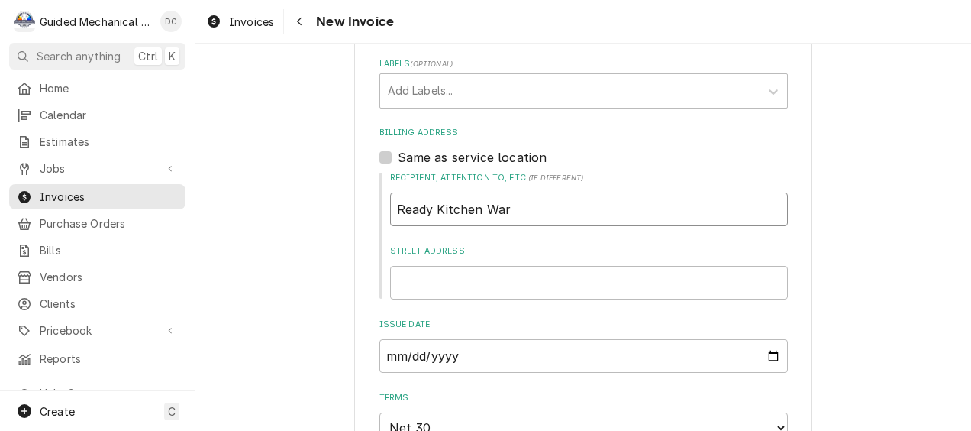
type textarea "x"
type input "Ready Kitchen Warr"
type textarea "x"
type input "Ready Kitchen Warra"
type textarea "x"
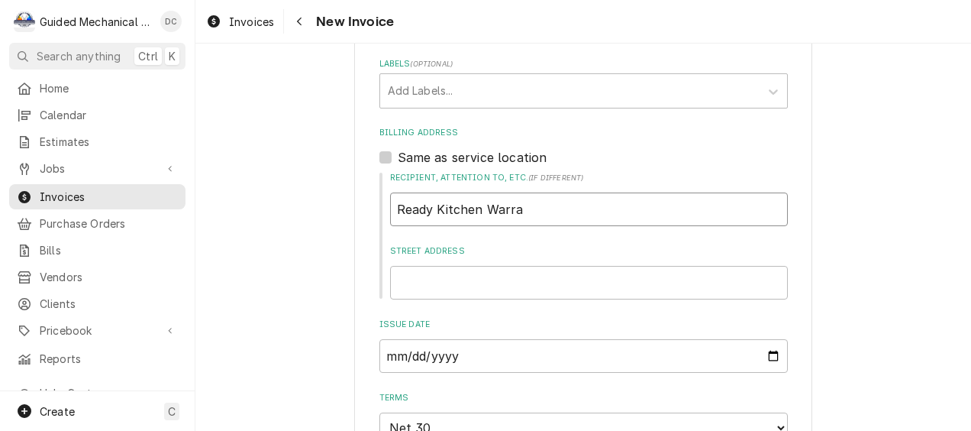
type input "Ready Kitchen Warran"
type textarea "x"
type input "Ready Kitchen Warrant"
type textarea "x"
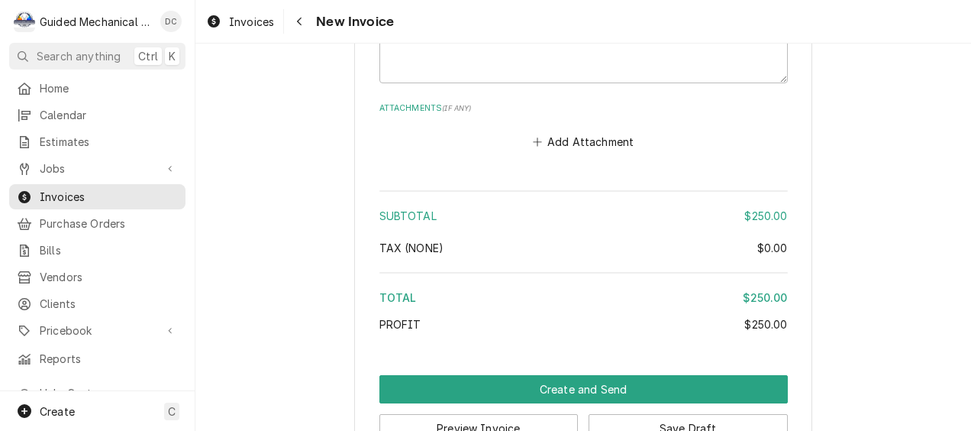
scroll to position [2250, 0]
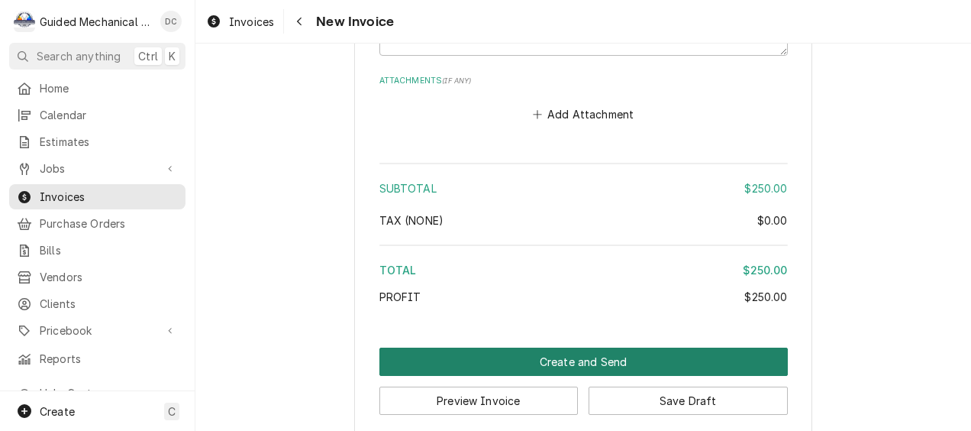
type input "Ready Kitchen Warranty"
click at [570, 347] on button "Create and Send" at bounding box center [583, 361] width 408 height 28
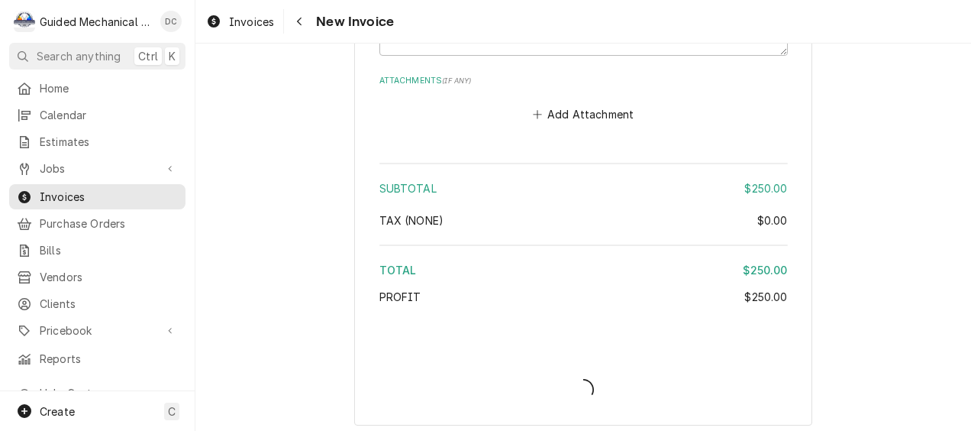
scroll to position [2240, 0]
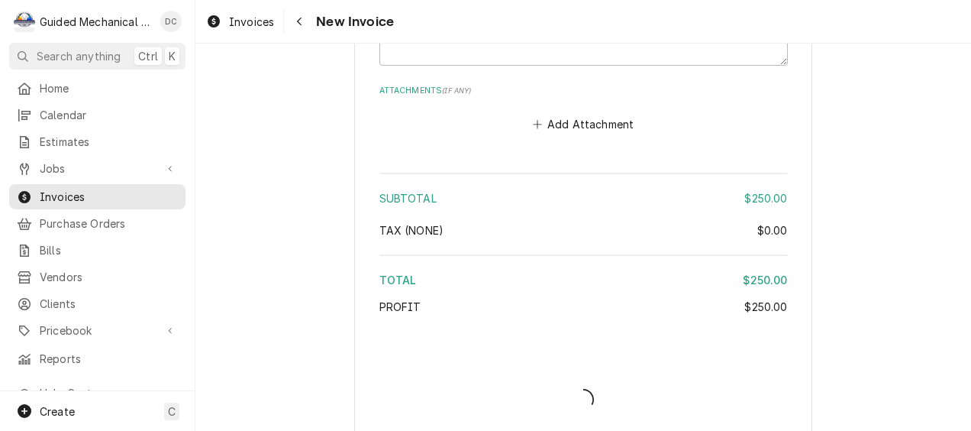
type textarea "x"
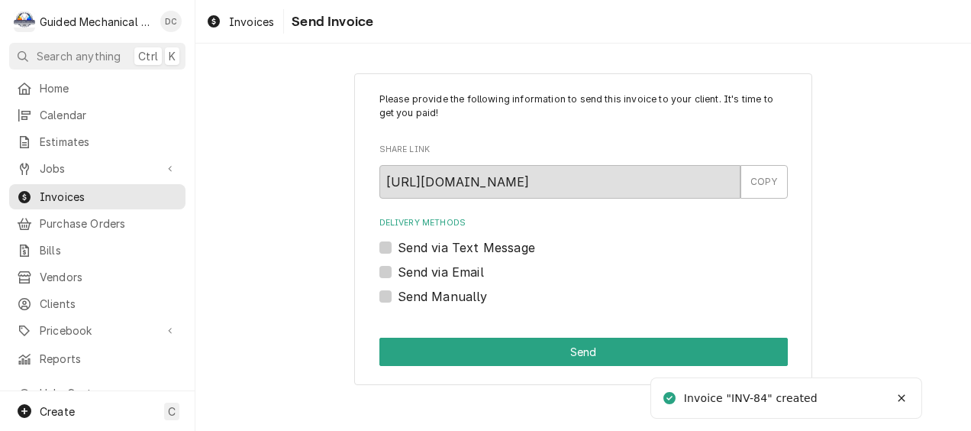
click at [398, 290] on label "Send Manually" at bounding box center [443, 296] width 90 height 18
click at [398, 290] on input "Send Manually" at bounding box center [602, 304] width 408 height 34
checkbox input "true"
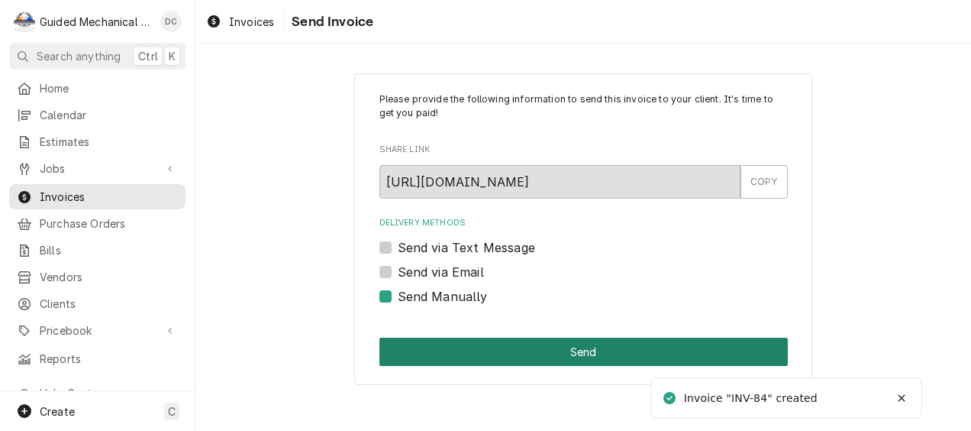
click at [432, 350] on button "Send" at bounding box center [583, 351] width 408 height 28
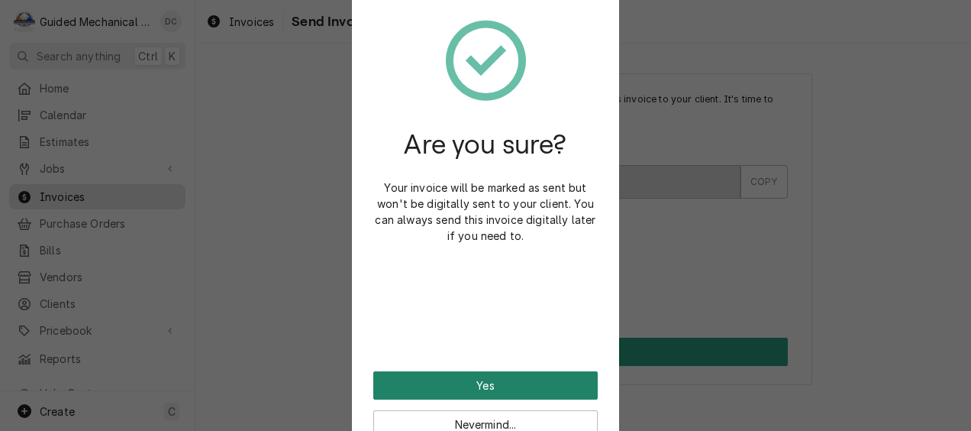
click at [430, 377] on button "Yes" at bounding box center [485, 385] width 224 height 28
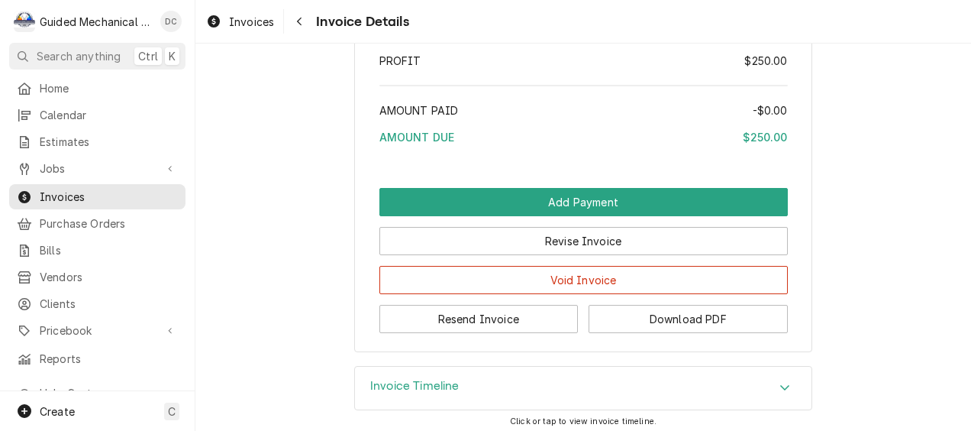
scroll to position [2423, 0]
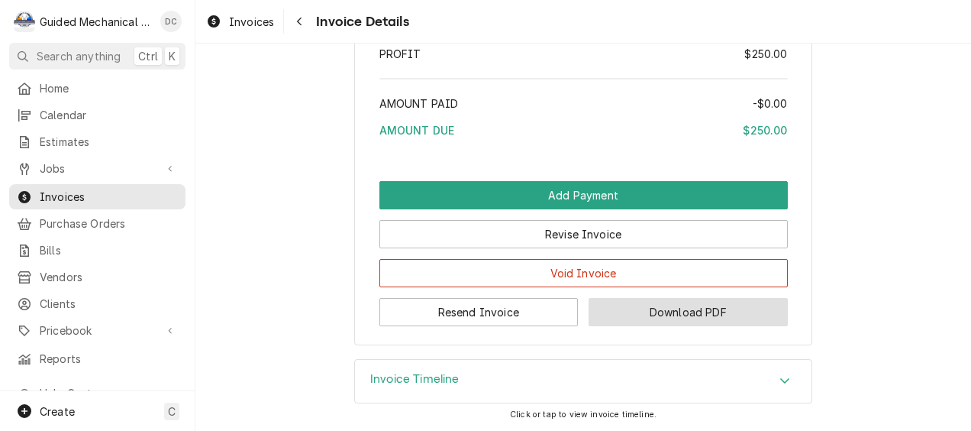
click at [721, 310] on button "Download PDF" at bounding box center [688, 312] width 199 height 28
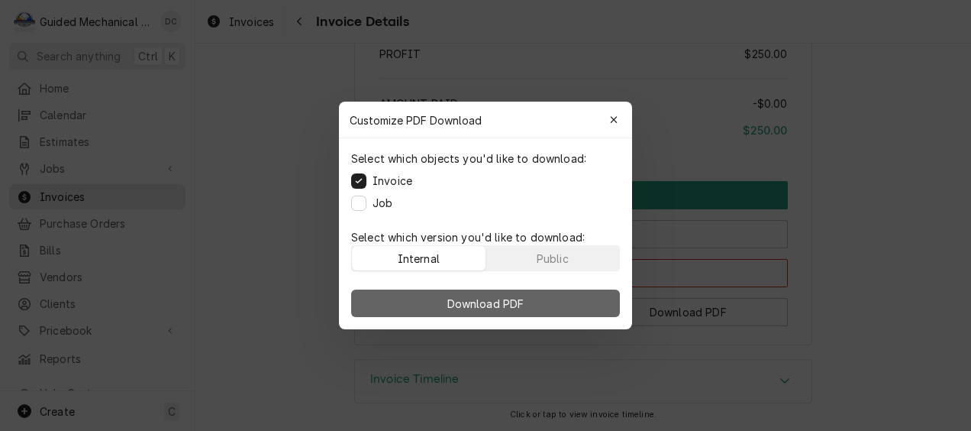
click at [530, 302] on button "Download PDF" at bounding box center [485, 302] width 269 height 27
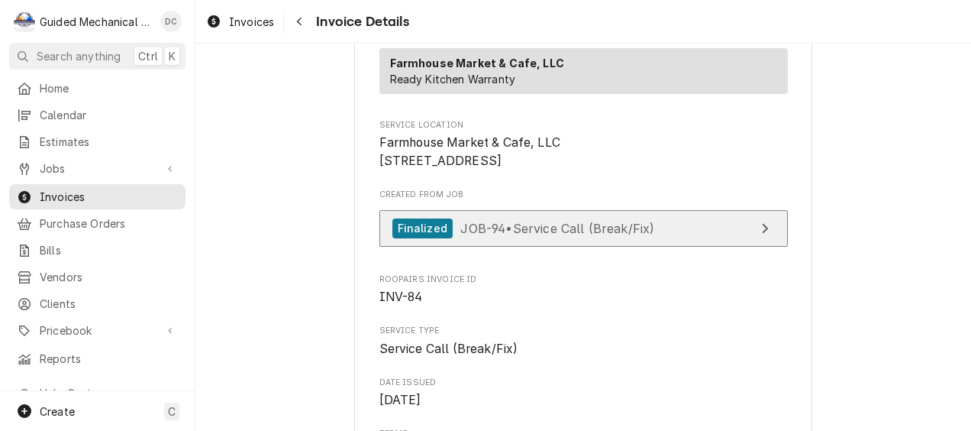
scroll to position [286, 0]
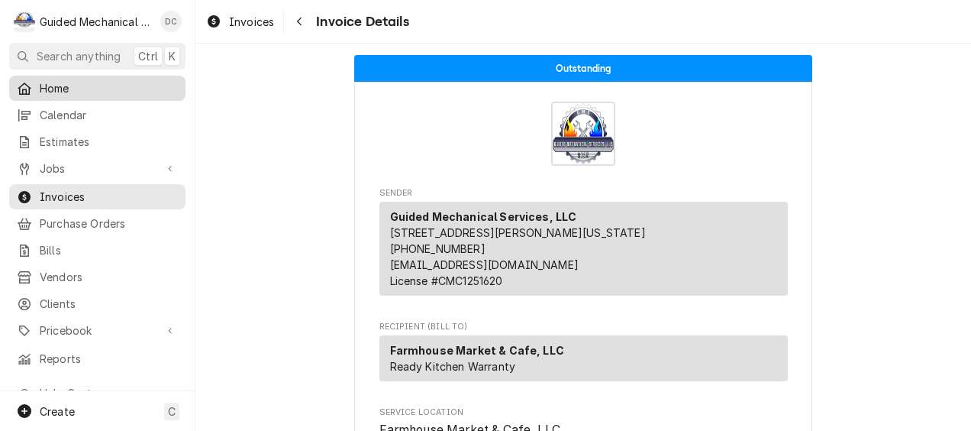
click at [84, 84] on span "Home" at bounding box center [109, 88] width 138 height 16
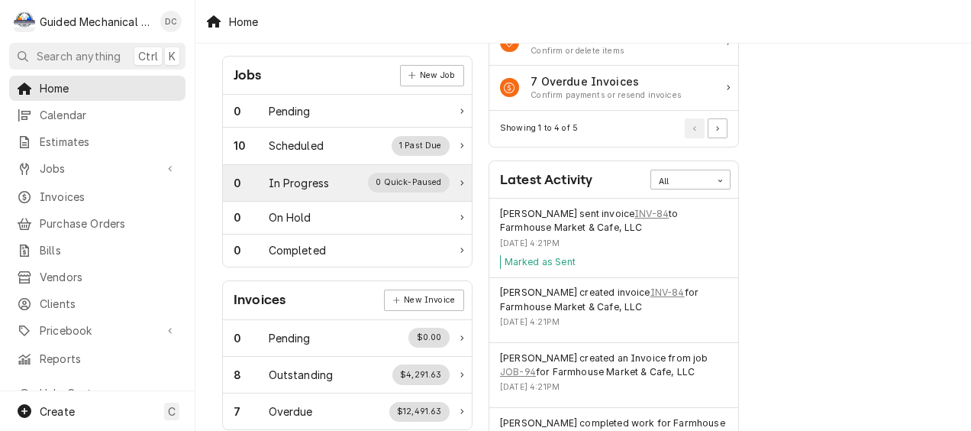
scroll to position [305, 0]
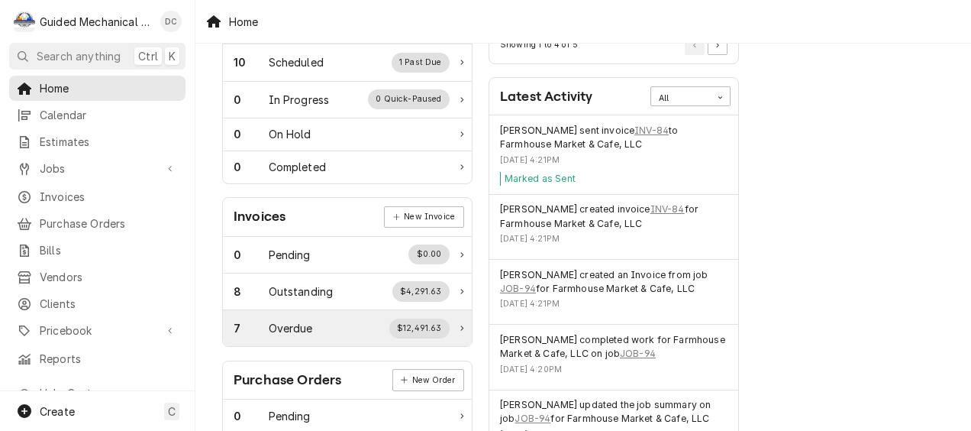
click at [321, 324] on div "7 Overdue $12,491.63" at bounding box center [342, 328] width 216 height 20
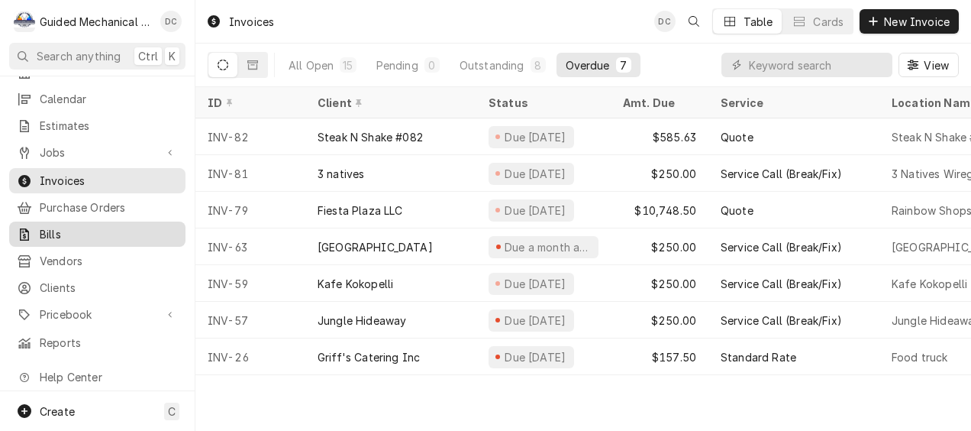
scroll to position [33, 0]
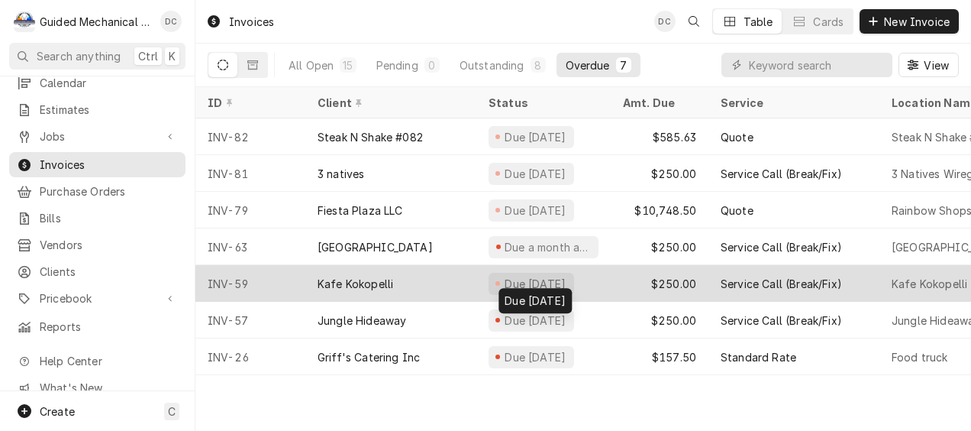
click at [515, 281] on div "Due [DATE]" at bounding box center [535, 284] width 65 height 16
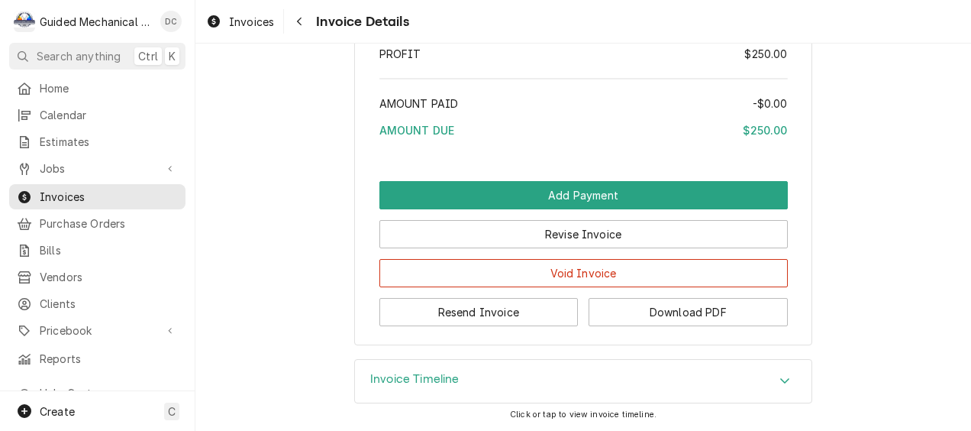
scroll to position [2376, 0]
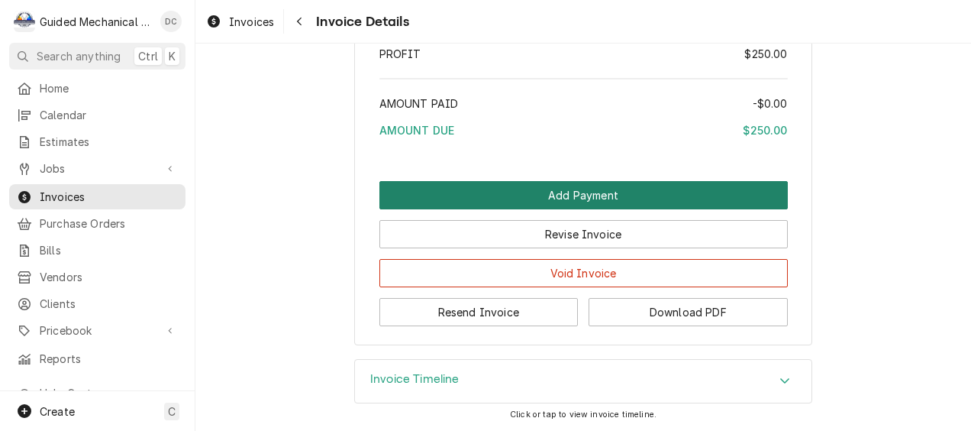
click at [527, 193] on button "Add Payment" at bounding box center [583, 195] width 408 height 28
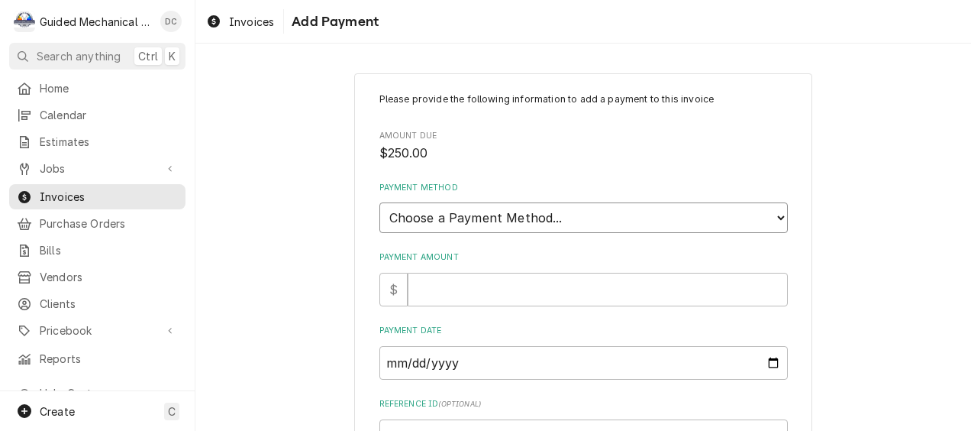
click at [496, 221] on select "Choose a Payment Method... Cash Check Credit/Debit Card ACH/eCheck Other" at bounding box center [583, 217] width 408 height 31
select select "4"
click at [379, 202] on select "Choose a Payment Method... Cash Check Credit/Debit Card ACH/eCheck Other" at bounding box center [583, 217] width 408 height 31
click at [452, 282] on input "Payment Amount" at bounding box center [598, 290] width 380 height 34
type textarea "x"
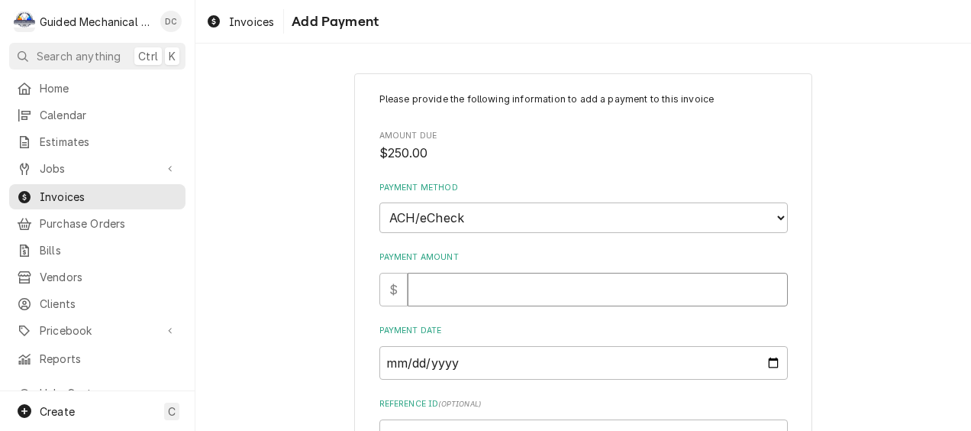
type input "2"
type textarea "x"
type input "25"
type textarea "x"
type input "250"
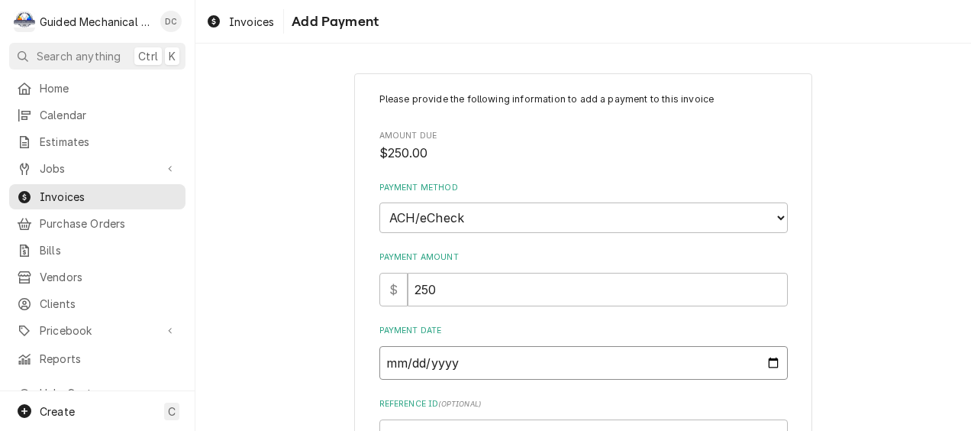
click at [502, 353] on input "Payment Date" at bounding box center [583, 363] width 408 height 34
click at [775, 360] on input "Payment Date" at bounding box center [583, 363] width 408 height 34
click at [768, 360] on input "Payment Date" at bounding box center [583, 363] width 408 height 34
type textarea "x"
type input "2025-09-29"
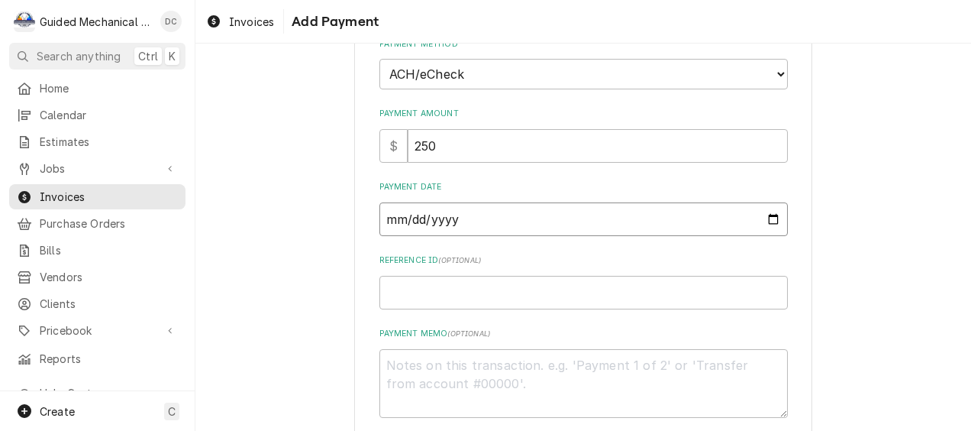
scroll to position [153, 0]
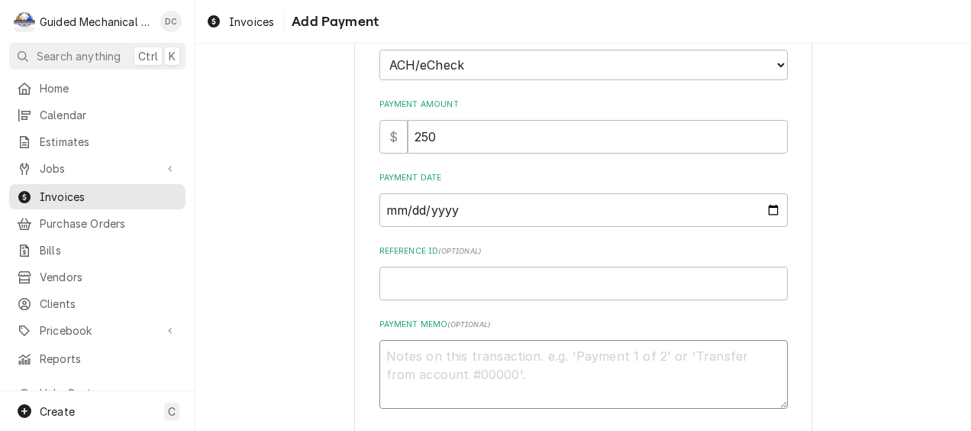
click at [599, 374] on textarea "Payment Memo ( optional )" at bounding box center [583, 374] width 408 height 69
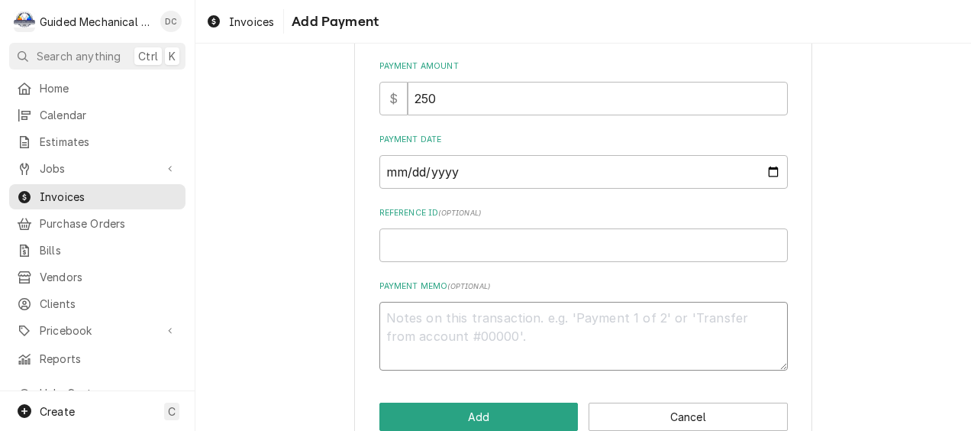
scroll to position [223, 0]
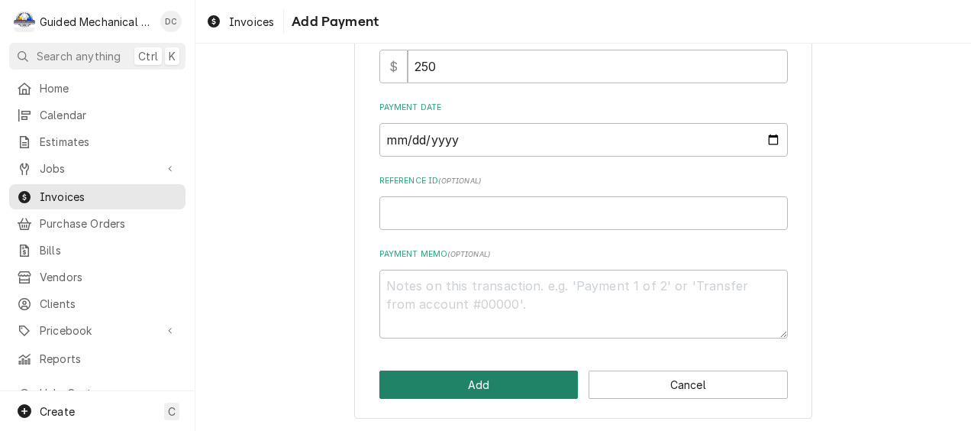
click at [541, 379] on button "Add" at bounding box center [478, 384] width 199 height 28
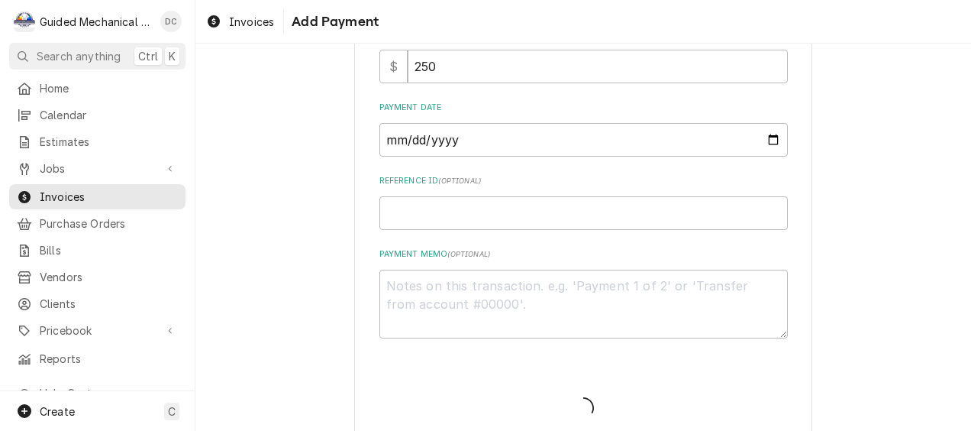
type textarea "x"
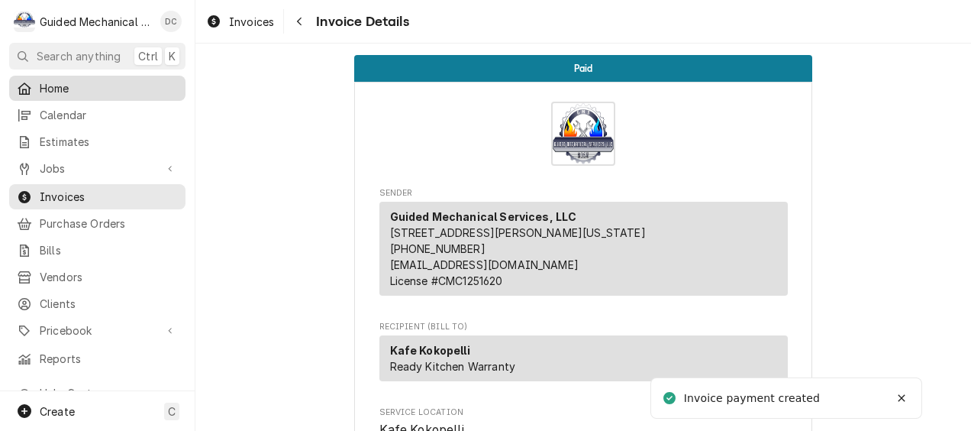
click at [133, 89] on span "Home" at bounding box center [109, 88] width 138 height 16
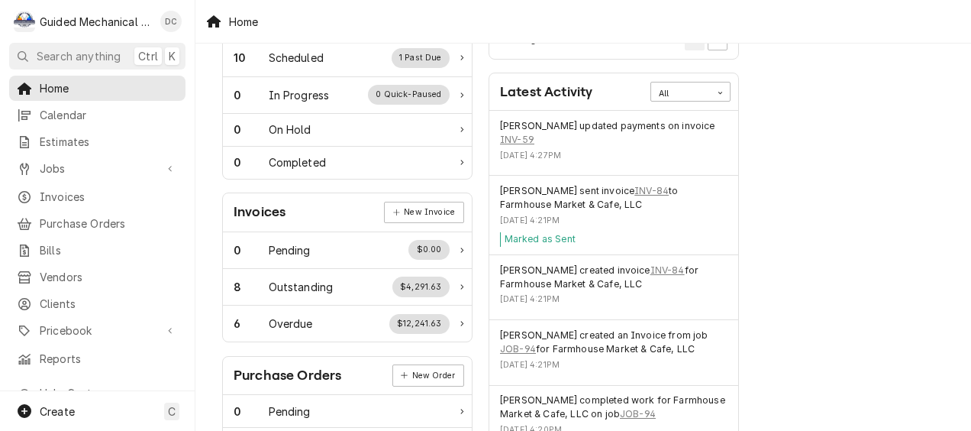
scroll to position [382, 0]
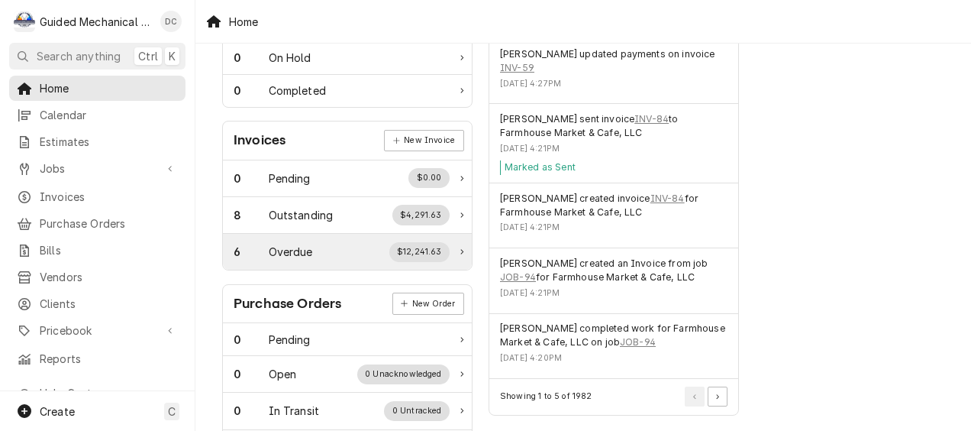
click at [345, 244] on div "6 Overdue $12,241.63" at bounding box center [342, 252] width 216 height 20
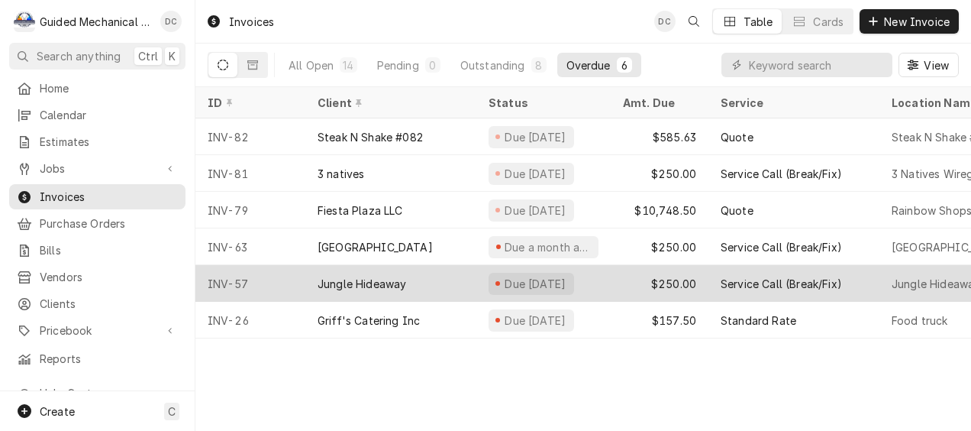
click at [302, 278] on div "INV-57" at bounding box center [250, 283] width 110 height 37
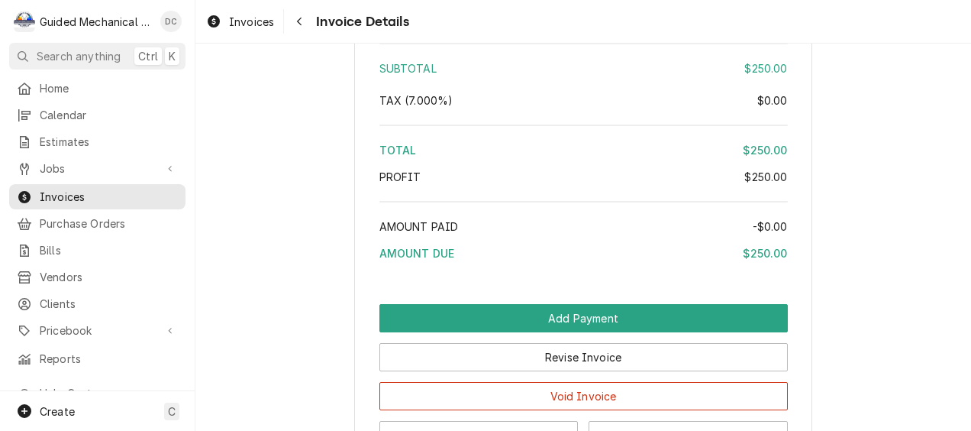
scroll to position [2443, 0]
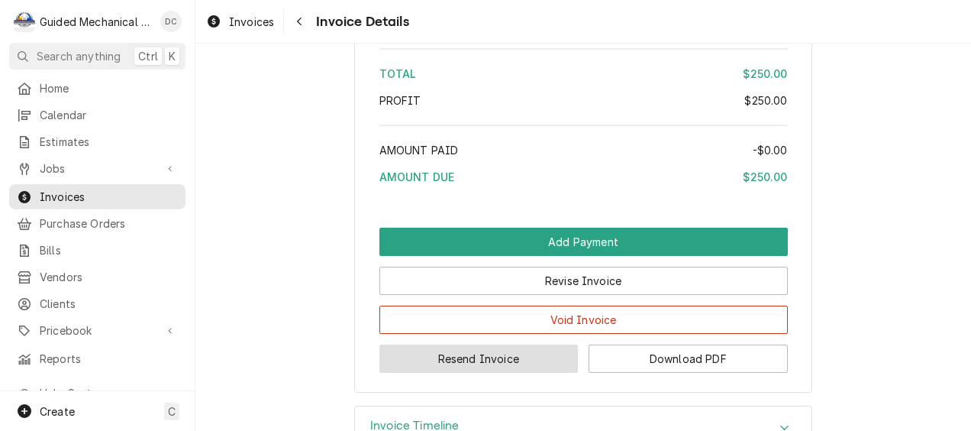
click at [568, 373] on button "Resend Invoice" at bounding box center [478, 358] width 199 height 28
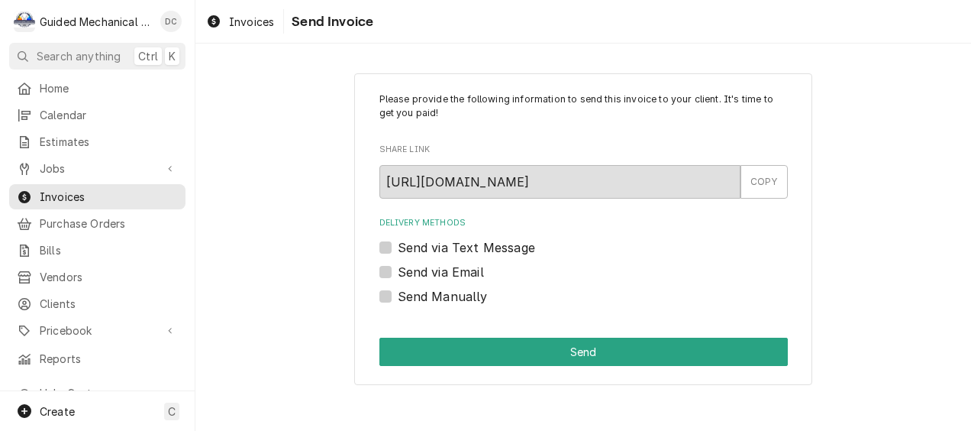
click at [398, 270] on label "Send via Email" at bounding box center [441, 272] width 86 height 18
click at [398, 270] on input "Send via Email" at bounding box center [602, 280] width 408 height 34
checkbox input "true"
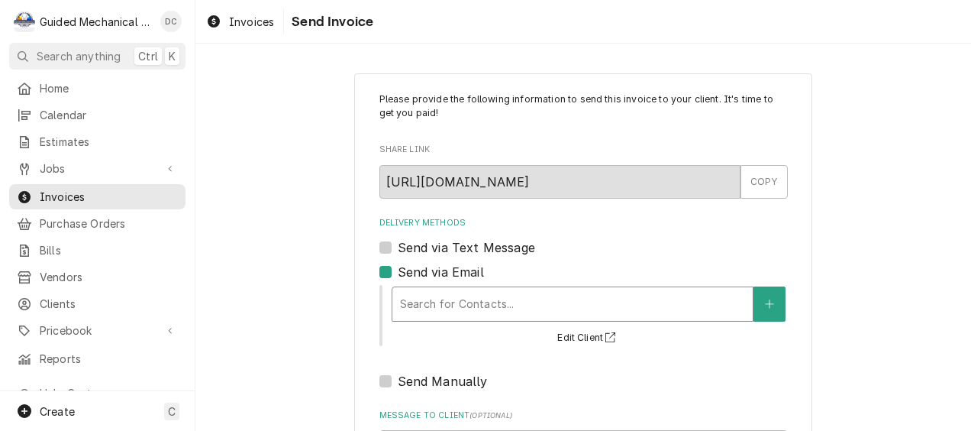
click at [400, 295] on input "Delivery Methods" at bounding box center [401, 304] width 3 height 24
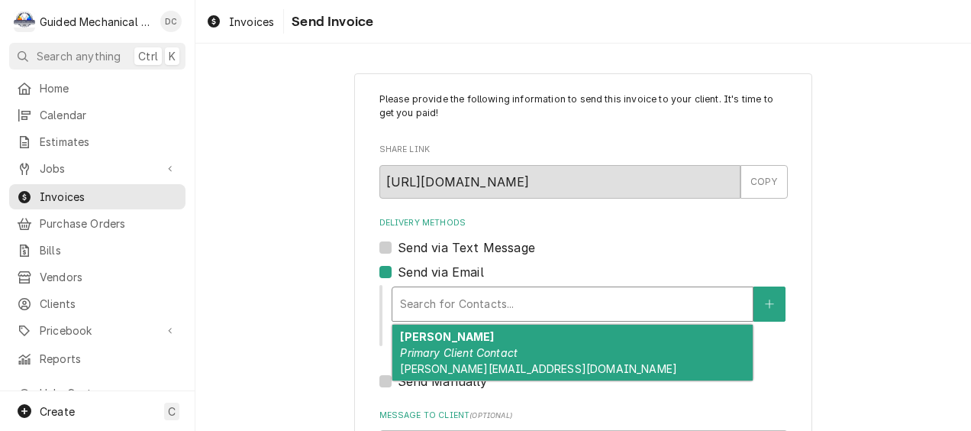
click at [458, 362] on span "[PERSON_NAME][EMAIL_ADDRESS][DOMAIN_NAME]" at bounding box center [538, 368] width 277 height 13
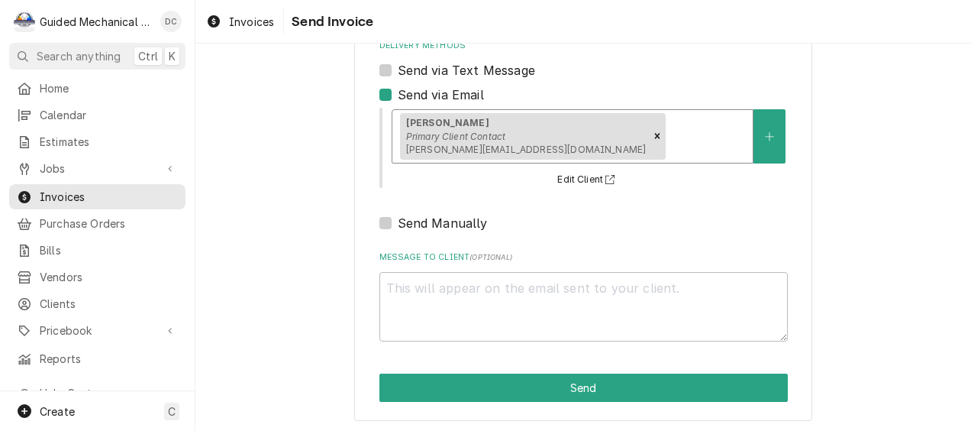
scroll to position [181, 0]
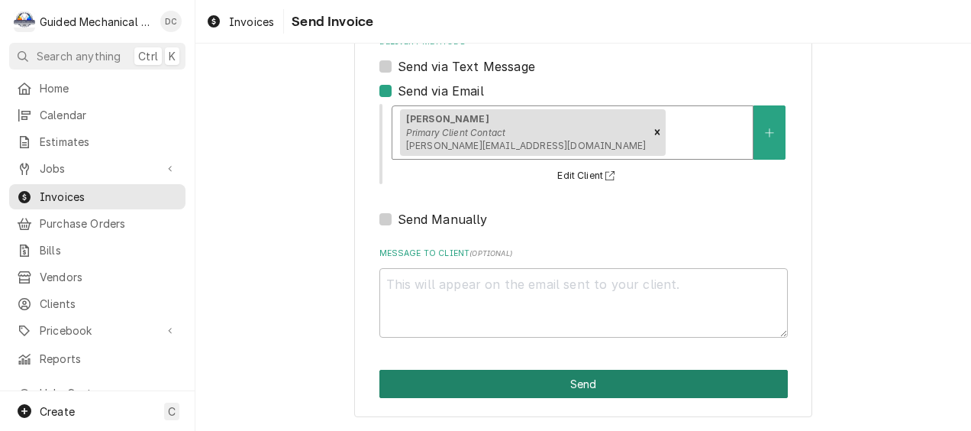
click at [712, 387] on button "Send" at bounding box center [583, 384] width 408 height 28
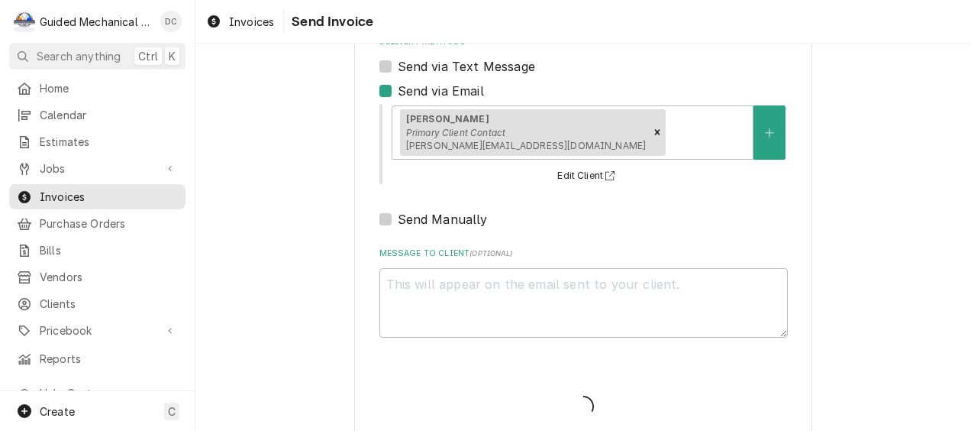
type textarea "x"
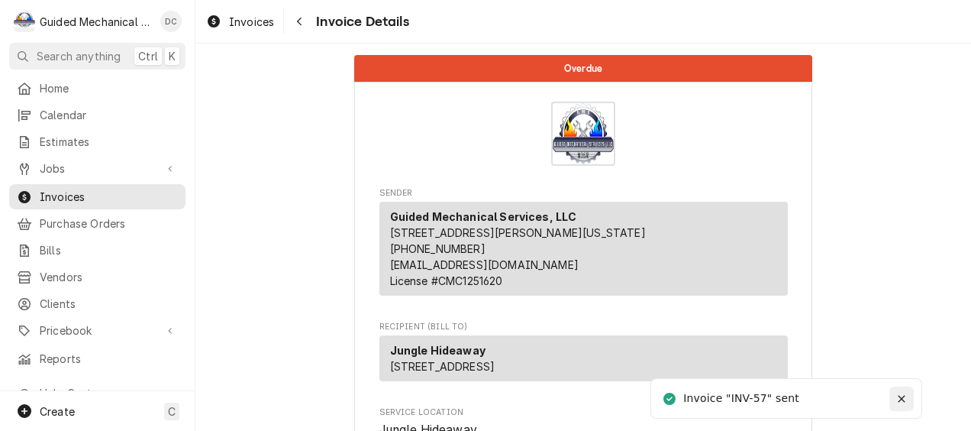
click at [902, 397] on icon "Notifications alt+T" at bounding box center [901, 398] width 11 height 11
click at [307, 27] on div "Navigate back" at bounding box center [299, 21] width 15 height 15
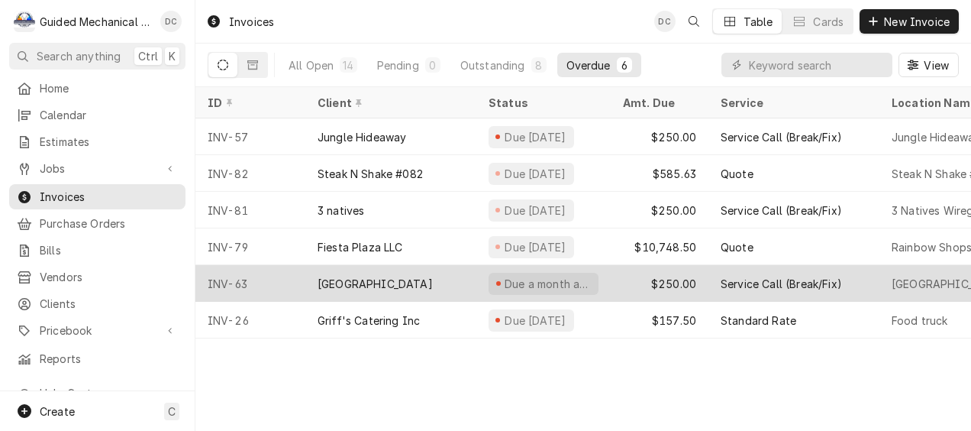
click at [417, 290] on div "[GEOGRAPHIC_DATA]" at bounding box center [390, 283] width 171 height 37
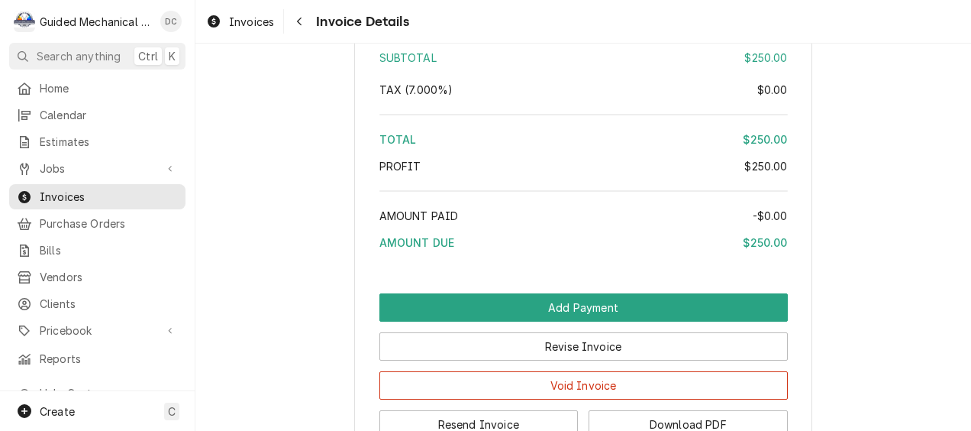
scroll to position [2596, 0]
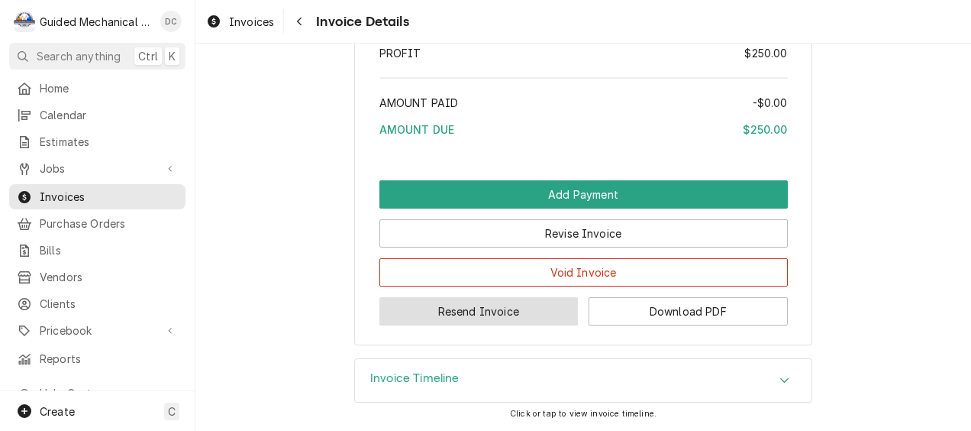
click at [467, 325] on button "Resend Invoice" at bounding box center [478, 311] width 199 height 28
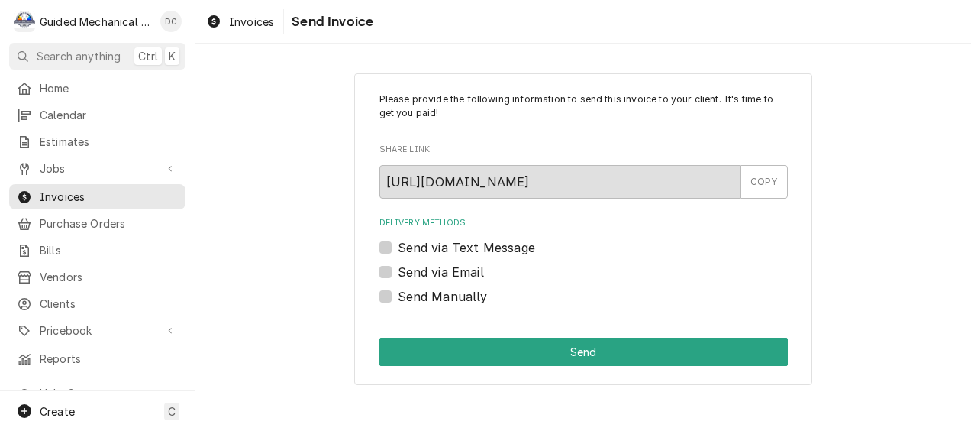
click at [398, 272] on label "Send via Email" at bounding box center [441, 272] width 86 height 18
click at [398, 272] on input "Send via Email" at bounding box center [602, 280] width 408 height 34
checkbox input "true"
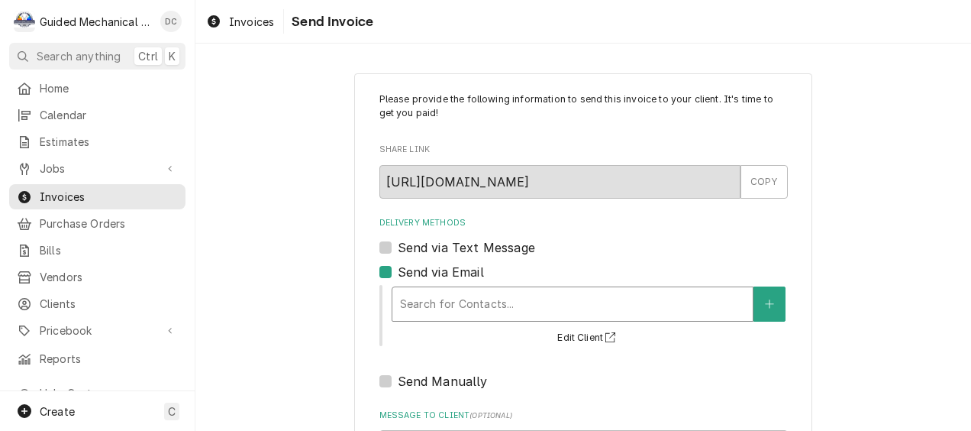
click at [415, 296] on div "Delivery Methods" at bounding box center [572, 303] width 345 height 27
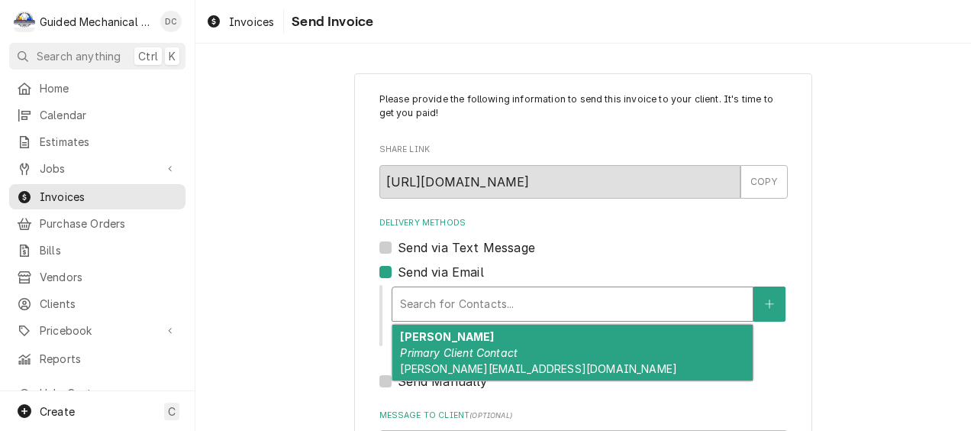
click at [504, 364] on div "Rodney Primary Client Contact rodney@t-bred.com" at bounding box center [572, 352] width 360 height 56
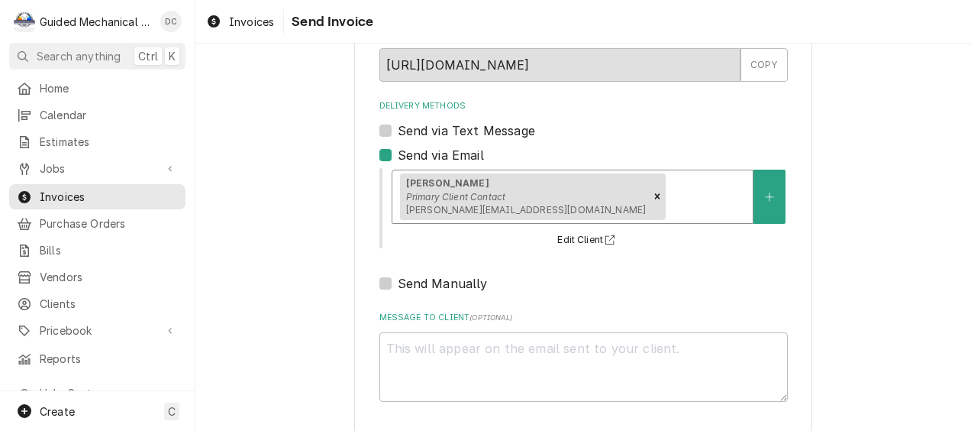
scroll to position [181, 0]
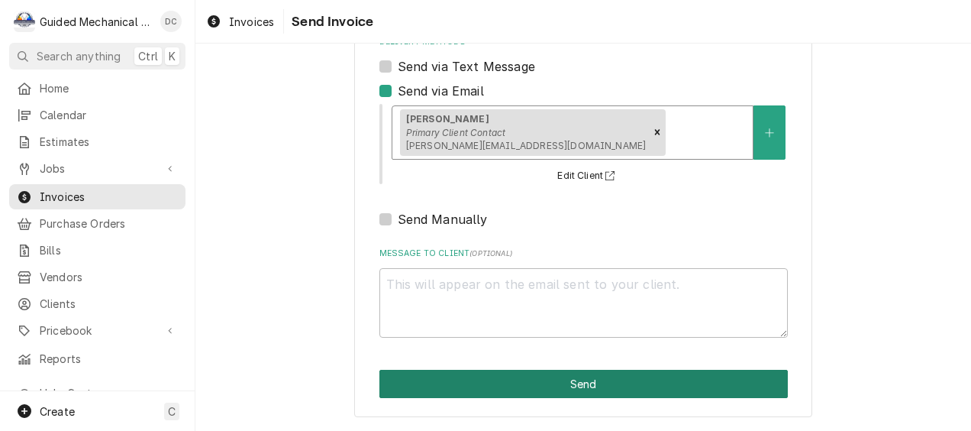
click at [554, 389] on button "Send" at bounding box center [583, 384] width 408 height 28
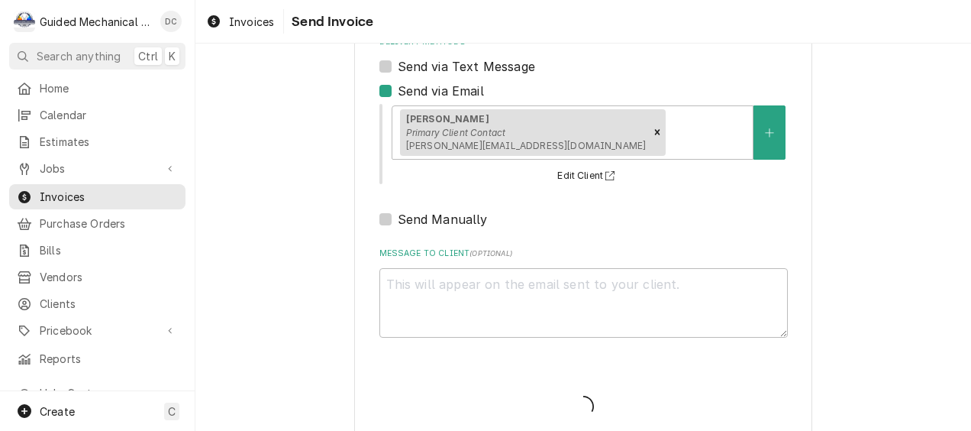
type textarea "x"
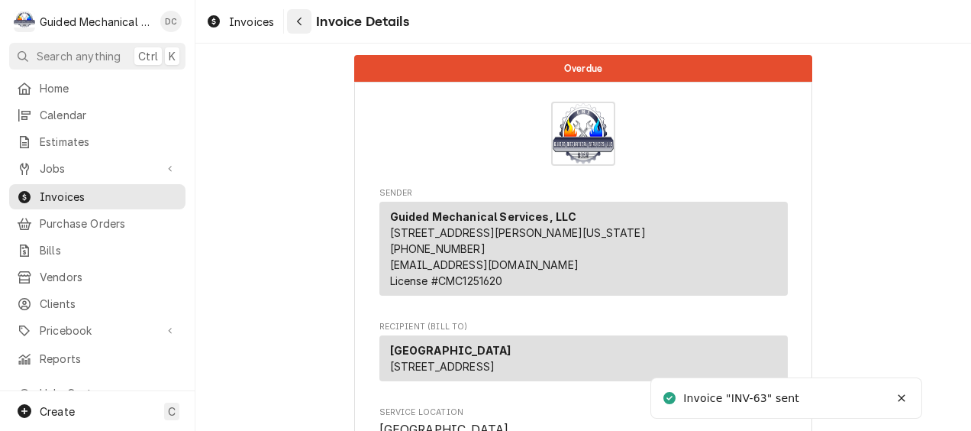
click at [295, 20] on div "Navigate back" at bounding box center [299, 21] width 15 height 15
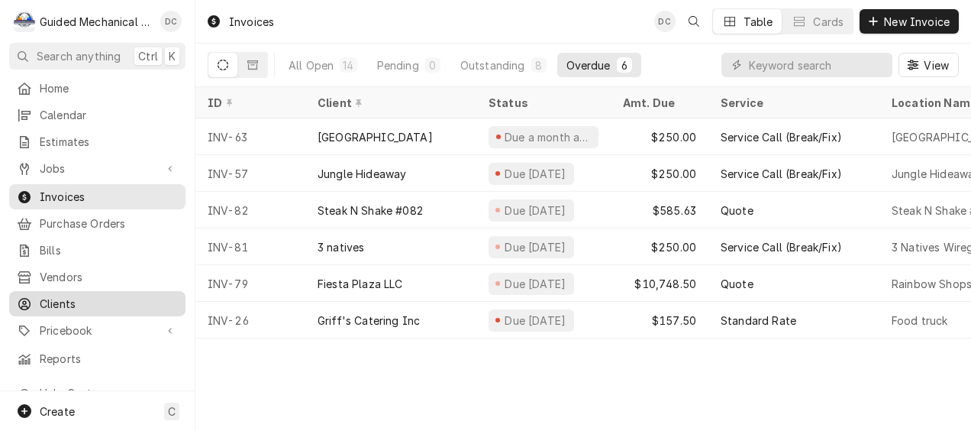
click at [72, 298] on span "Clients" at bounding box center [109, 303] width 138 height 16
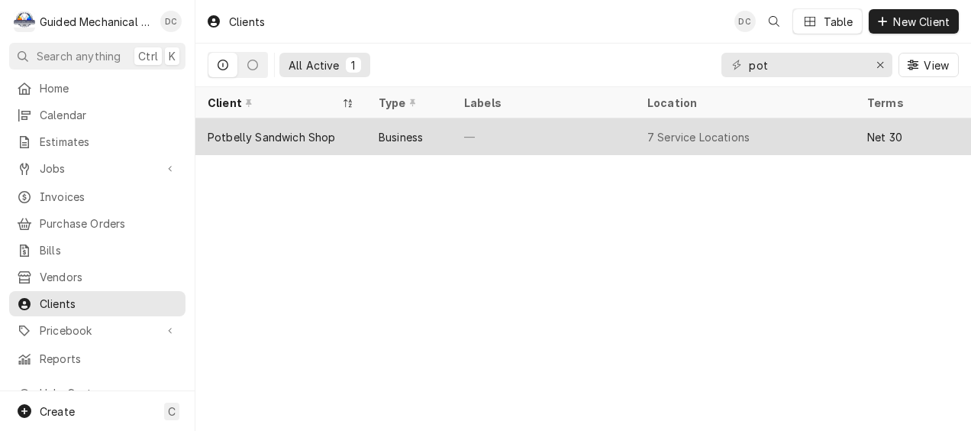
click at [309, 124] on div "Potbelly Sandwich Shop" at bounding box center [280, 136] width 171 height 37
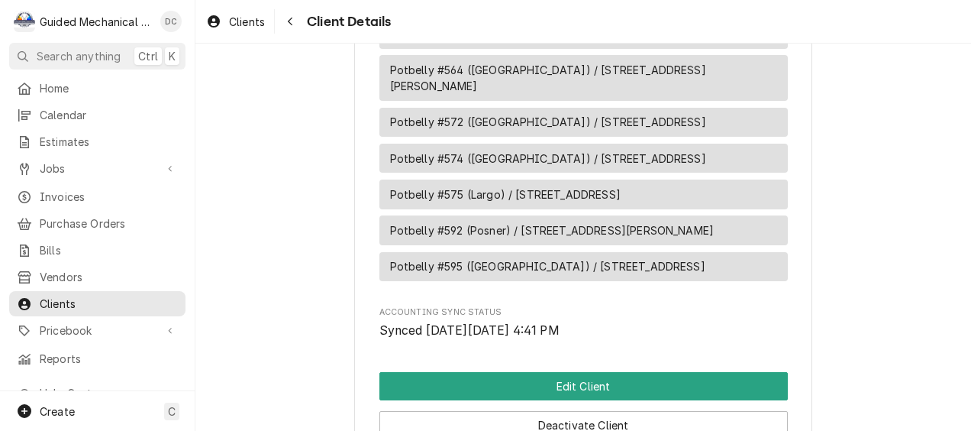
scroll to position [916, 0]
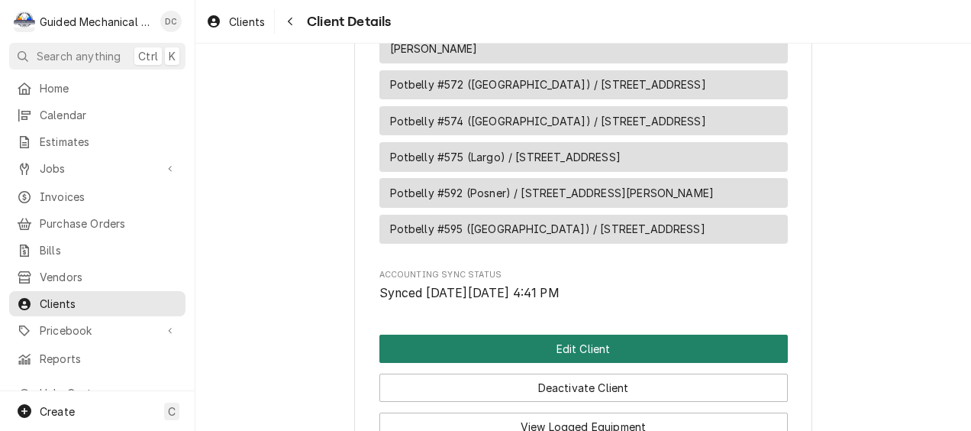
click at [550, 334] on button "Edit Client" at bounding box center [583, 348] width 408 height 28
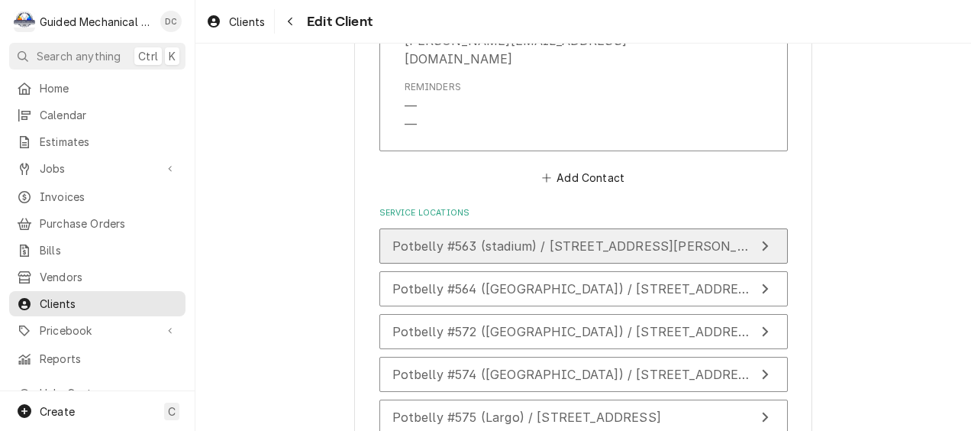
scroll to position [1556, 0]
